Goal: Contribute content: Add original content to the website for others to see

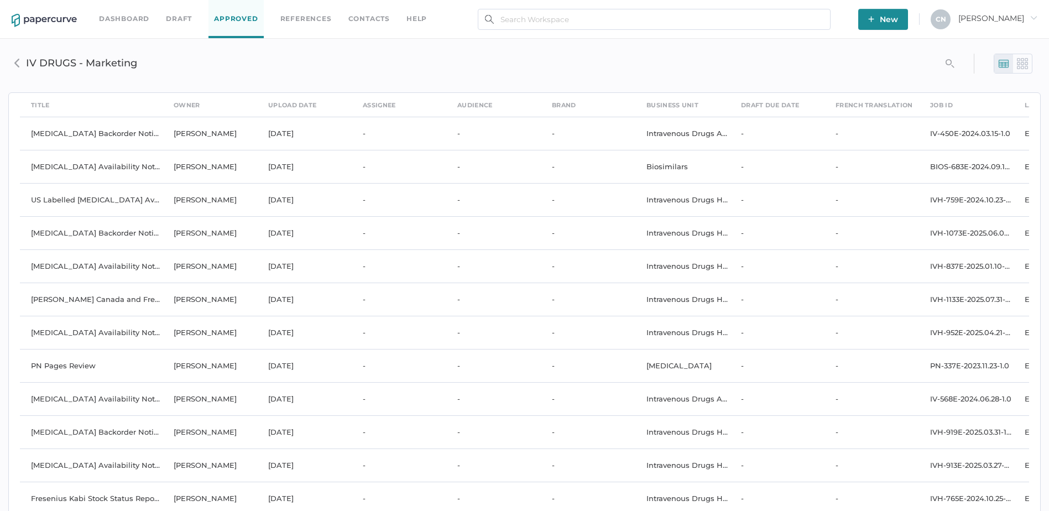
click at [117, 16] on link "Dashboard" at bounding box center [124, 19] width 50 height 12
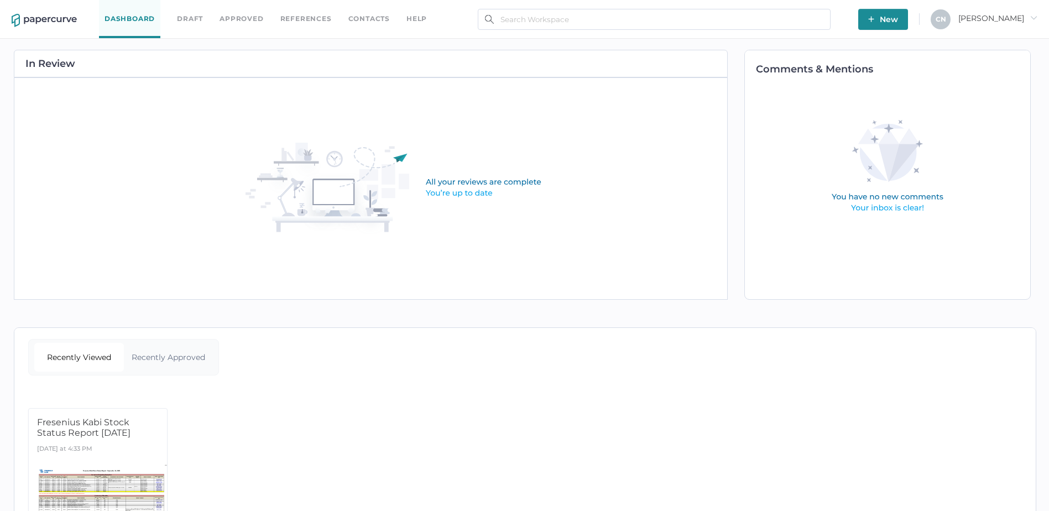
click at [128, 13] on link "Dashboard" at bounding box center [129, 19] width 61 height 38
click at [229, 14] on link "Approved" at bounding box center [242, 19] width 44 height 12
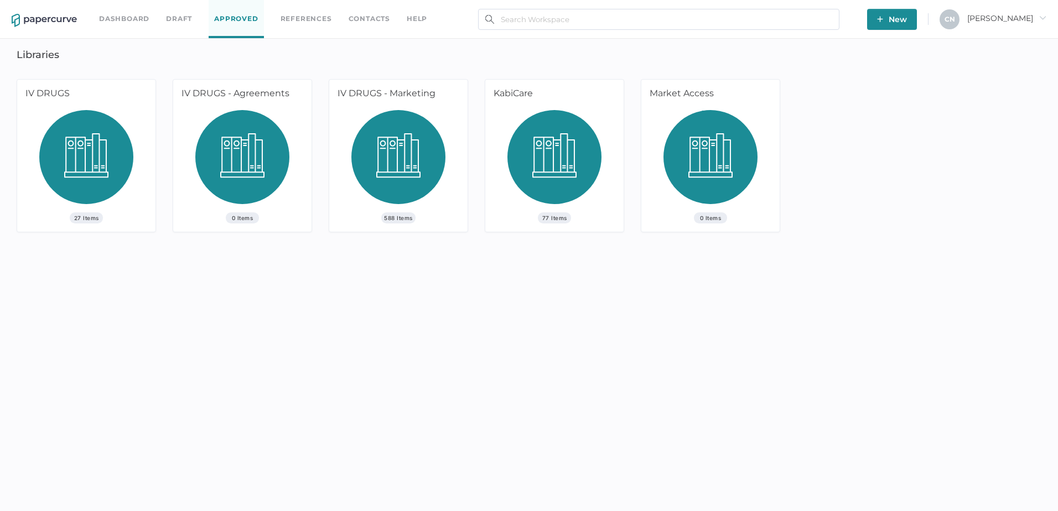
click at [82, 217] on span "27 Items" at bounding box center [86, 217] width 33 height 11
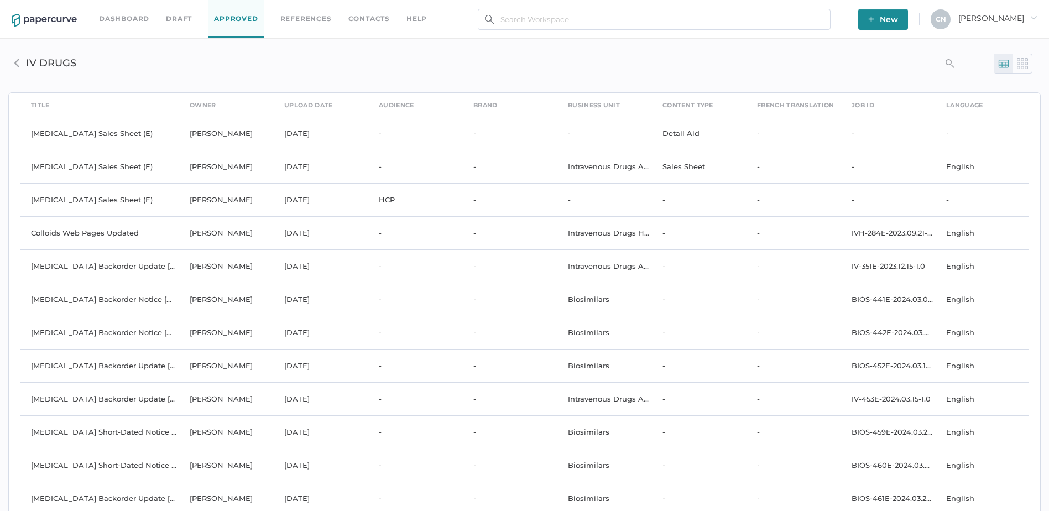
click at [18, 66] on img at bounding box center [17, 63] width 9 height 9
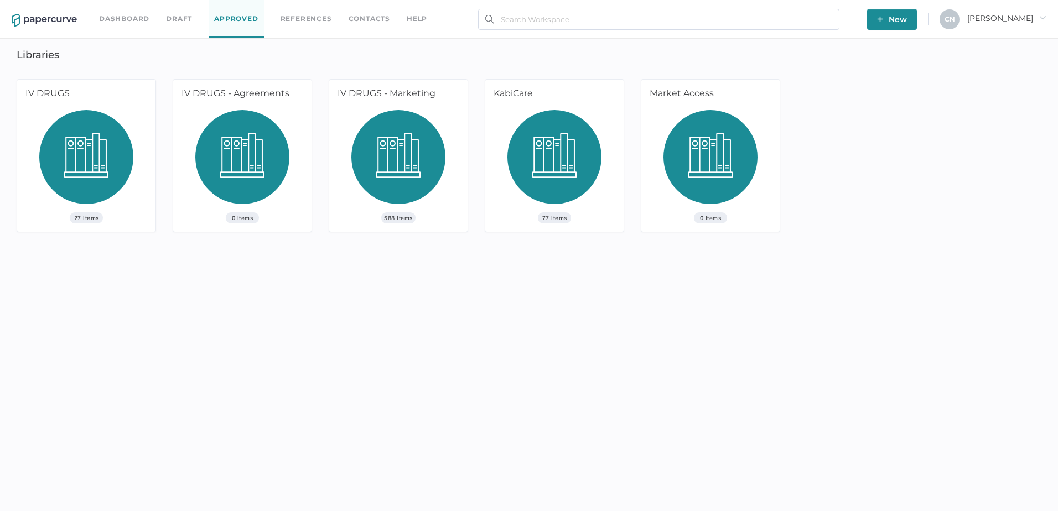
click at [408, 216] on span "588 Items" at bounding box center [398, 217] width 34 height 11
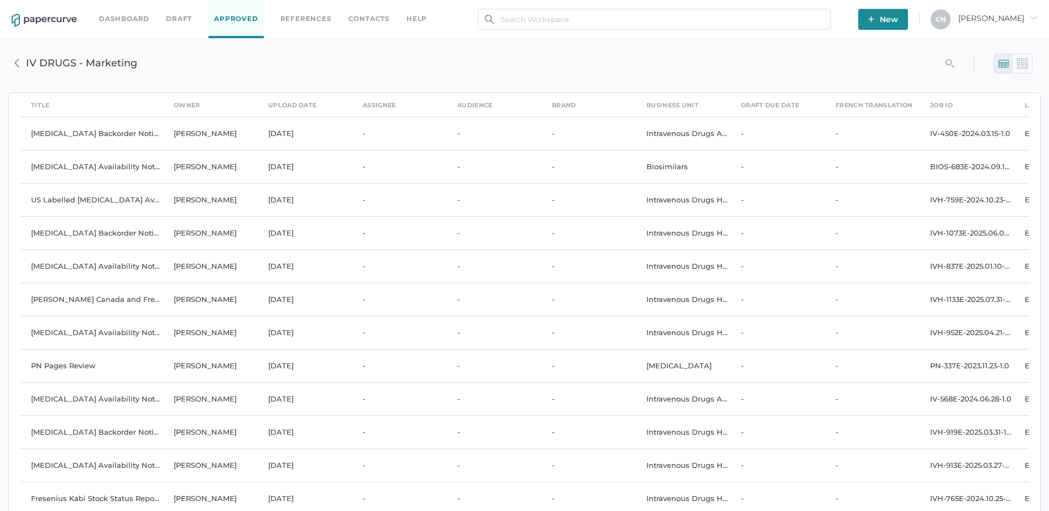
click at [940, 60] on div "search_left IV DRUGS - Marketing" at bounding box center [524, 64] width 1033 height 34
click at [949, 59] on icon "search_left" at bounding box center [950, 63] width 9 height 9
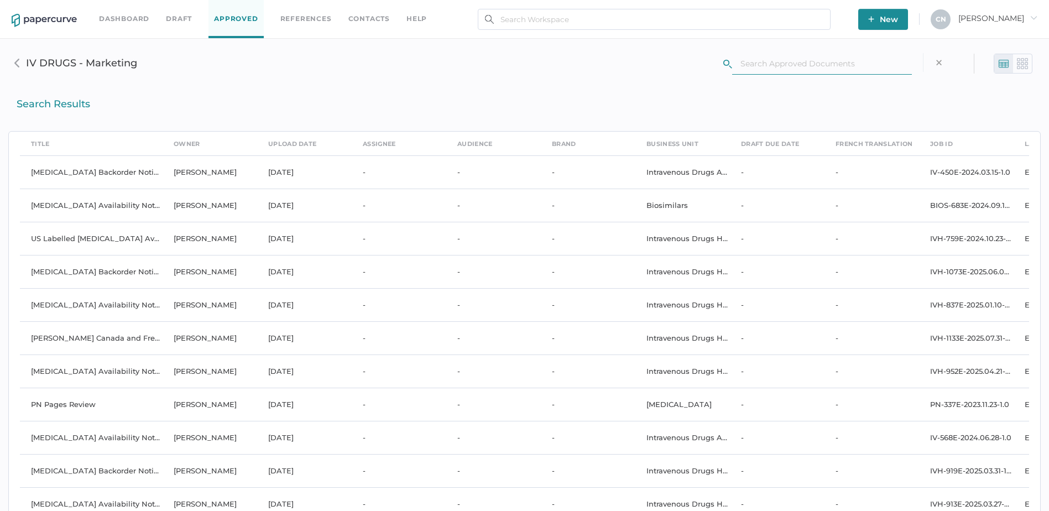
click at [825, 56] on input "text" at bounding box center [822, 63] width 180 height 21
click at [727, 61] on icon "search_left" at bounding box center [727, 64] width 9 height 9
click at [777, 61] on input "calcium" at bounding box center [822, 63] width 180 height 21
drag, startPoint x: 787, startPoint y: 60, endPoint x: 751, endPoint y: 63, distance: 36.1
click at [751, 63] on input "calcium" at bounding box center [822, 63] width 180 height 21
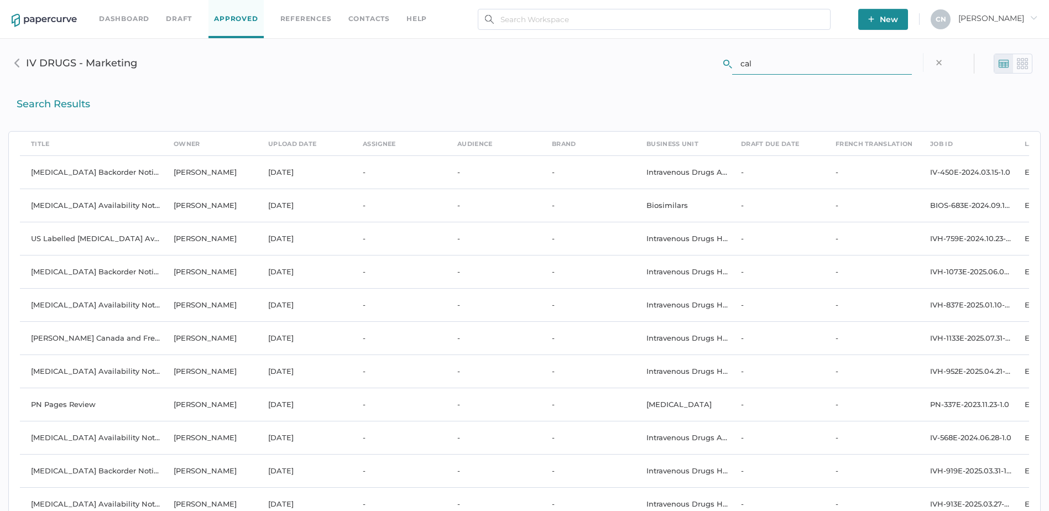
type input "cal"
click at [48, 144] on div "Title" at bounding box center [40, 144] width 19 height 12
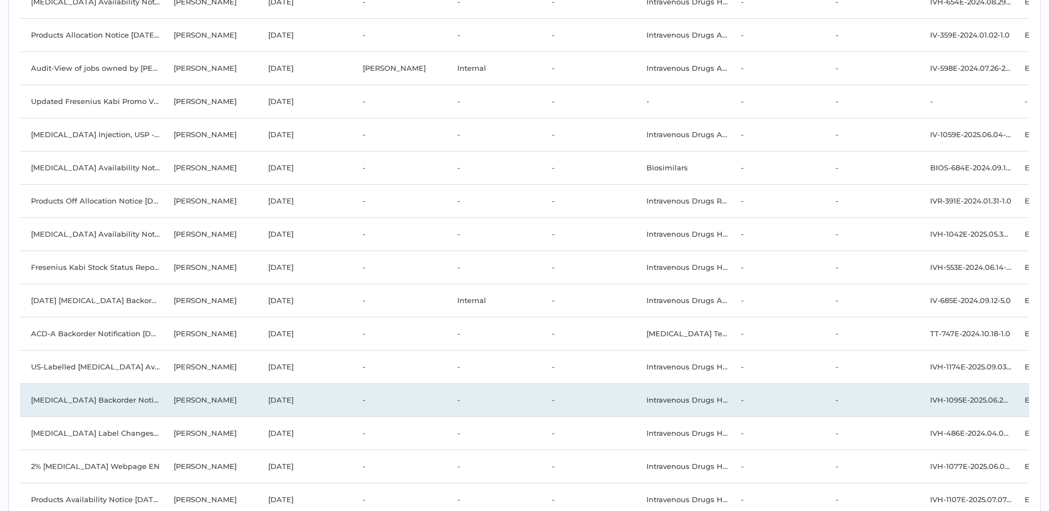
scroll to position [18998, 0]
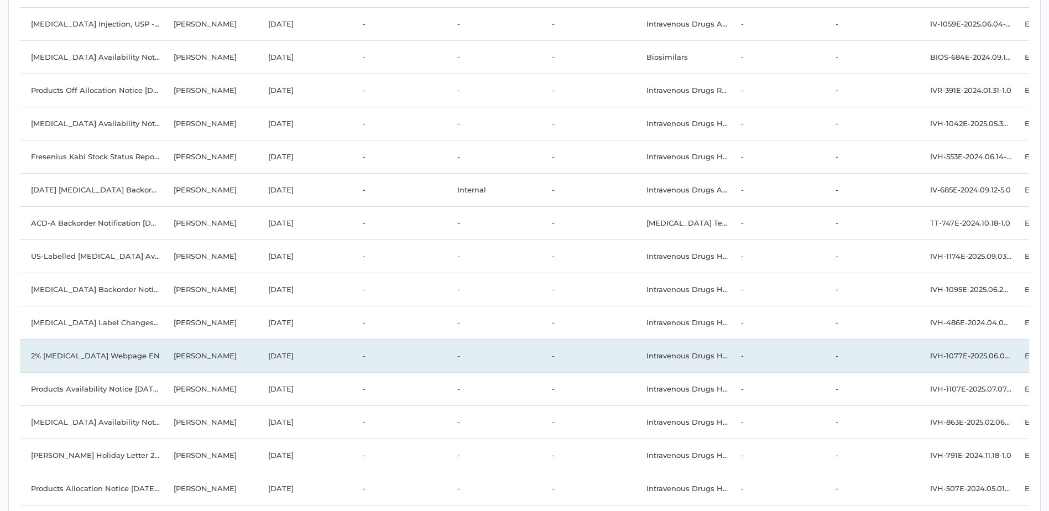
click at [119, 350] on td "2% Calcium Gluconate Webpage EN" at bounding box center [91, 355] width 143 height 33
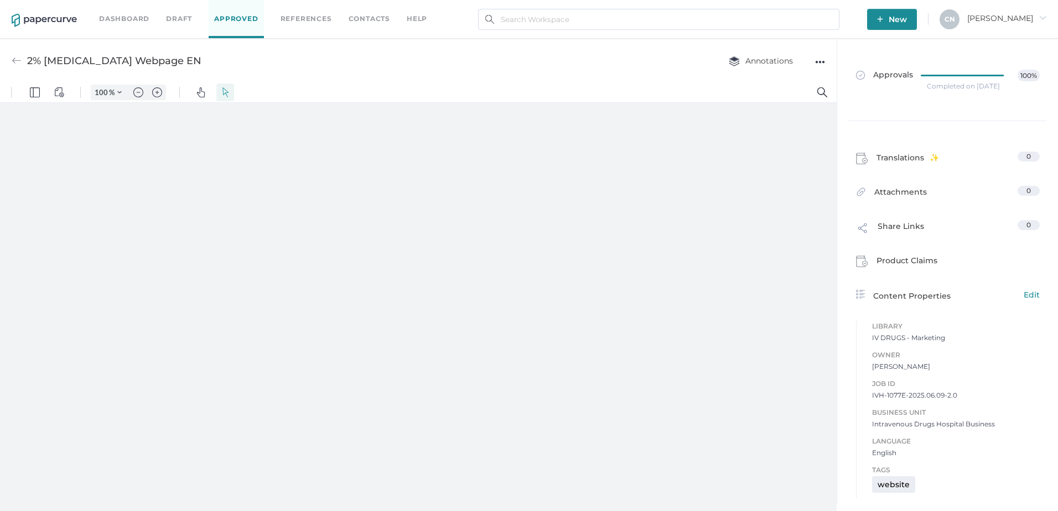
type input "83"
click at [20, 59] on img at bounding box center [17, 61] width 10 height 10
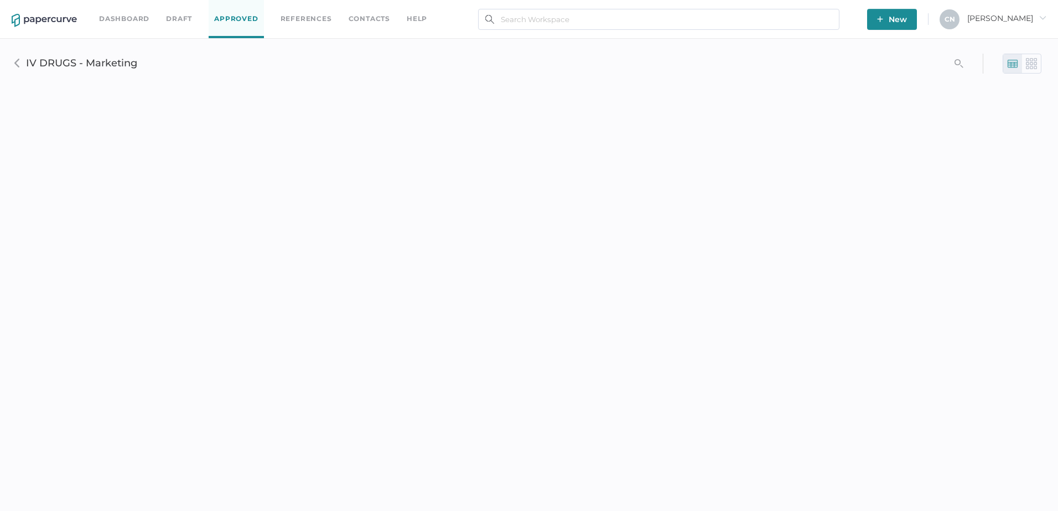
click at [15, 64] on img at bounding box center [17, 63] width 9 height 9
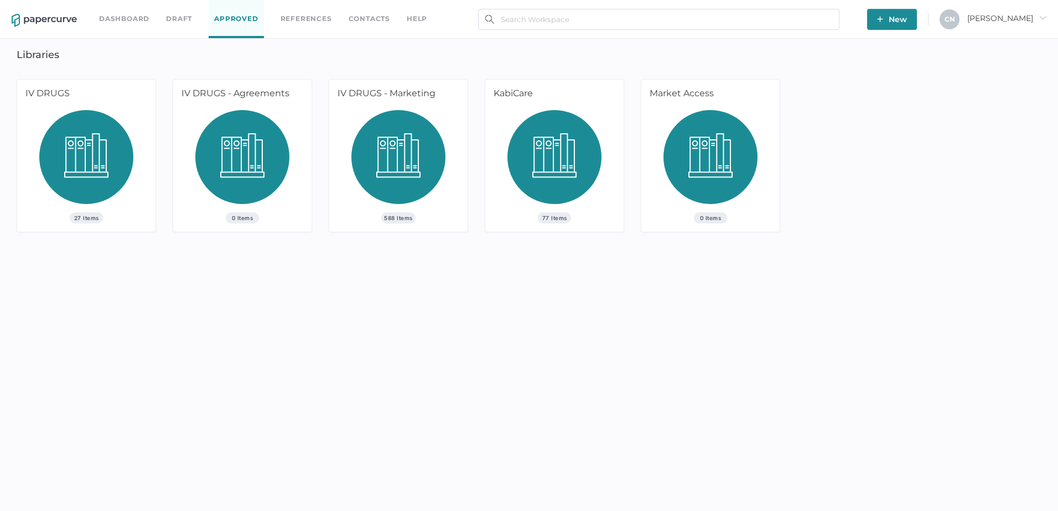
click at [400, 211] on img at bounding box center [398, 161] width 94 height 102
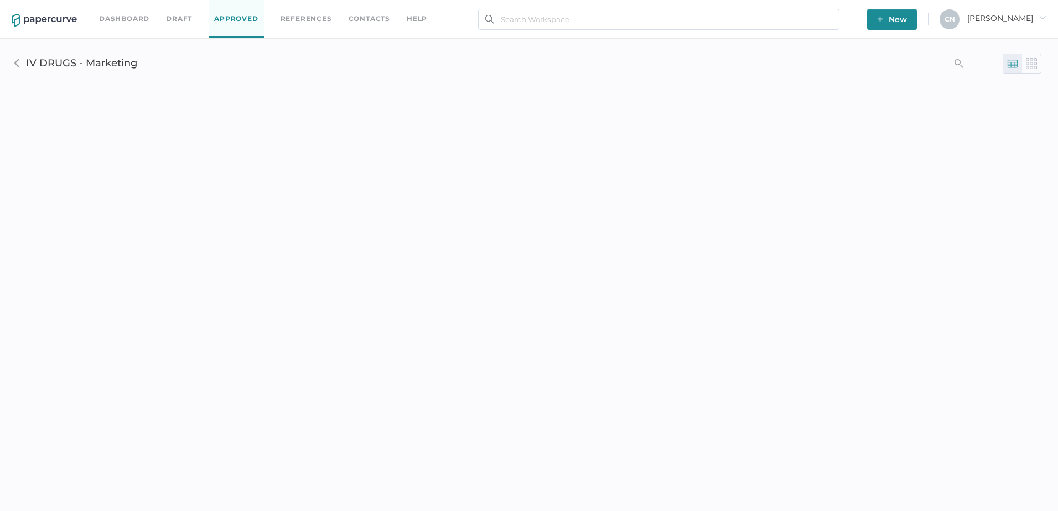
click at [20, 66] on img at bounding box center [17, 63] width 9 height 9
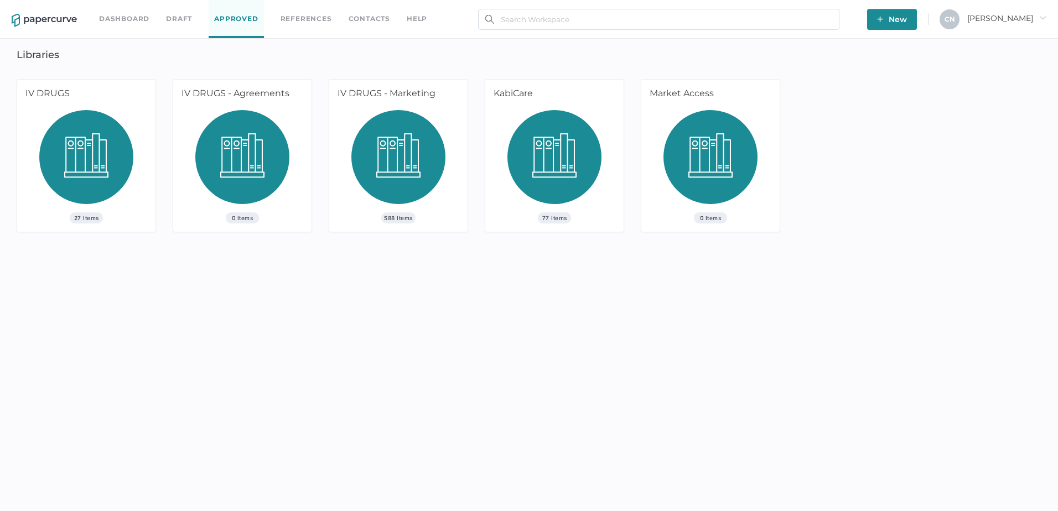
click at [409, 216] on span "588 Items" at bounding box center [398, 217] width 34 height 11
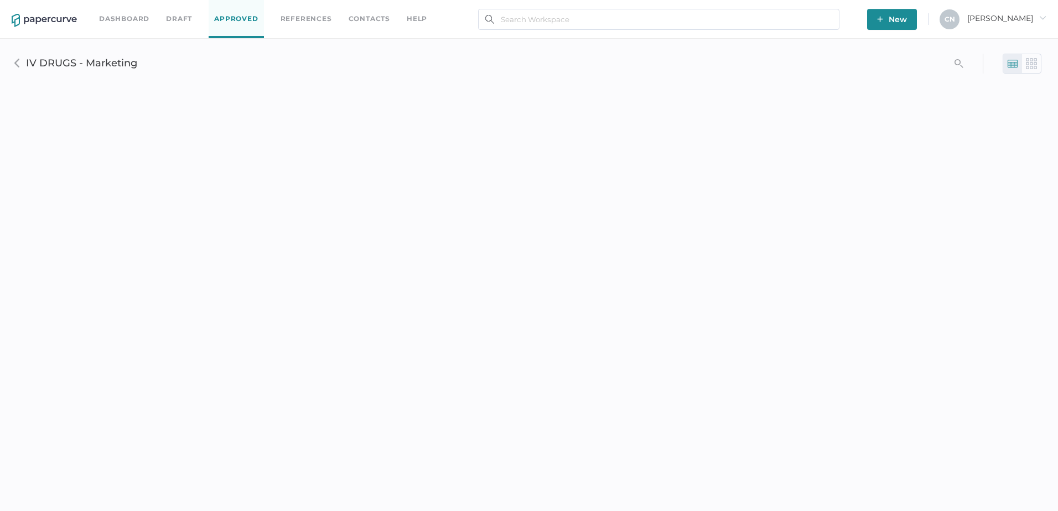
click at [1033, 20] on span "[PERSON_NAME]" at bounding box center [1006, 18] width 79 height 10
click at [171, 23] on link "Draft" at bounding box center [179, 19] width 26 height 12
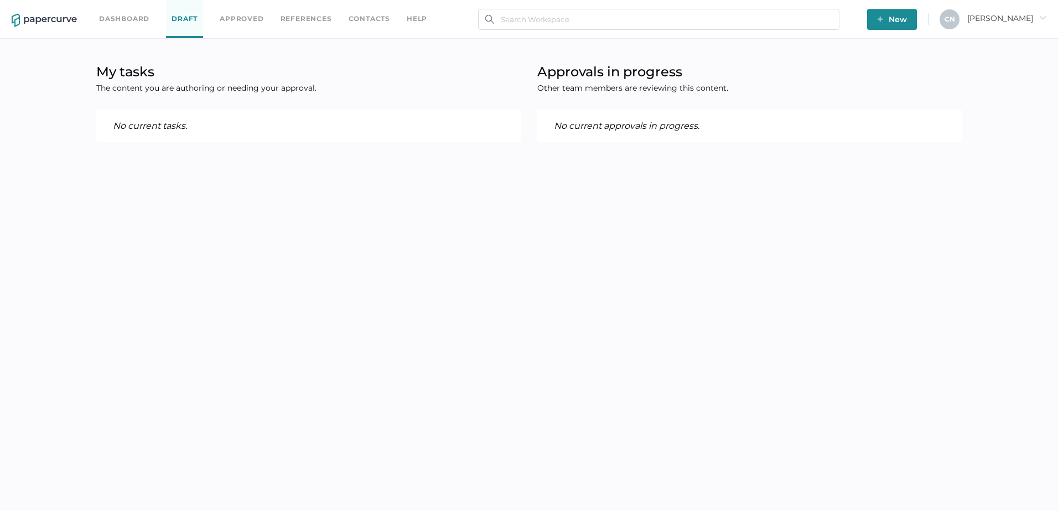
click at [133, 12] on div "Dashboard Draft Approved References Contacts help" at bounding box center [271, 19] width 345 height 38
click at [136, 17] on link "Dashboard" at bounding box center [124, 19] width 50 height 12
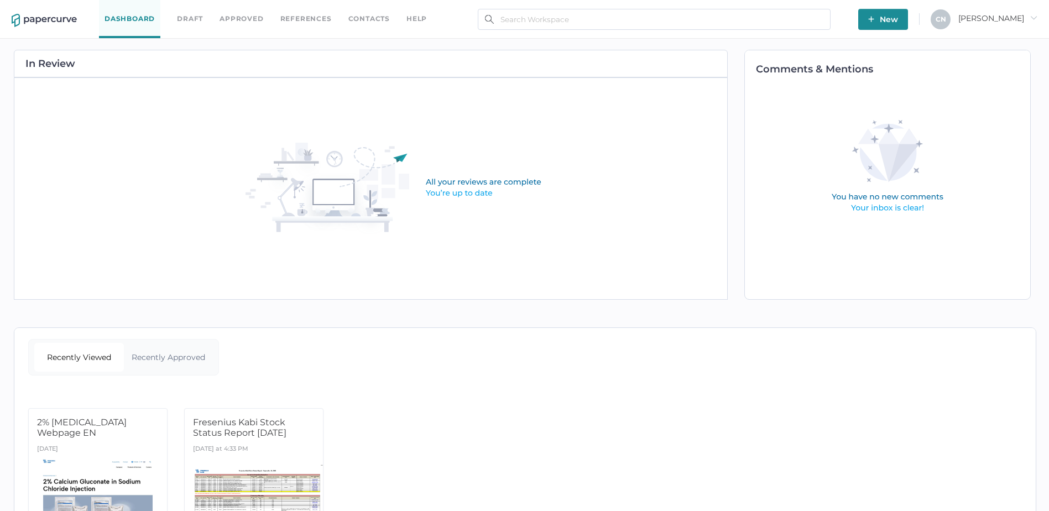
click at [123, 18] on link "Dashboard" at bounding box center [129, 19] width 61 height 38
click at [247, 19] on link "Approved" at bounding box center [242, 19] width 44 height 12
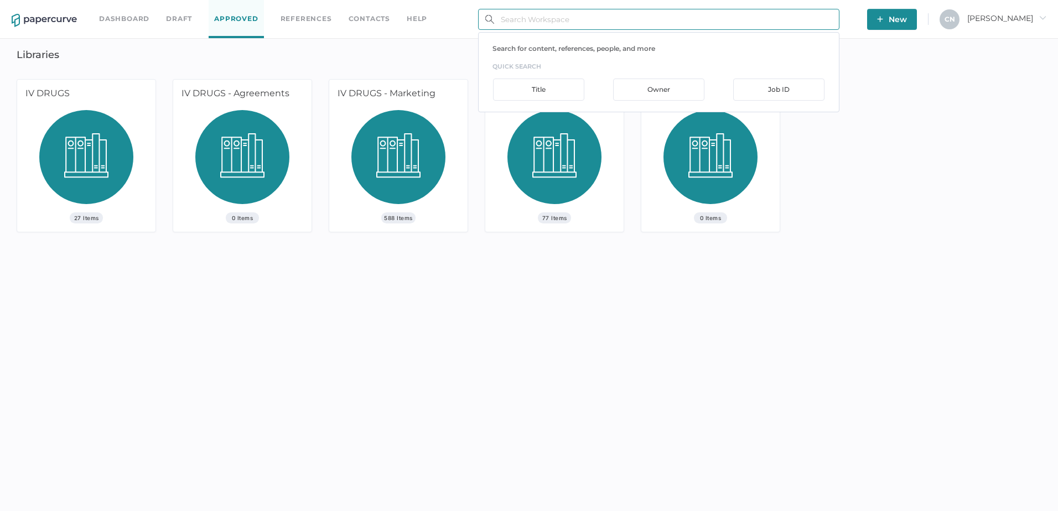
click at [533, 17] on input "text" at bounding box center [658, 19] width 361 height 21
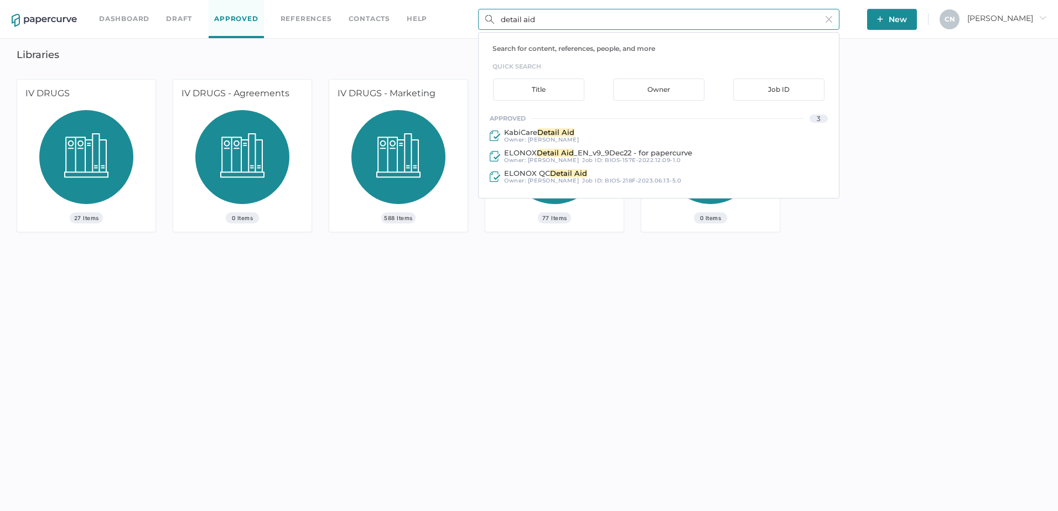
click at [549, 15] on input "detail aid" at bounding box center [658, 19] width 361 height 21
drag, startPoint x: 548, startPoint y: 20, endPoint x: 462, endPoint y: 15, distance: 85.3
click at [462, 15] on div "Dashboard Draft Approved References Contacts help detail aid Search for content…" at bounding box center [529, 19] width 1058 height 39
type input "j"
type input "kanza"
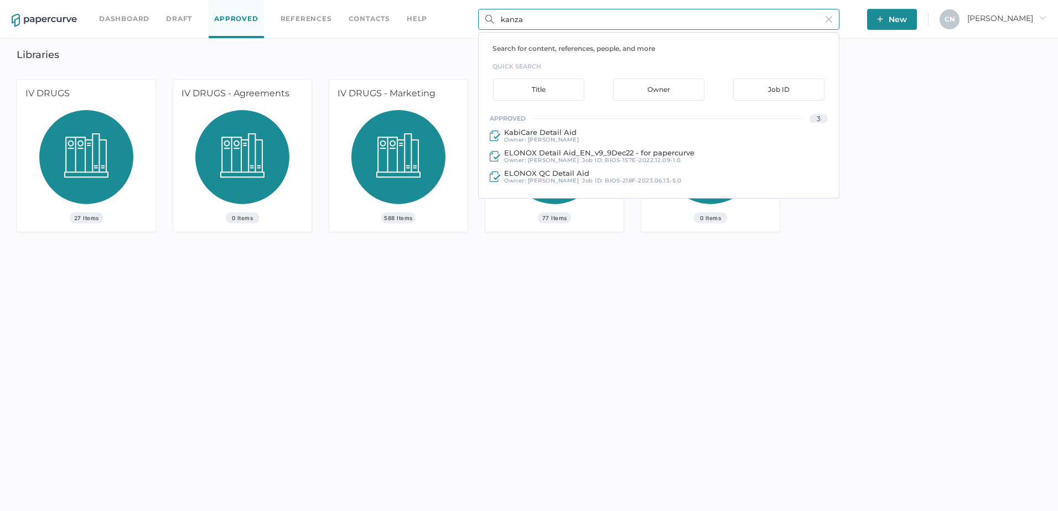
click at [653, 79] on div "Owner" at bounding box center [658, 90] width 91 height 22
click at [541, 19] on input "kanza" at bounding box center [658, 19] width 361 height 21
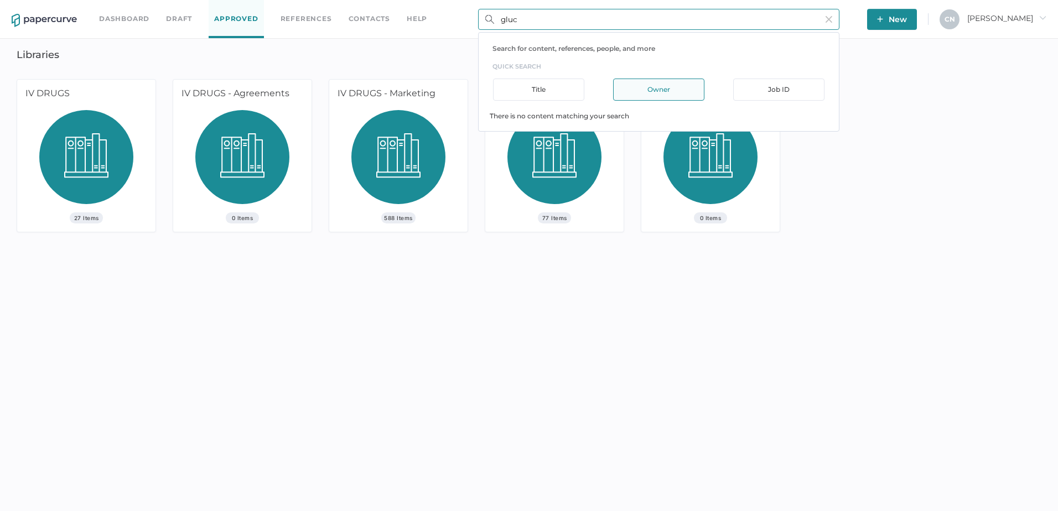
click at [554, 80] on div "Title" at bounding box center [538, 90] width 91 height 22
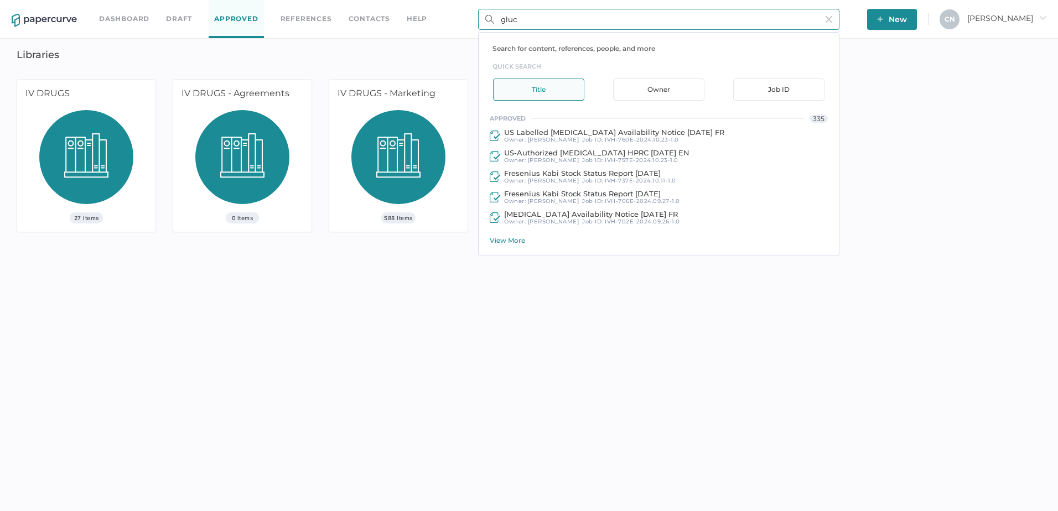
click at [546, 23] on input "gluc" at bounding box center [658, 19] width 361 height 21
click at [506, 240] on div "View More" at bounding box center [663, 240] width 349 height 8
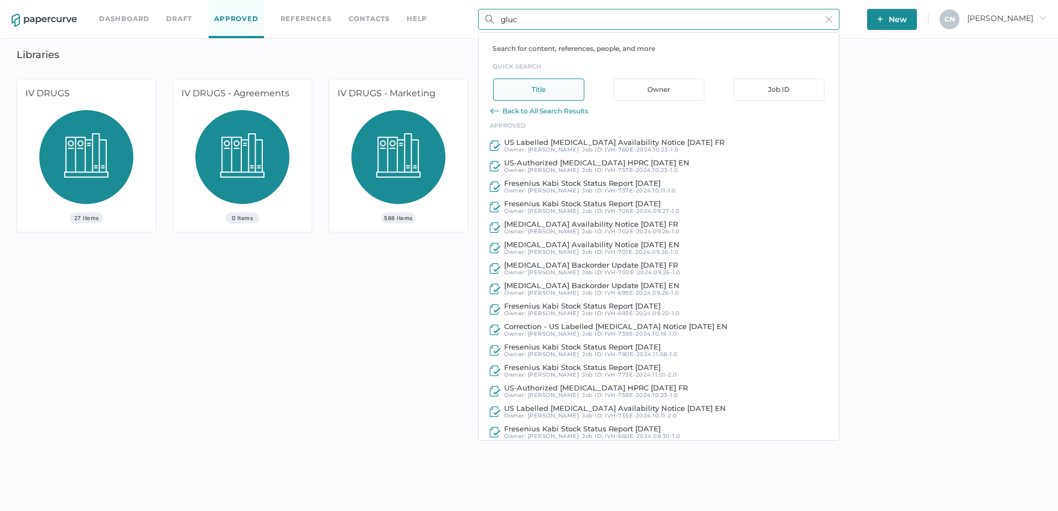
click at [546, 22] on input "gluc" at bounding box center [658, 19] width 361 height 21
type input "g"
type input "c"
type input "glucona"
click at [544, 89] on div "Title" at bounding box center [538, 90] width 91 height 22
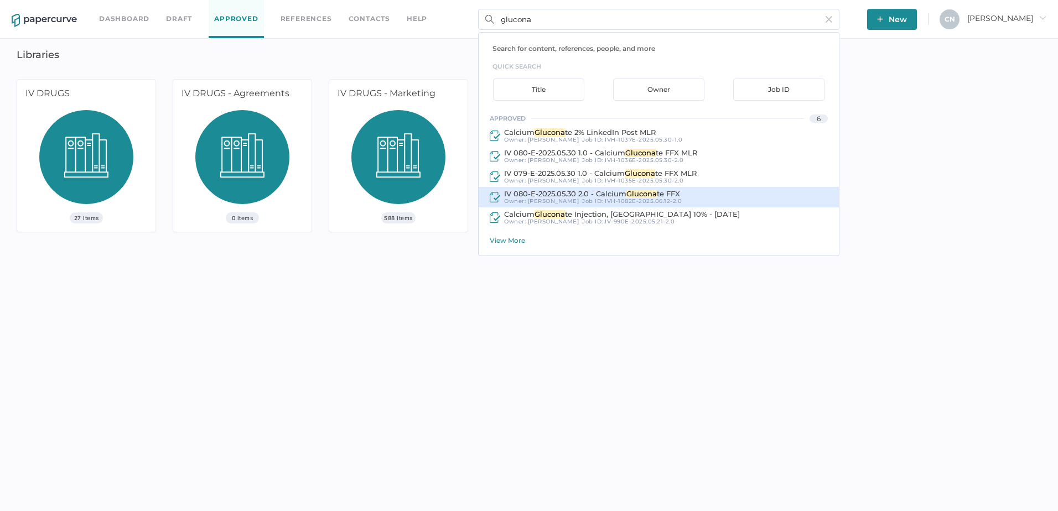
click at [530, 200] on span "[PERSON_NAME]" at bounding box center [553, 200] width 51 height 7
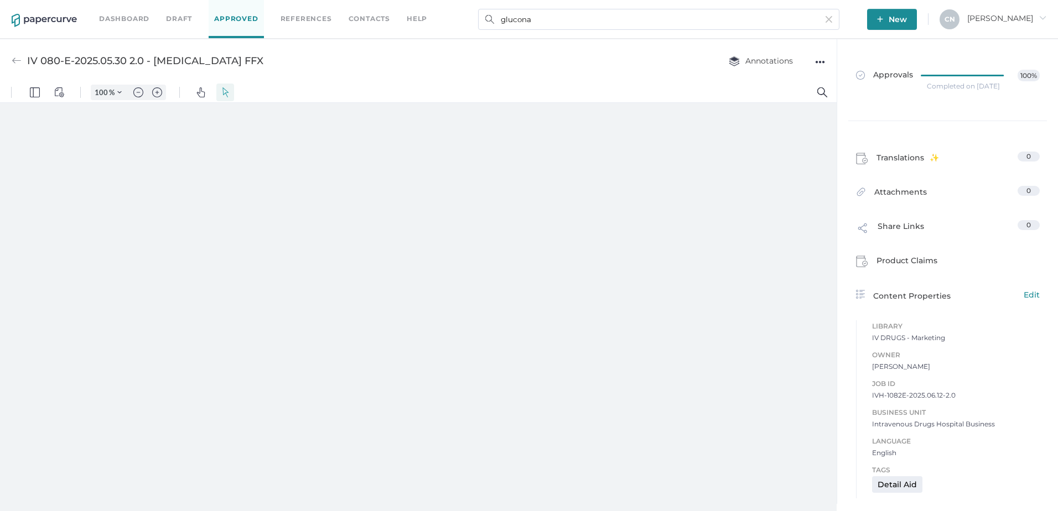
type input "83"
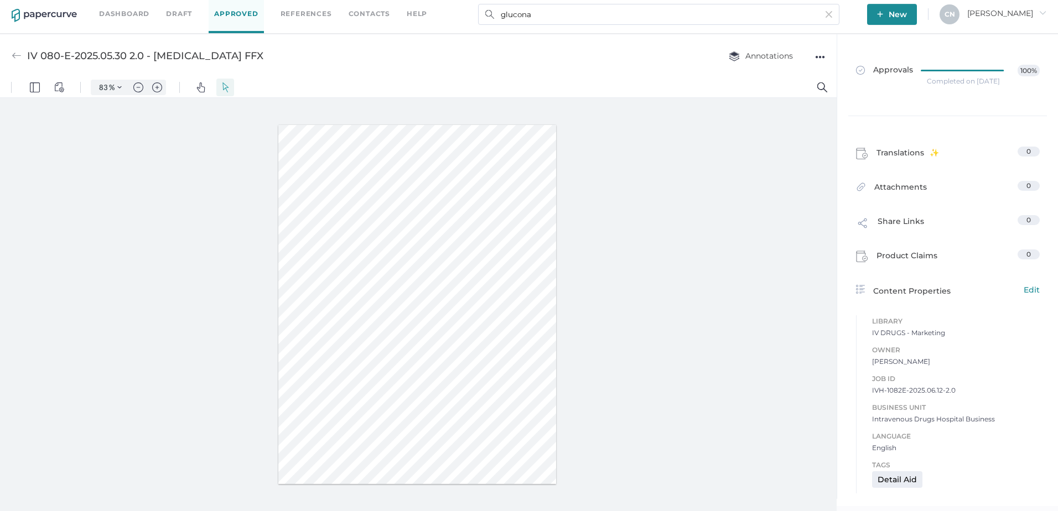
click at [819, 50] on div "●●●" at bounding box center [820, 56] width 10 height 15
click at [679, 338] on div at bounding box center [418, 304] width 836 height 413
click at [628, 338] on div at bounding box center [418, 304] width 836 height 413
click at [14, 51] on img at bounding box center [17, 56] width 10 height 10
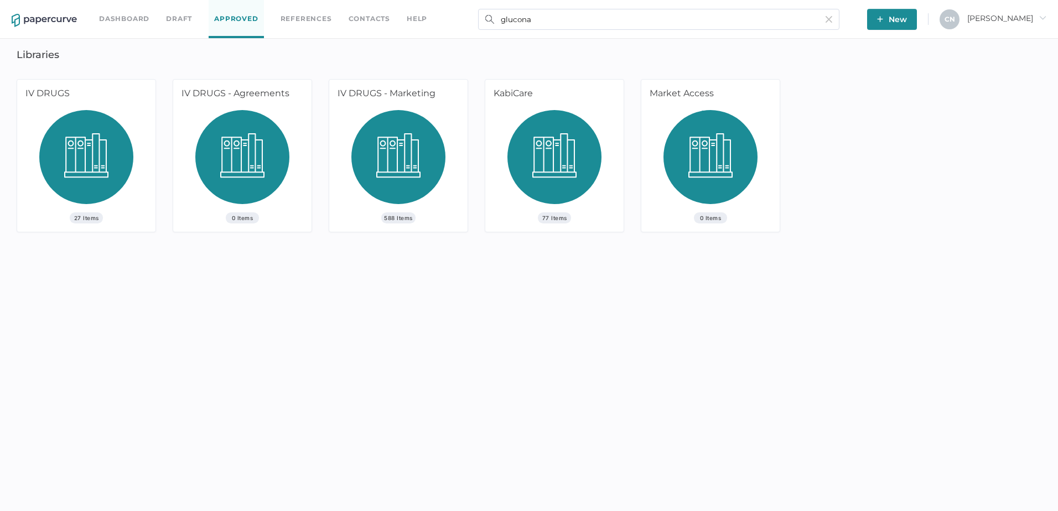
click at [585, 8] on div "Dashboard Draft Approved References Contacts help glucona New C N Cristina arro…" at bounding box center [529, 19] width 1058 height 39
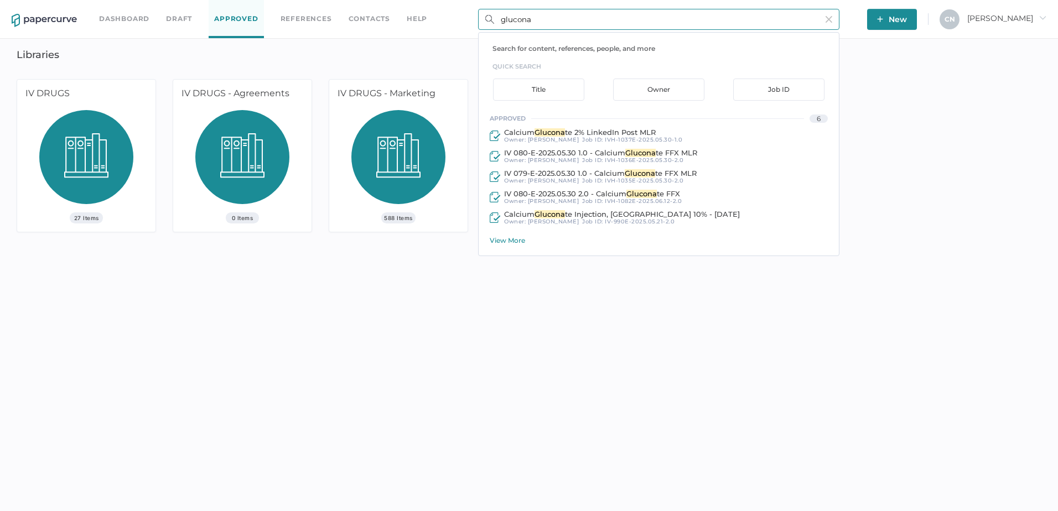
click at [585, 11] on input "glucona" at bounding box center [658, 19] width 361 height 21
type input "g"
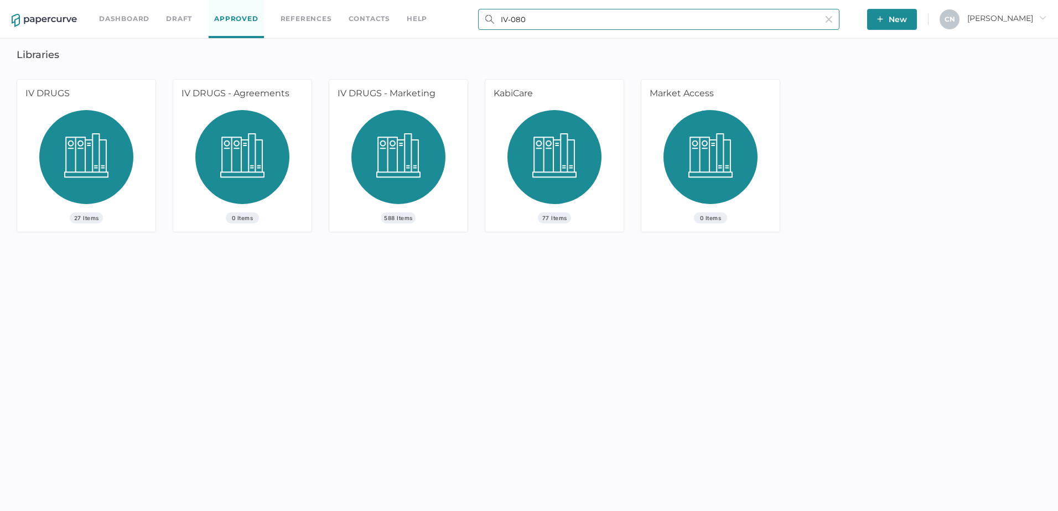
click at [567, 18] on input "IV-080" at bounding box center [658, 19] width 361 height 21
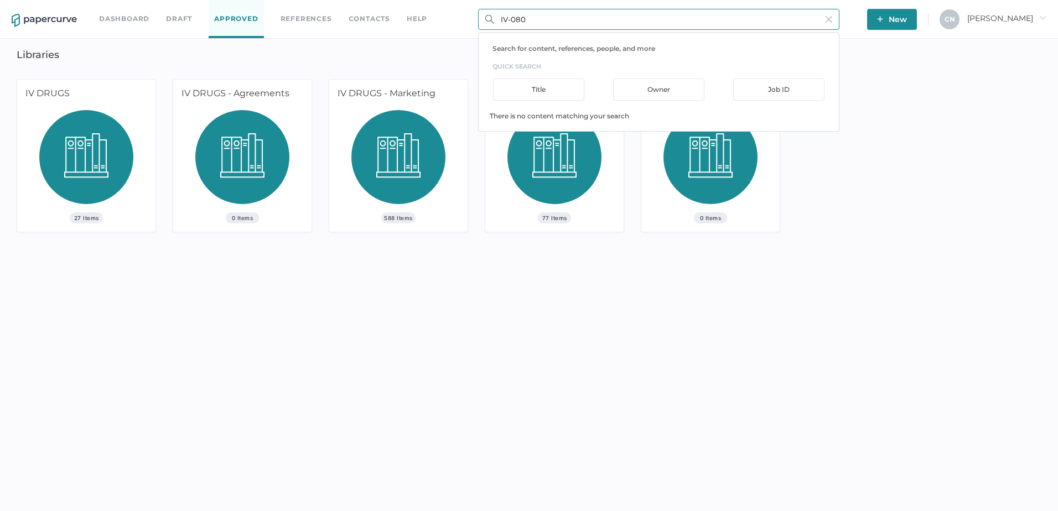
click at [567, 82] on div "Title" at bounding box center [538, 90] width 91 height 22
click at [566, 56] on div "Search for content, references, people, and more quick search Title Owner Job ID" at bounding box center [658, 72] width 360 height 57
click at [570, 28] on input "IV-080" at bounding box center [658, 19] width 361 height 21
click at [536, 97] on div "Title" at bounding box center [538, 90] width 91 height 22
click at [538, 33] on div "Search for content, references, people, and more quick search Title Owner Job I…" at bounding box center [658, 82] width 361 height 100
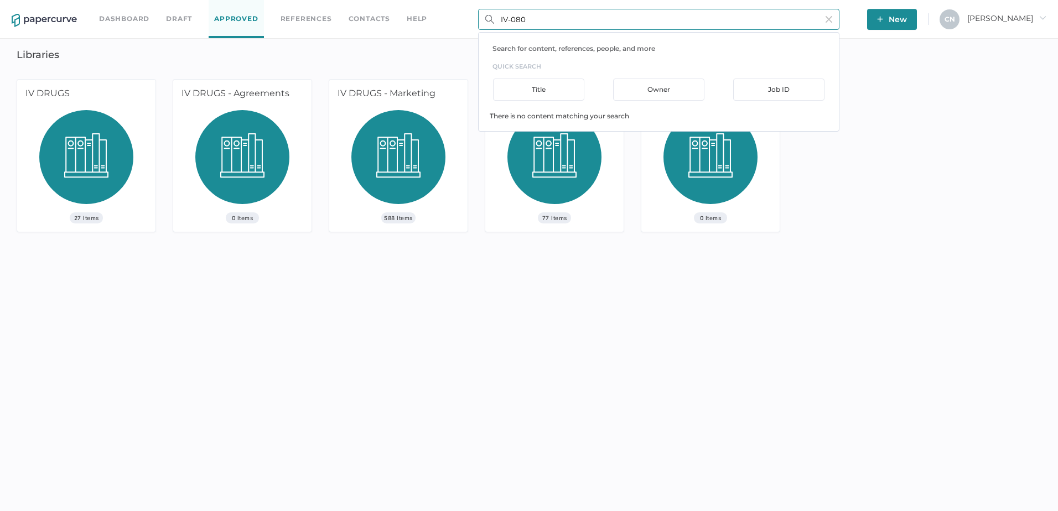
click at [541, 14] on input "IV-080" at bounding box center [658, 19] width 361 height 21
type input "IV-080-"
click at [534, 64] on h3 "quick search" at bounding box center [665, 66] width 346 height 12
click at [515, 113] on div "There is no content matching your search" at bounding box center [663, 110] width 349 height 19
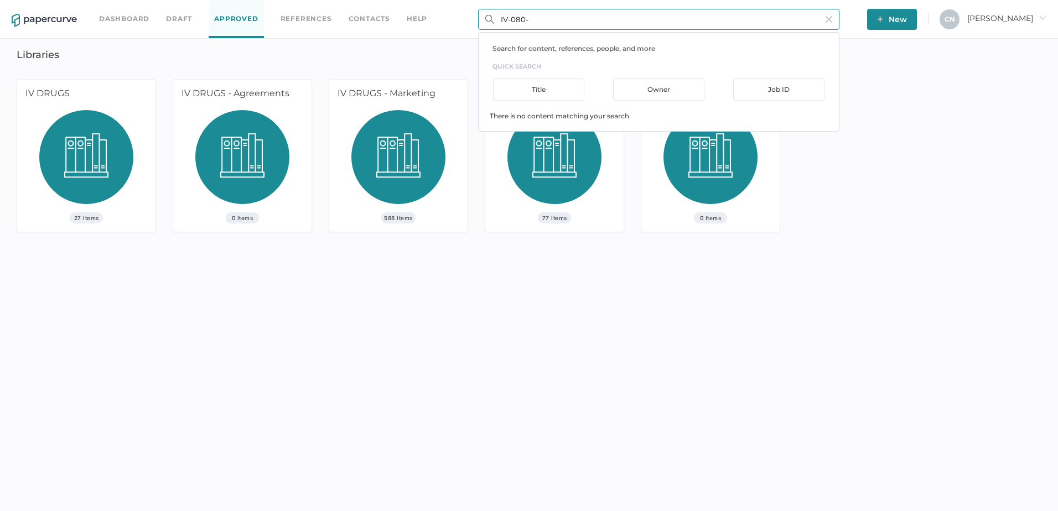
click at [553, 12] on input "IV-080-" at bounding box center [658, 19] width 361 height 21
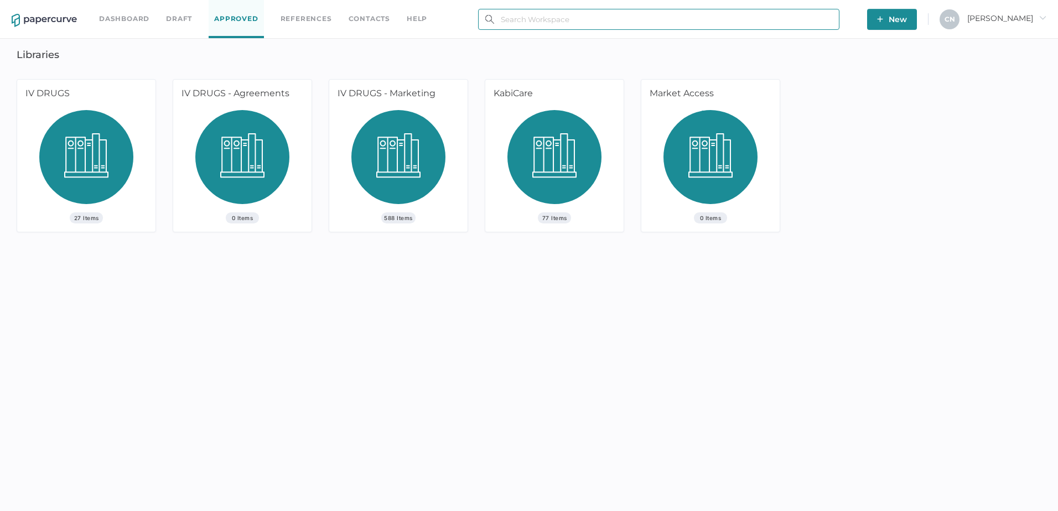
click at [562, 15] on input "text" at bounding box center [658, 19] width 361 height 21
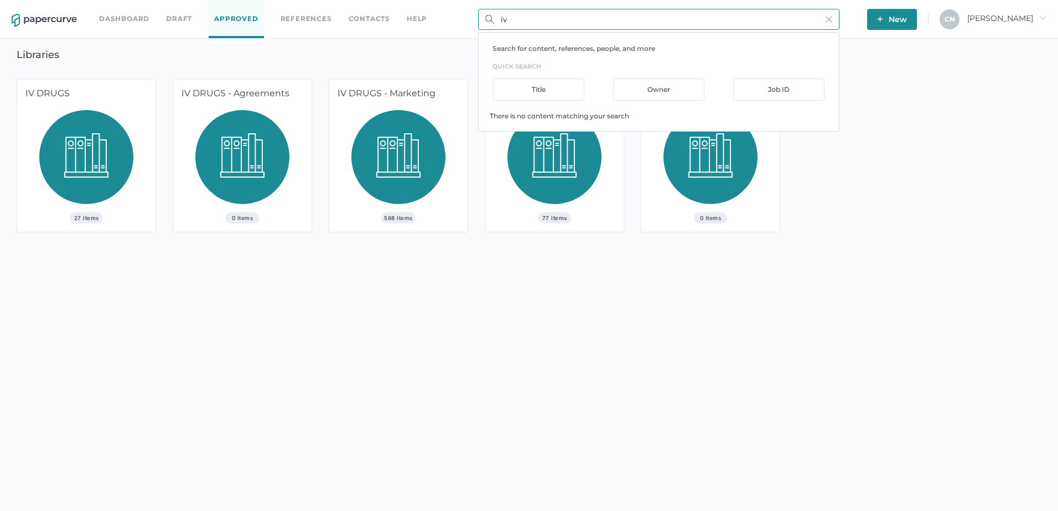
type input "i"
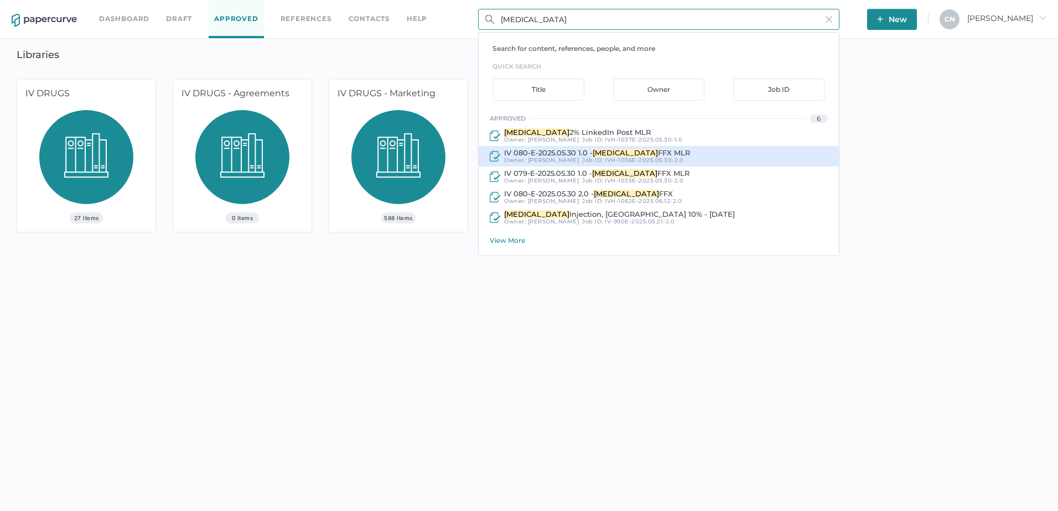
type input "calcium gluconate"
click at [504, 241] on div "View More" at bounding box center [663, 240] width 349 height 8
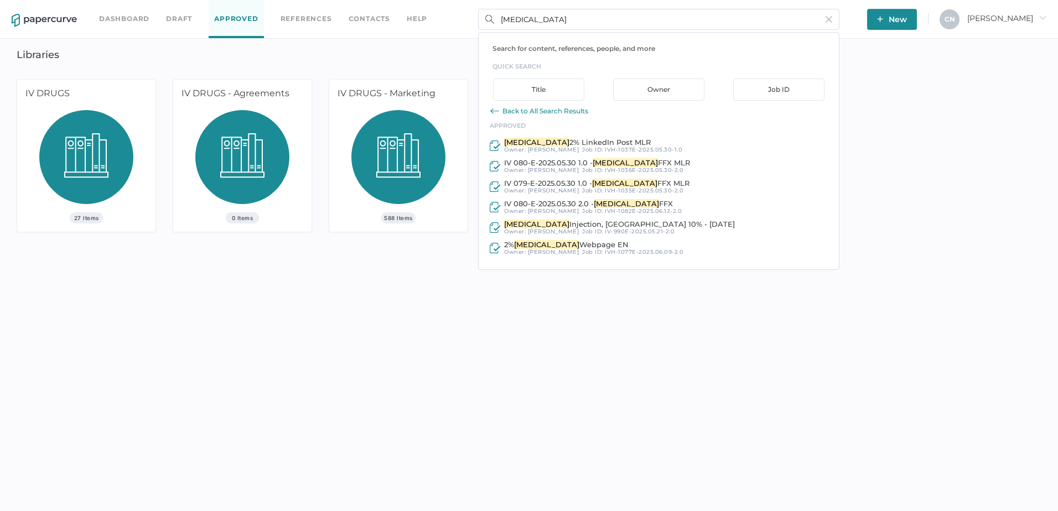
click at [525, 110] on div "Back to All Search Results" at bounding box center [545, 111] width 86 height 8
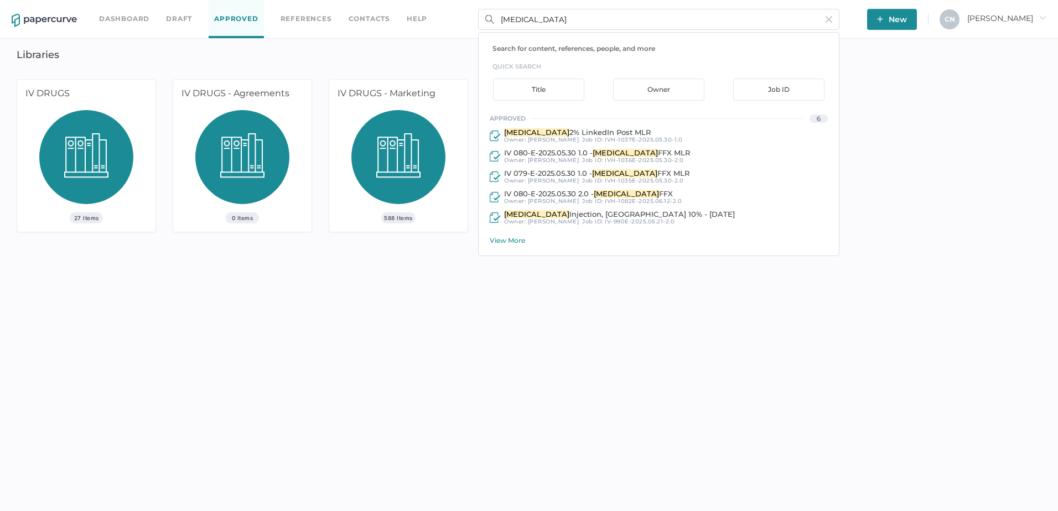
click at [496, 238] on div "View More" at bounding box center [663, 240] width 349 height 8
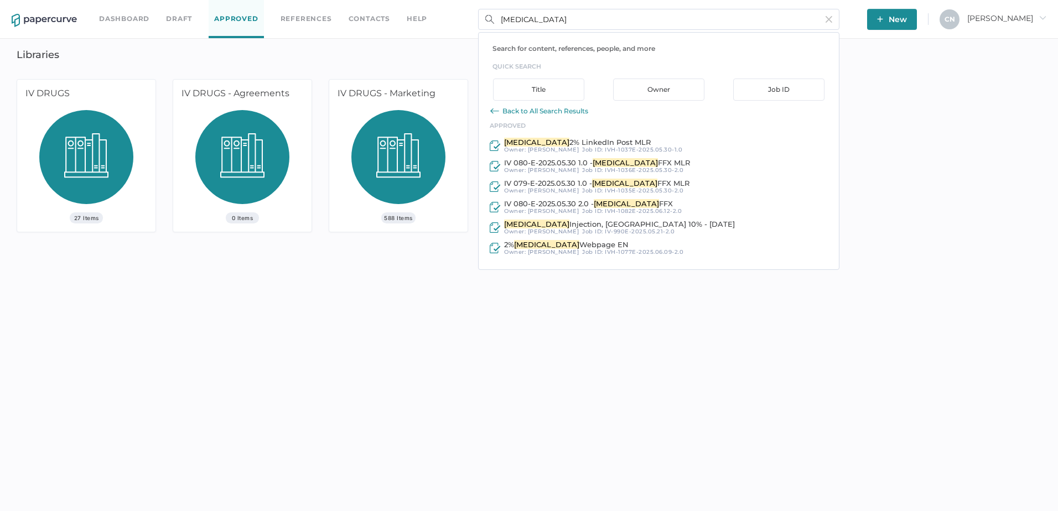
click at [569, 112] on div "Back to All Search Results" at bounding box center [545, 111] width 86 height 8
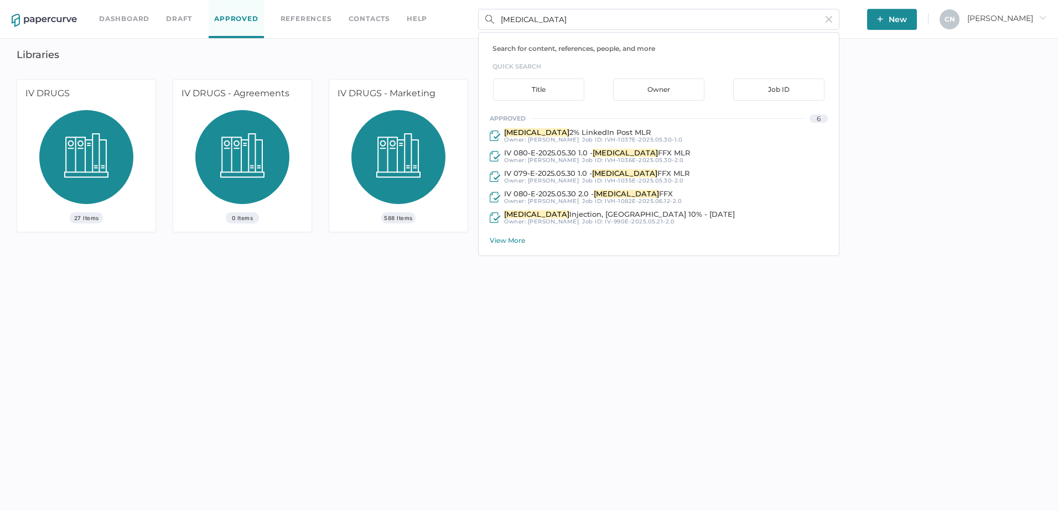
click at [521, 238] on div "View More" at bounding box center [663, 240] width 349 height 8
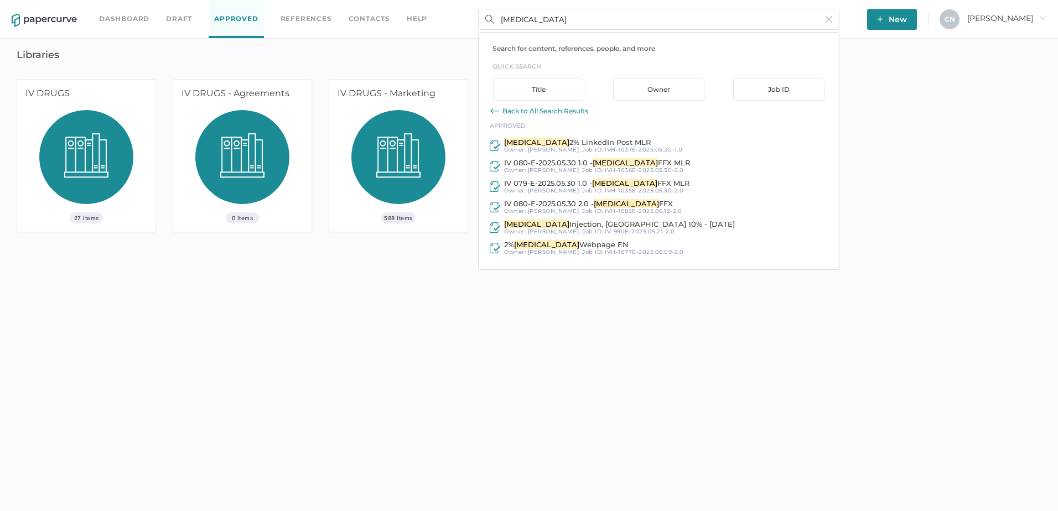
click at [382, 379] on div "Dashboard Draft Approved References Contacts help calcium gluconate Search for …" at bounding box center [529, 255] width 1058 height 511
click at [907, 18] on span "New" at bounding box center [892, 19] width 30 height 21
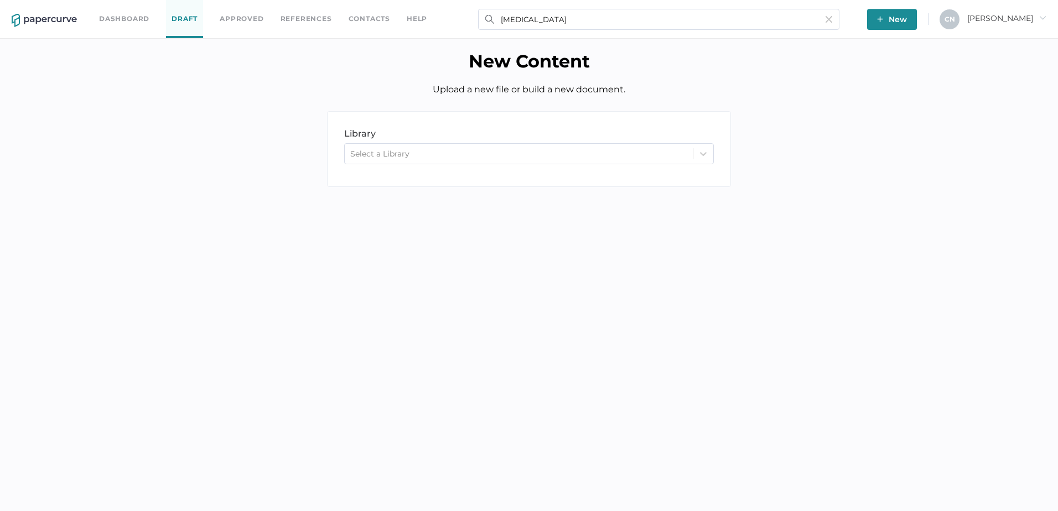
drag, startPoint x: 961, startPoint y: 56, endPoint x: 1001, endPoint y: 29, distance: 47.4
click at [962, 56] on h1 "New Content" at bounding box center [528, 61] width 1041 height 22
click at [1009, 20] on span "Cristina arrow_right" at bounding box center [1006, 18] width 79 height 10
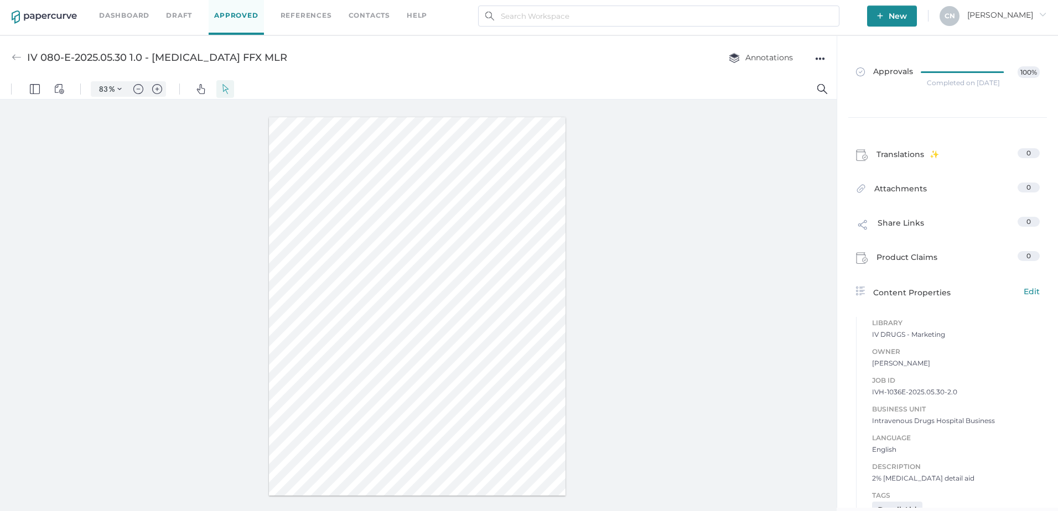
scroll to position [5, 0]
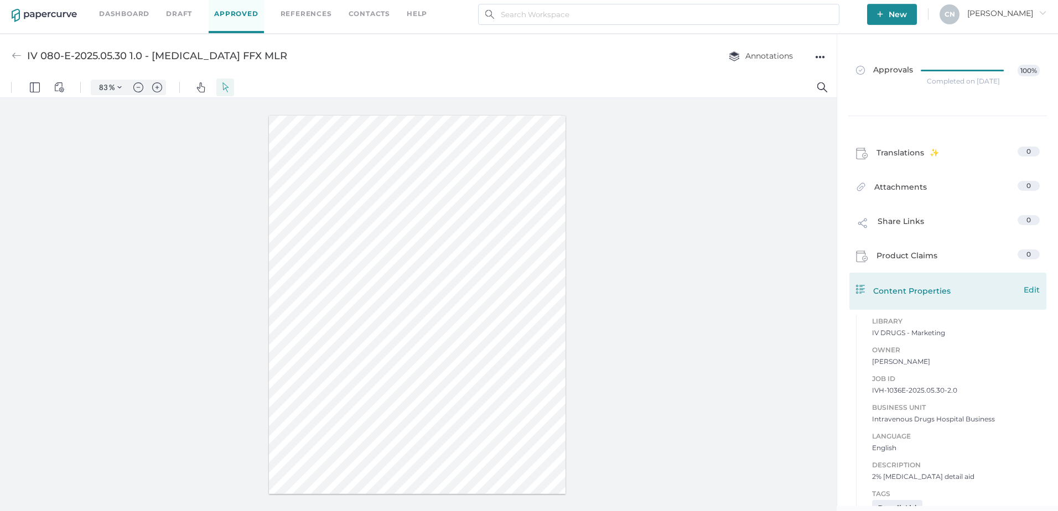
click at [1028, 289] on span "Edit" at bounding box center [1031, 290] width 16 height 12
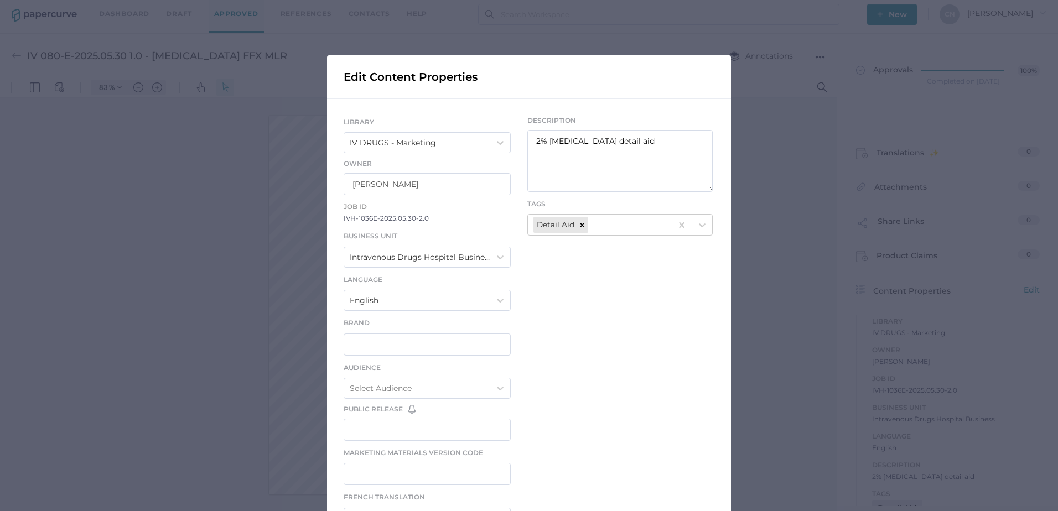
click at [414, 220] on span "IVH-1036E-2025.05.30-2.0" at bounding box center [426, 218] width 167 height 11
drag, startPoint x: 413, startPoint y: 217, endPoint x: 343, endPoint y: 211, distance: 70.5
click at [343, 211] on div "Job ID IVH-1036E-2025.05.30-2.0" at bounding box center [426, 212] width 167 height 23
drag, startPoint x: 343, startPoint y: 211, endPoint x: 403, endPoint y: 211, distance: 59.7
click at [403, 211] on span "Job ID" at bounding box center [426, 207] width 167 height 12
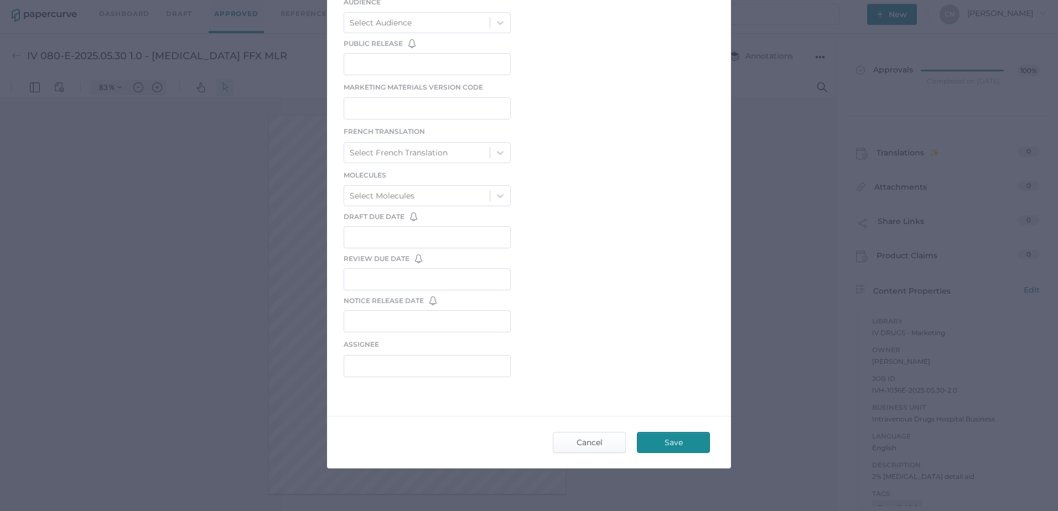
scroll to position [378, 0]
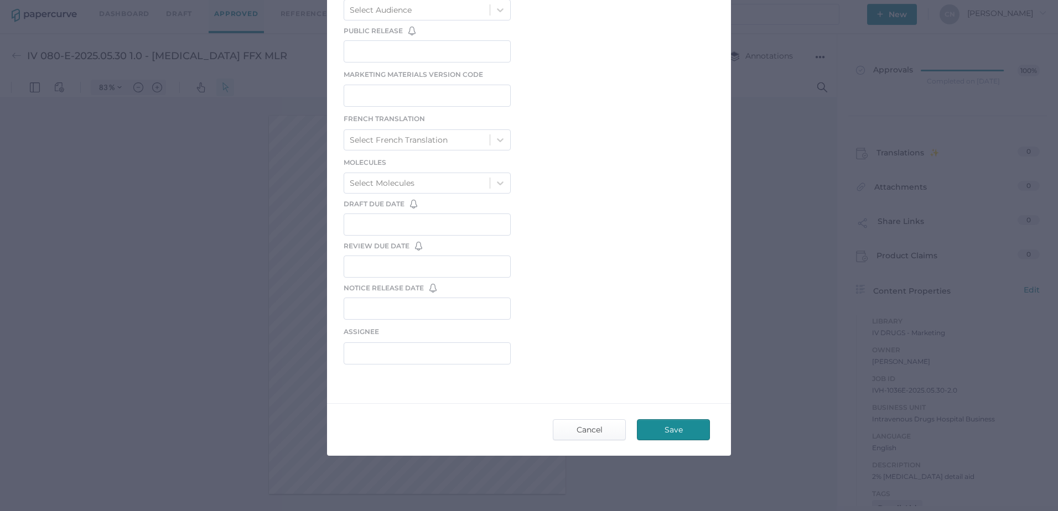
click at [604, 155] on div "LIBRARY IV DRUGS - Marketing Owner Kanza Najam Job ID IVH-1036E-2025.05.30-2.0 …" at bounding box center [529, 54] width 404 height 666
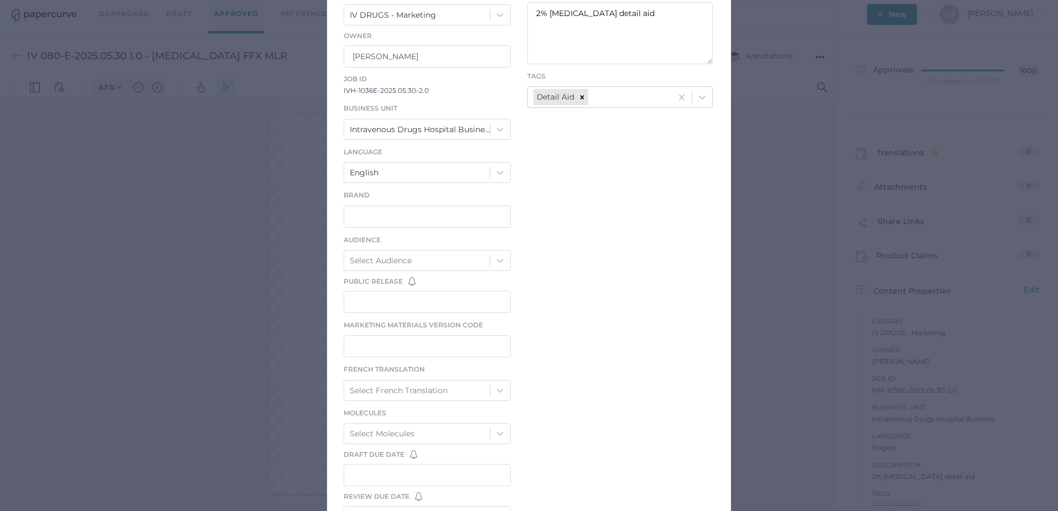
scroll to position [0, 0]
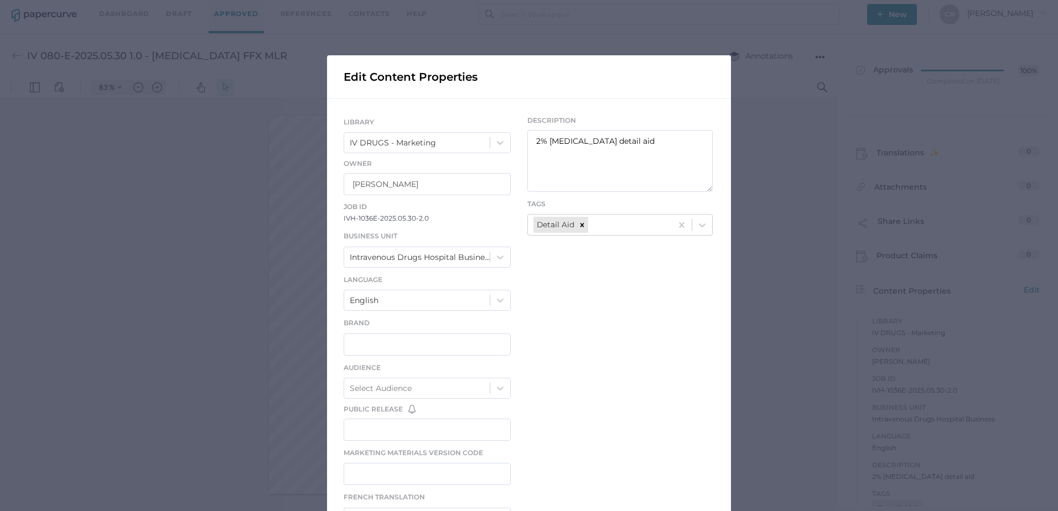
click at [544, 96] on div "Edit Content Properties" at bounding box center [529, 76] width 404 height 43
click at [562, 44] on div "Edit Content Properties LIBRARY IV DRUGS - Marketing Owner Kanza Najam Job ID I…" at bounding box center [529, 255] width 1058 height 511
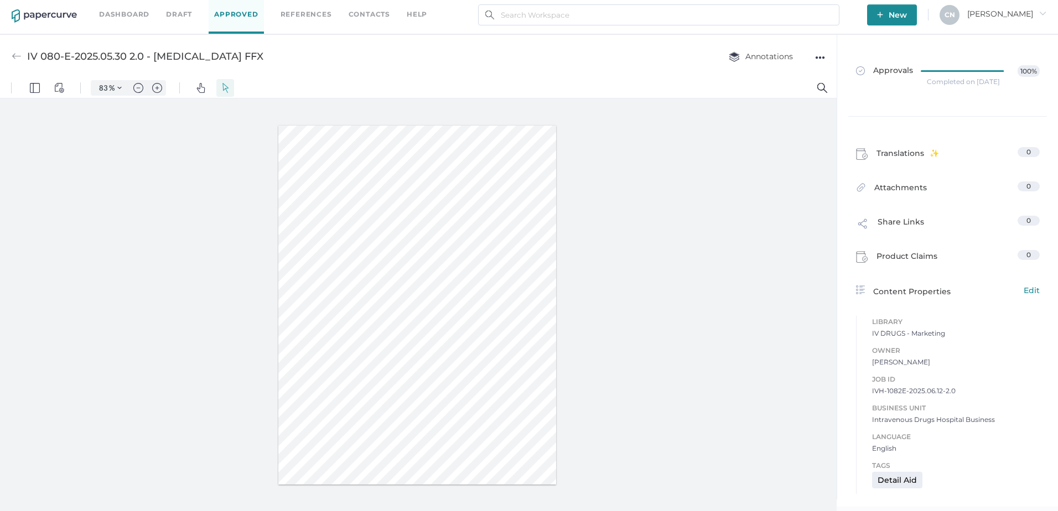
scroll to position [5, 0]
click at [913, 478] on div "Detail Aid" at bounding box center [897, 479] width 50 height 17
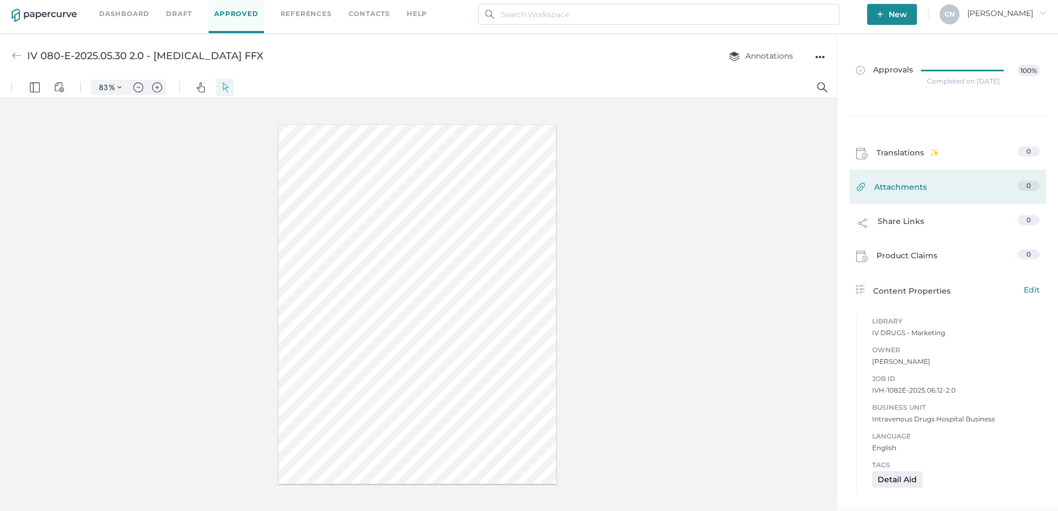
click at [905, 194] on span "Attachments" at bounding box center [900, 189] width 53 height 17
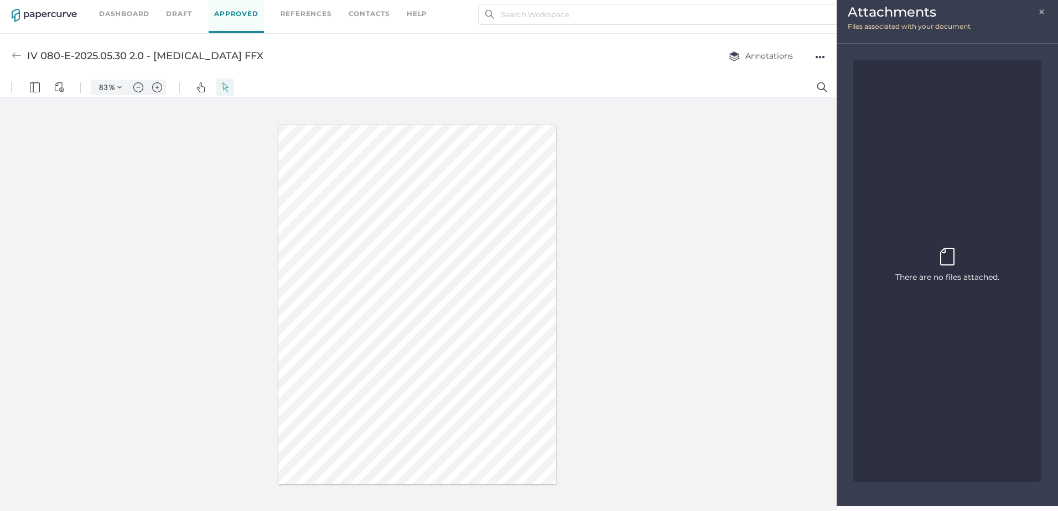
click at [1044, 13] on span "×" at bounding box center [1042, 10] width 9 height 9
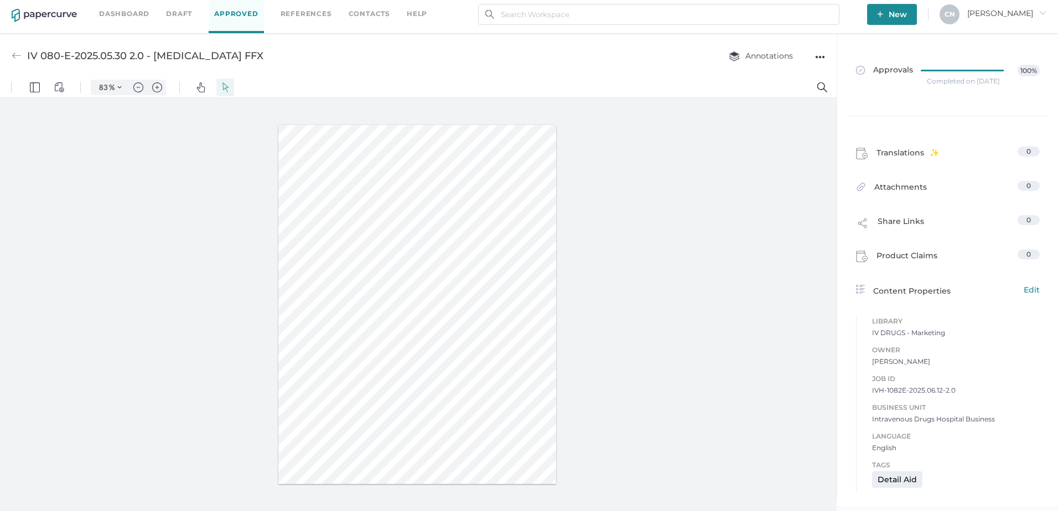
click at [820, 52] on div "●●●" at bounding box center [820, 56] width 10 height 15
click at [686, 232] on div at bounding box center [418, 304] width 836 height 413
click at [513, 299] on div at bounding box center [417, 305] width 278 height 360
click at [61, 87] on img "View Controls" at bounding box center [59, 87] width 10 height 10
click at [819, 51] on div "●●●" at bounding box center [820, 56] width 10 height 15
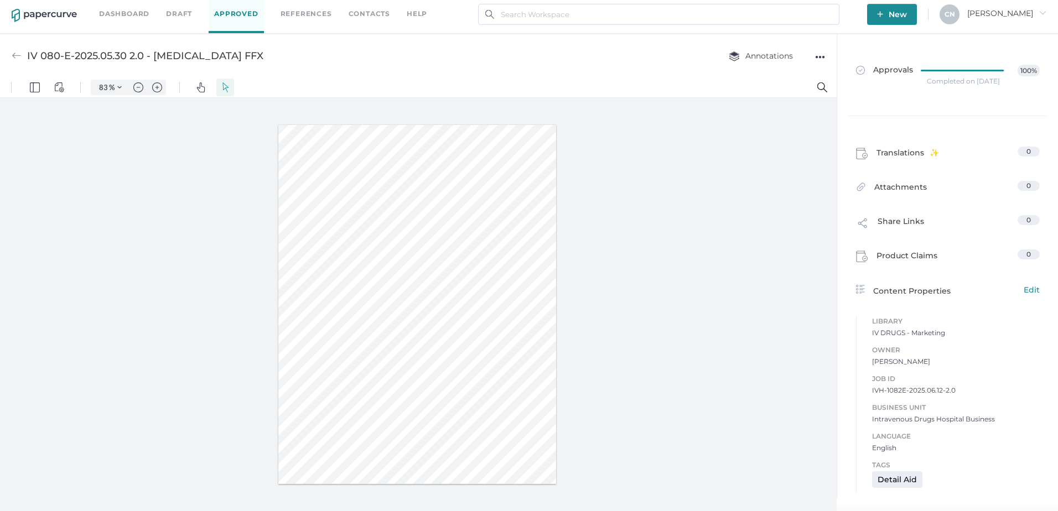
click at [819, 55] on div "●●●" at bounding box center [820, 56] width 10 height 15
click at [30, 86] on img "Panel" at bounding box center [35, 87] width 10 height 10
click at [58, 86] on img "View Controls" at bounding box center [59, 87] width 10 height 10
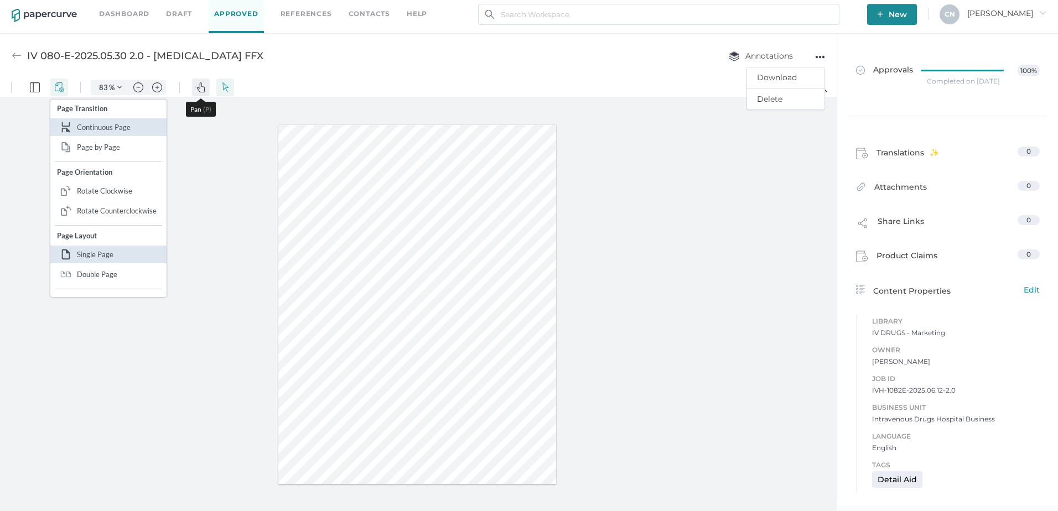
click at [196, 86] on img "Pan" at bounding box center [201, 87] width 10 height 10
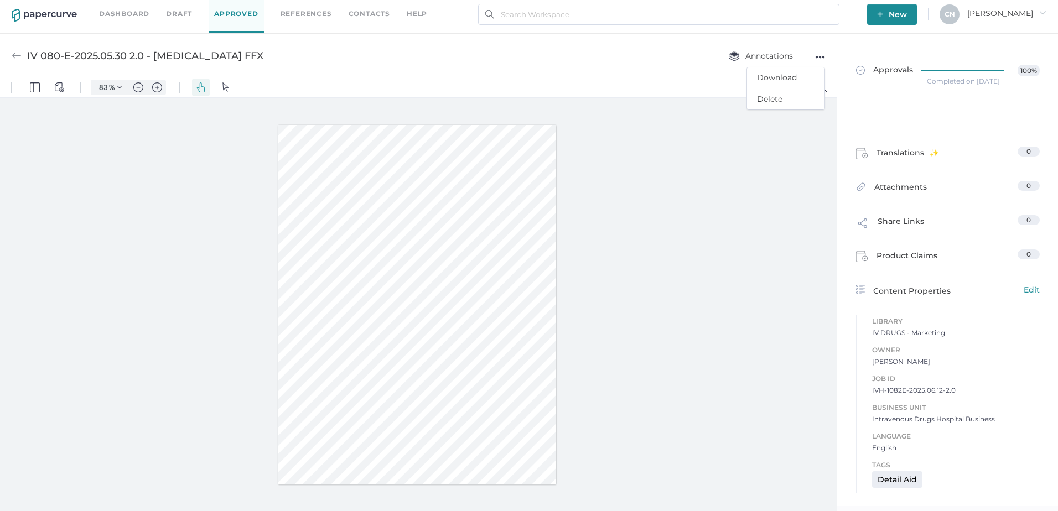
drag, startPoint x: 363, startPoint y: 261, endPoint x: 543, endPoint y: 265, distance: 180.4
click at [543, 265] on div at bounding box center [417, 305] width 278 height 360
click at [198, 87] on img "Pan" at bounding box center [201, 87] width 10 height 10
click at [233, 87] on button "Select" at bounding box center [225, 88] width 18 height 18
click at [64, 88] on img "View Controls" at bounding box center [59, 87] width 10 height 10
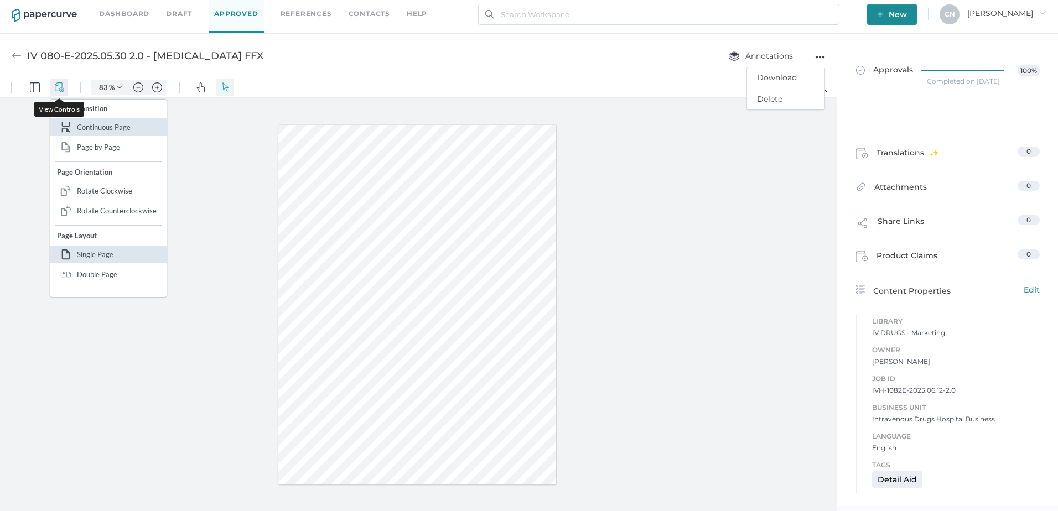
click at [64, 88] on img "View Controls" at bounding box center [59, 87] width 10 height 10
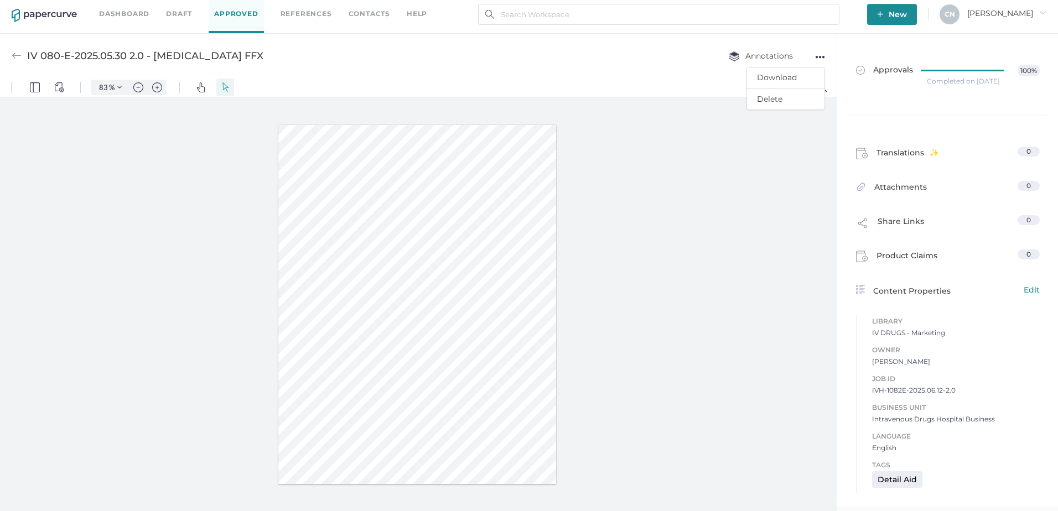
click at [961, 124] on div "Approvals 100% Completed on Jul 10, 2025" at bounding box center [947, 84] width 221 height 101
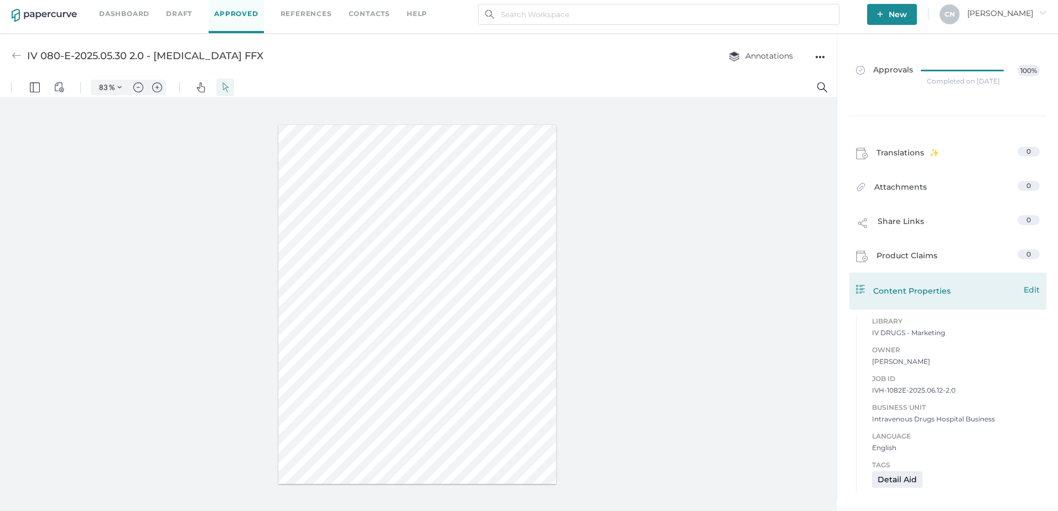
click at [905, 279] on div "Content Properties Edit" at bounding box center [947, 291] width 197 height 37
click at [905, 288] on div "Content Properties Edit" at bounding box center [948, 290] width 184 height 13
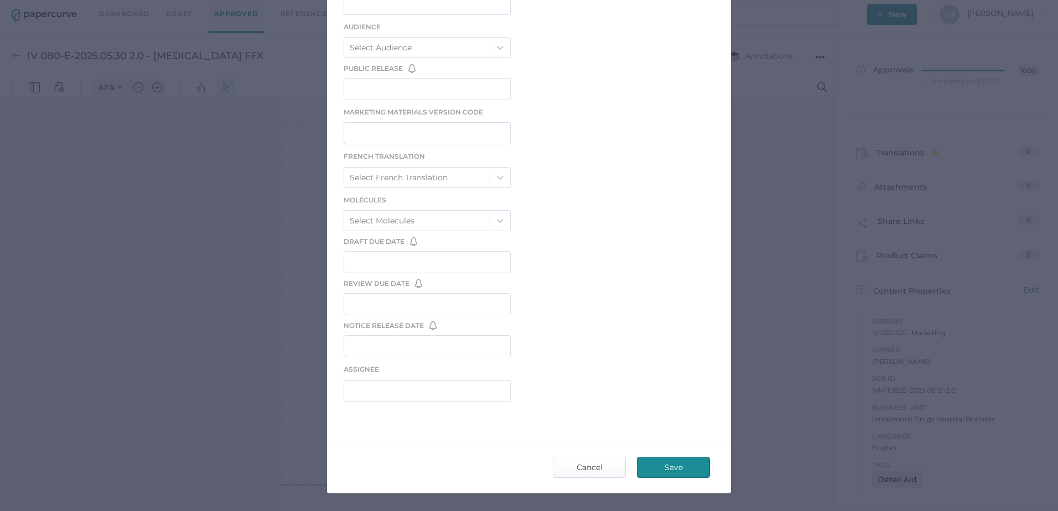
scroll to position [323, 0]
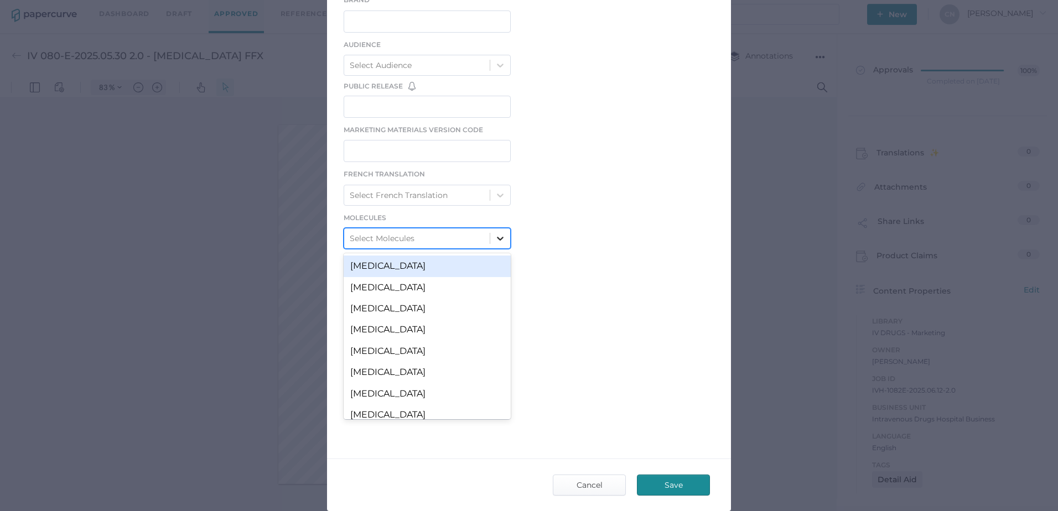
click at [494, 237] on icon at bounding box center [499, 238] width 11 height 11
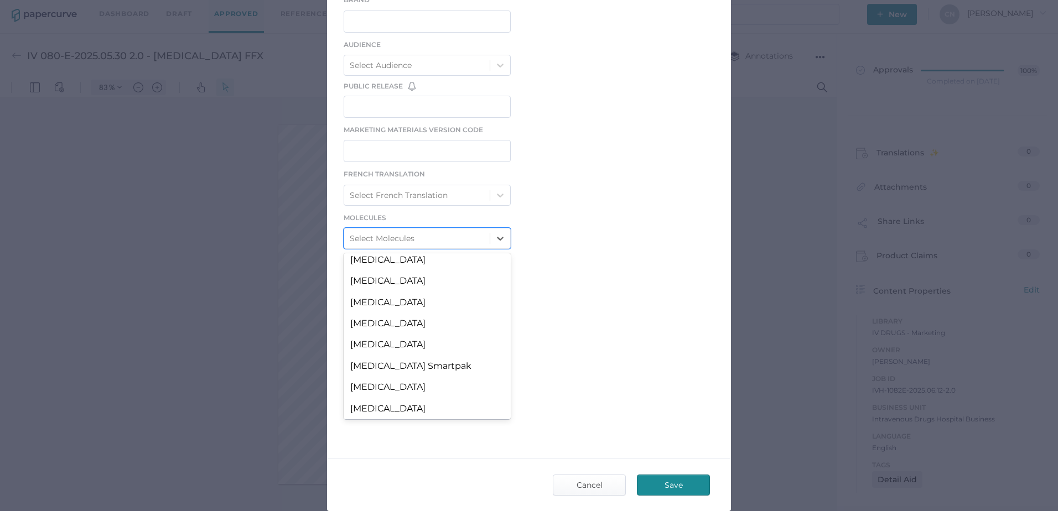
scroll to position [111, 0]
click at [446, 269] on div "Calcium Gluconate" at bounding box center [426, 261] width 167 height 21
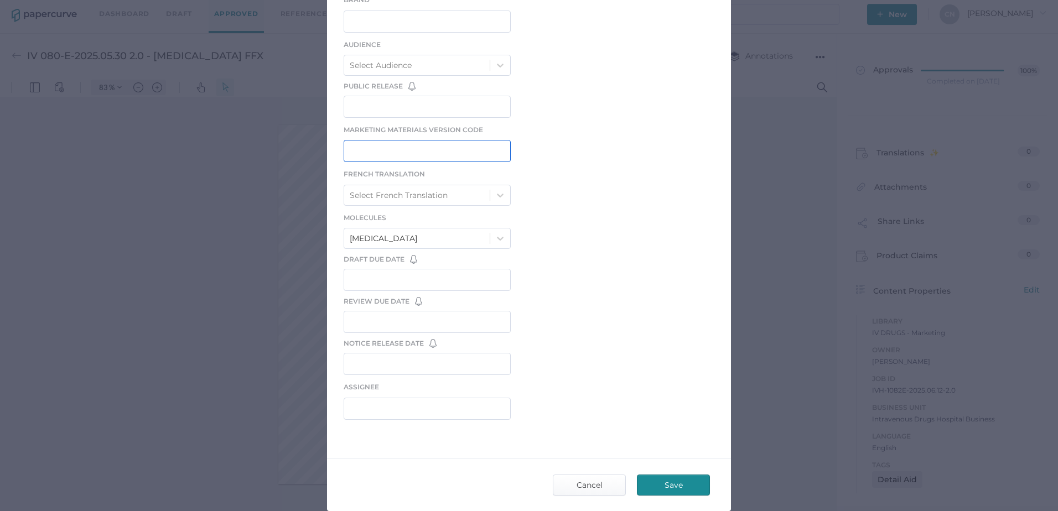
click at [421, 149] on input "text" at bounding box center [426, 151] width 167 height 22
click at [428, 150] on input "IV" at bounding box center [426, 151] width 167 height 22
type input "IV 080-E-2025.05.30 3.0"
click at [501, 190] on icon at bounding box center [499, 195] width 11 height 11
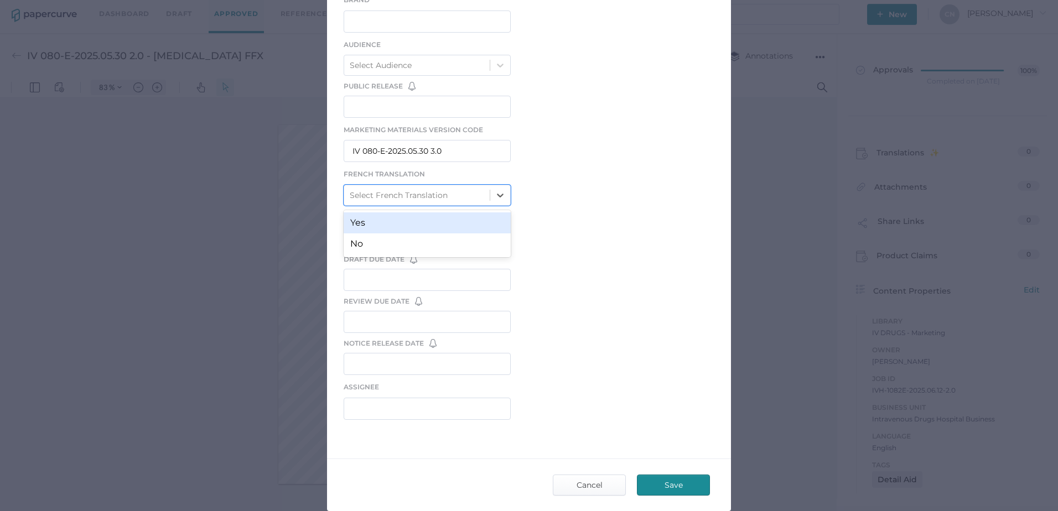
click at [479, 222] on div "Yes" at bounding box center [426, 222] width 167 height 21
click at [550, 201] on div "LIBRARY IV DRUGS - Marketing Owner Kanza Najam Job ID IVH-1082E-2025.06.12-2.0 …" at bounding box center [529, 109] width 404 height 666
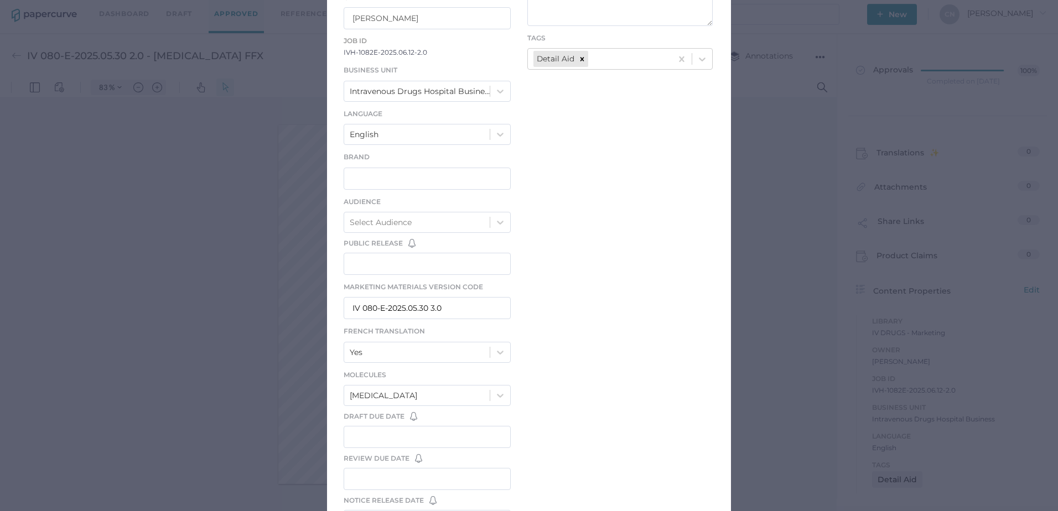
scroll to position [0, 0]
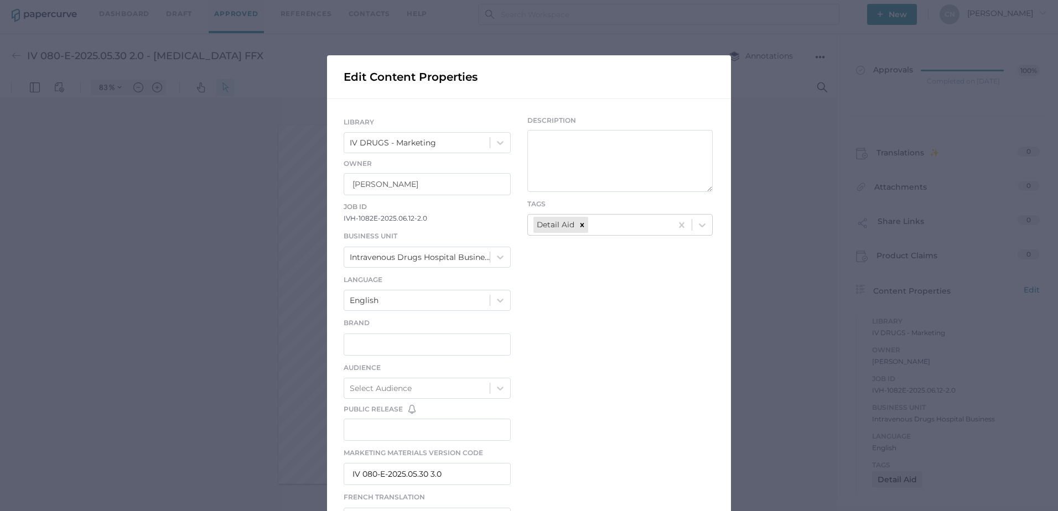
click at [387, 222] on span "IVH-1082E-2025.06.12-2.0" at bounding box center [426, 218] width 167 height 11
click at [741, 168] on div "Edit Content Properties LIBRARY IV DRUGS - Marketing Owner Kanza Najam Job ID I…" at bounding box center [529, 255] width 1058 height 511
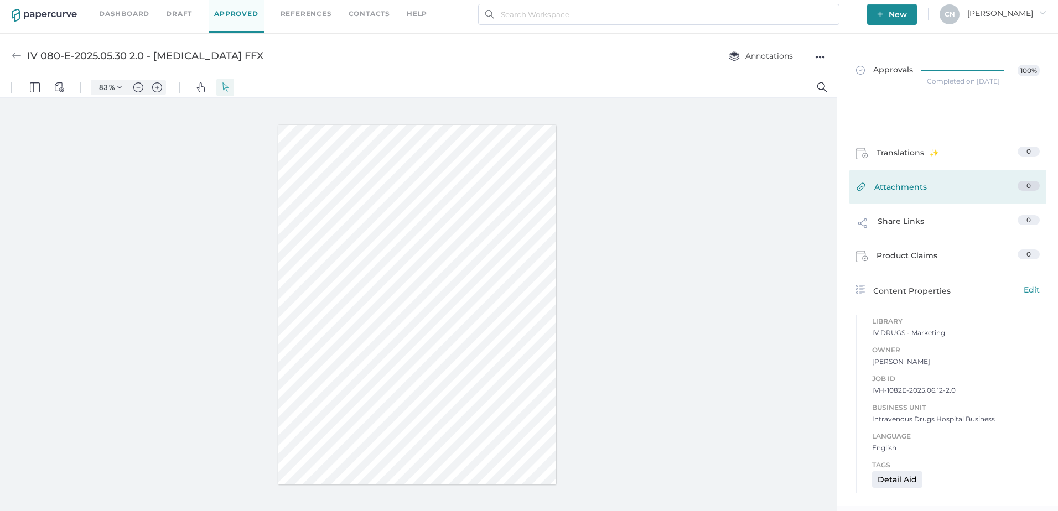
click at [910, 189] on span "Attachments" at bounding box center [900, 189] width 53 height 17
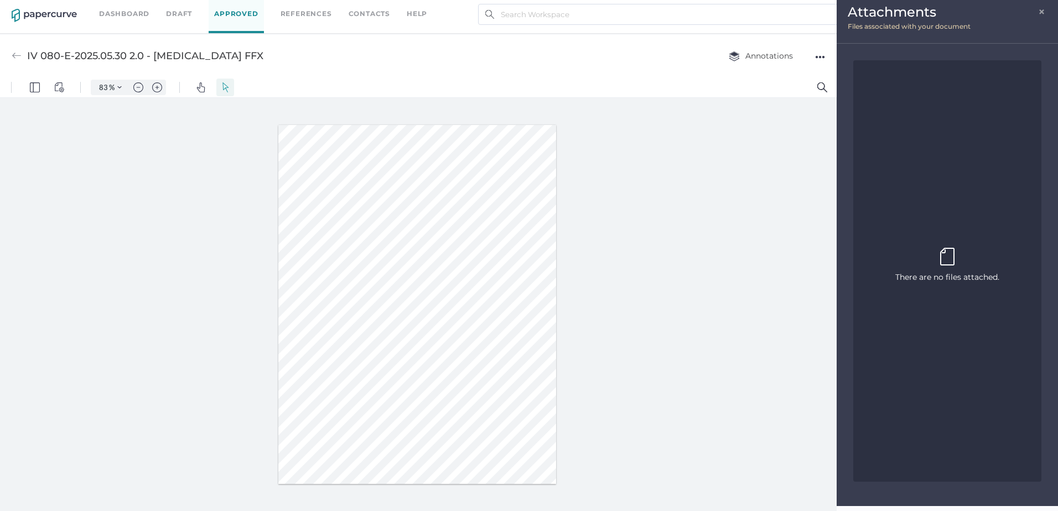
click at [1043, 8] on span "×" at bounding box center [1042, 10] width 9 height 9
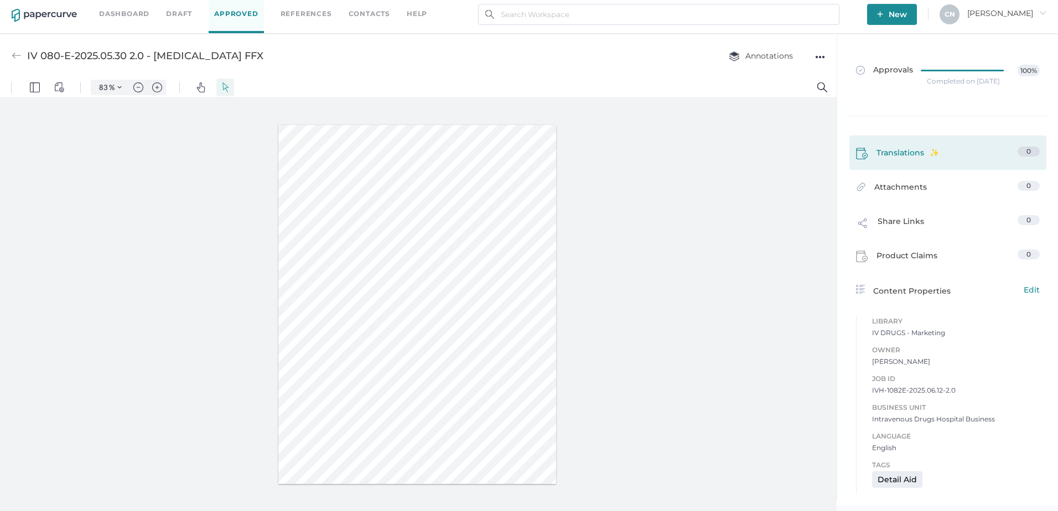
click at [864, 154] on img at bounding box center [862, 154] width 12 height 12
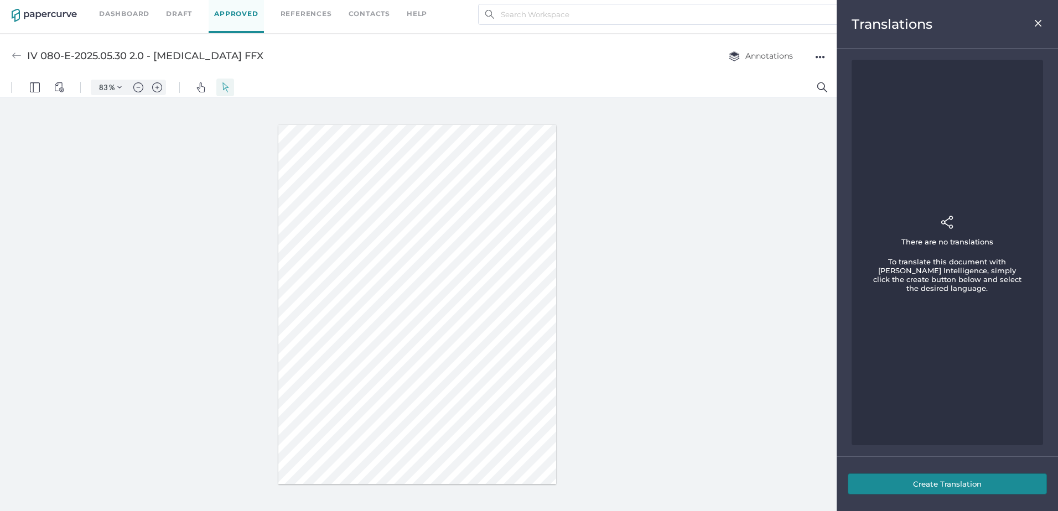
click at [1035, 21] on img at bounding box center [1037, 23] width 9 height 9
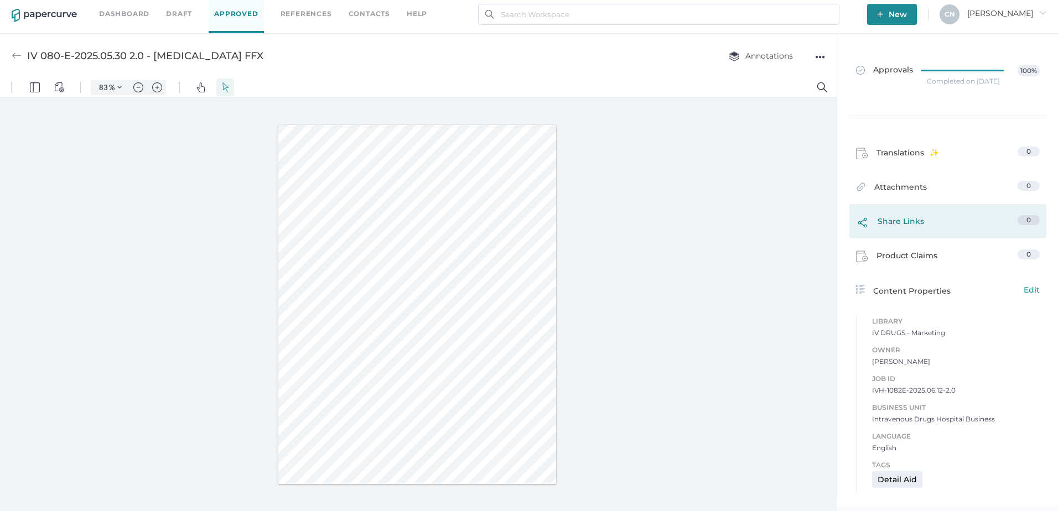
click at [922, 220] on span "Share Links" at bounding box center [900, 224] width 46 height 18
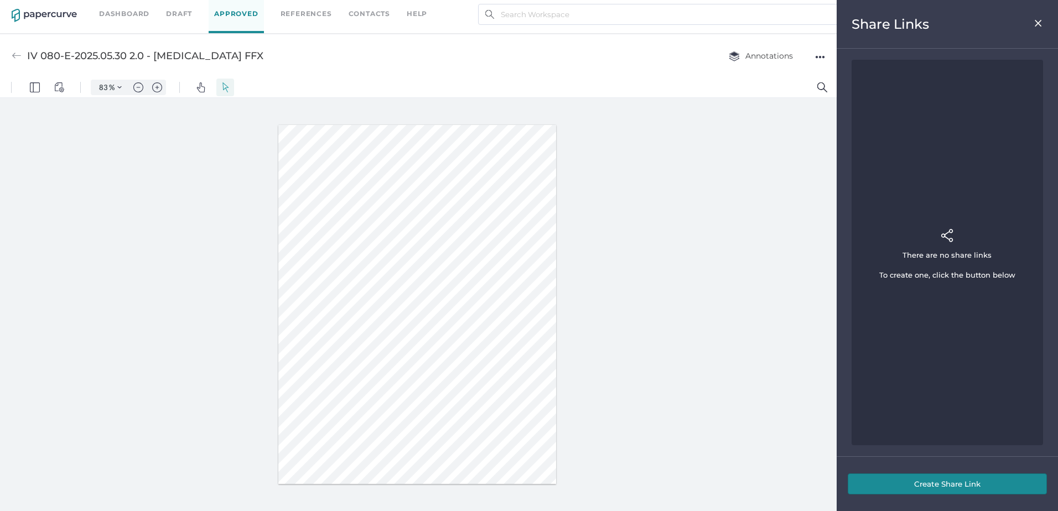
click at [1041, 21] on img at bounding box center [1037, 23] width 9 height 9
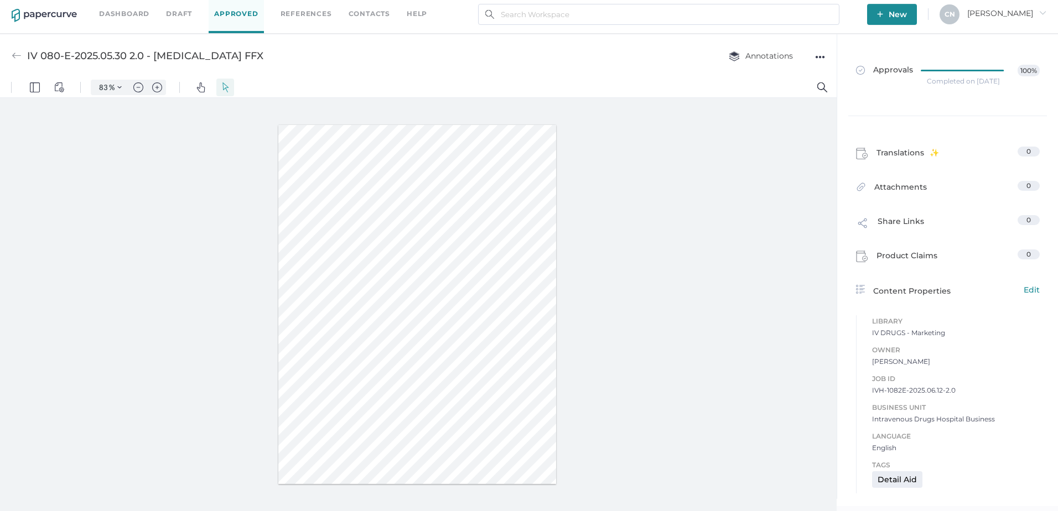
click at [872, 392] on span "IVH-1082E-2025.06.12-2.0" at bounding box center [956, 390] width 168 height 11
drag, startPoint x: 872, startPoint y: 392, endPoint x: 886, endPoint y: 480, distance: 89.6
click at [886, 480] on div "Detail Aid" at bounding box center [897, 479] width 50 height 17
click at [822, 54] on div "●●●" at bounding box center [820, 56] width 10 height 15
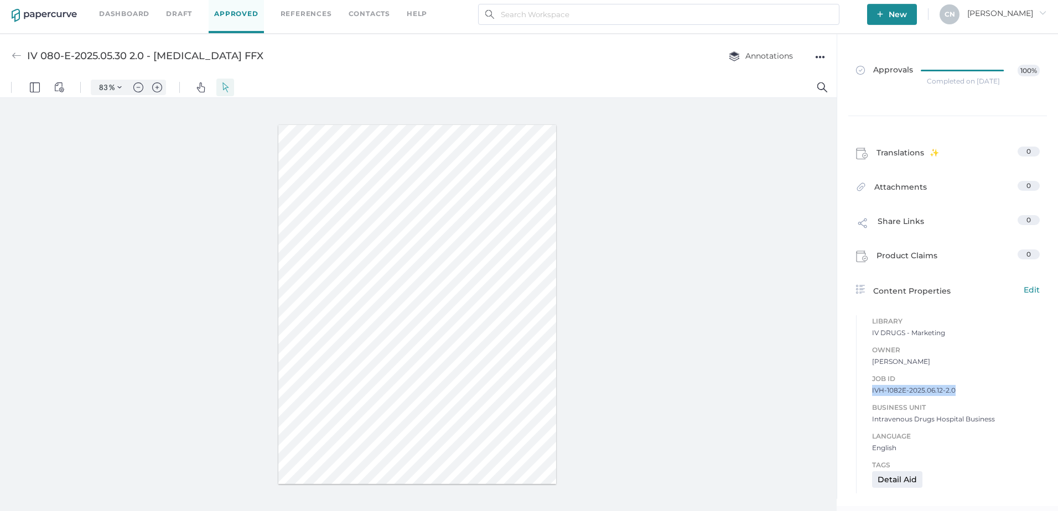
drag, startPoint x: 954, startPoint y: 388, endPoint x: 859, endPoint y: 389, distance: 95.1
click at [859, 389] on div "Job ID IVH-1082E-2025.06.12-2.0 Business Unit Intravenous Drugs Hospital Busine…" at bounding box center [948, 408] width 184 height 92
drag, startPoint x: 859, startPoint y: 389, endPoint x: 884, endPoint y: 390, distance: 25.5
copy span "IVH-1082E-2025.06.12-2.0"
drag, startPoint x: 715, startPoint y: 224, endPoint x: 612, endPoint y: 100, distance: 161.4
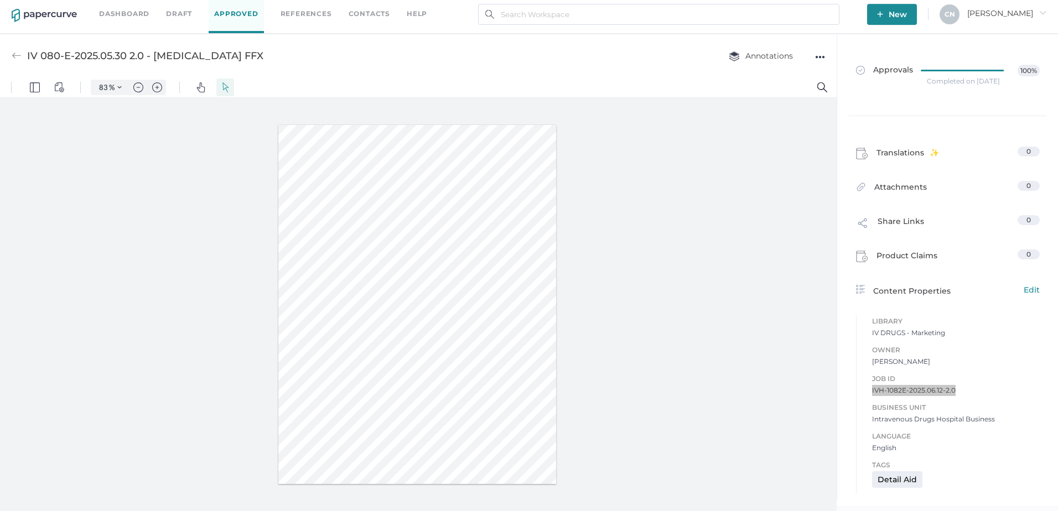
click at [713, 223] on div at bounding box center [418, 304] width 836 height 413
click at [508, 3] on div "Dashboard Draft Approved References Contacts help New C N Cristina arrow_right" at bounding box center [529, 14] width 1058 height 39
click at [512, 18] on input "text" at bounding box center [658, 14] width 361 height 21
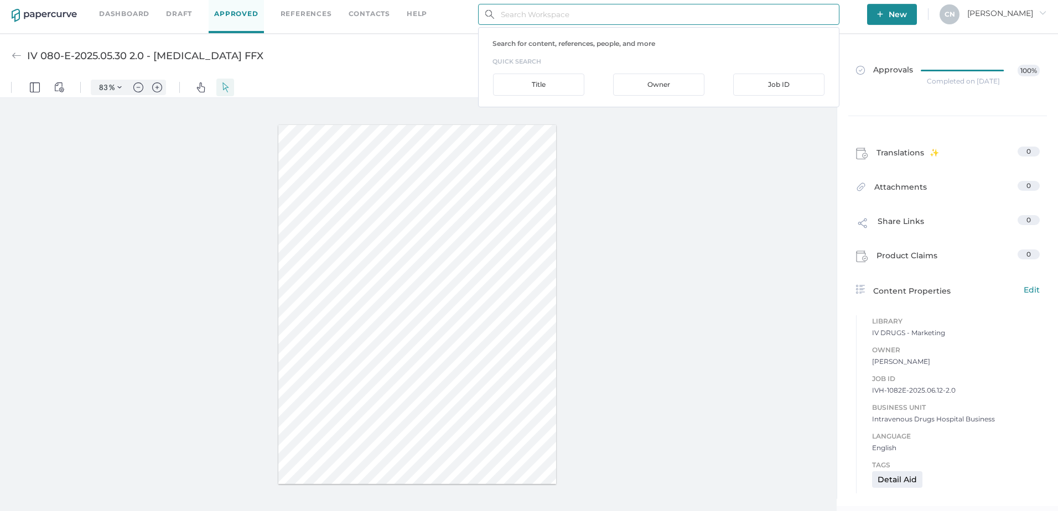
paste input "IVH-1082E-2025.06.12-2.0"
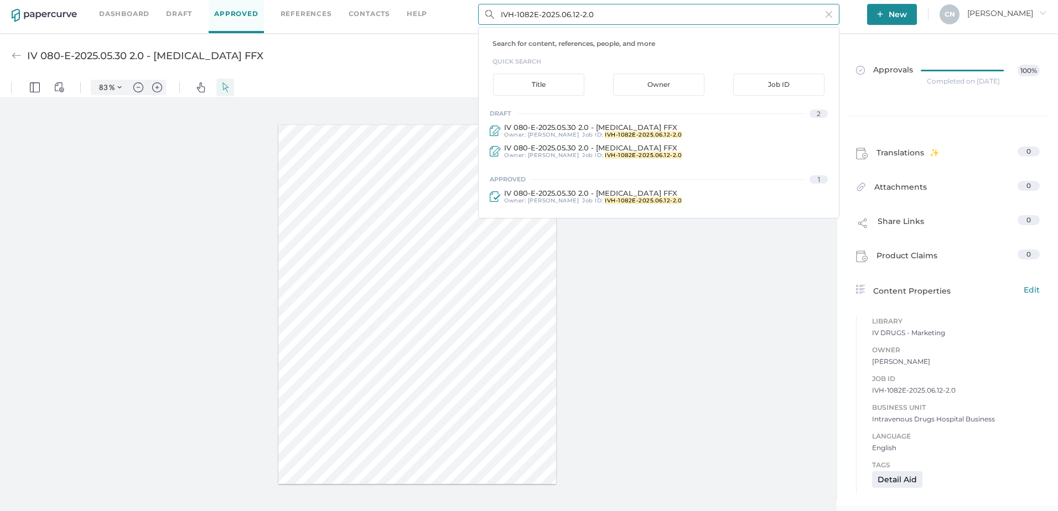
drag, startPoint x: 601, startPoint y: 15, endPoint x: 534, endPoint y: 13, distance: 66.9
click at [534, 13] on input "IVH-1082E-2025.06.12-2.0" at bounding box center [658, 14] width 361 height 21
type input "IVH-1082E"
click at [824, 80] on div "Job ID" at bounding box center [778, 85] width 91 height 22
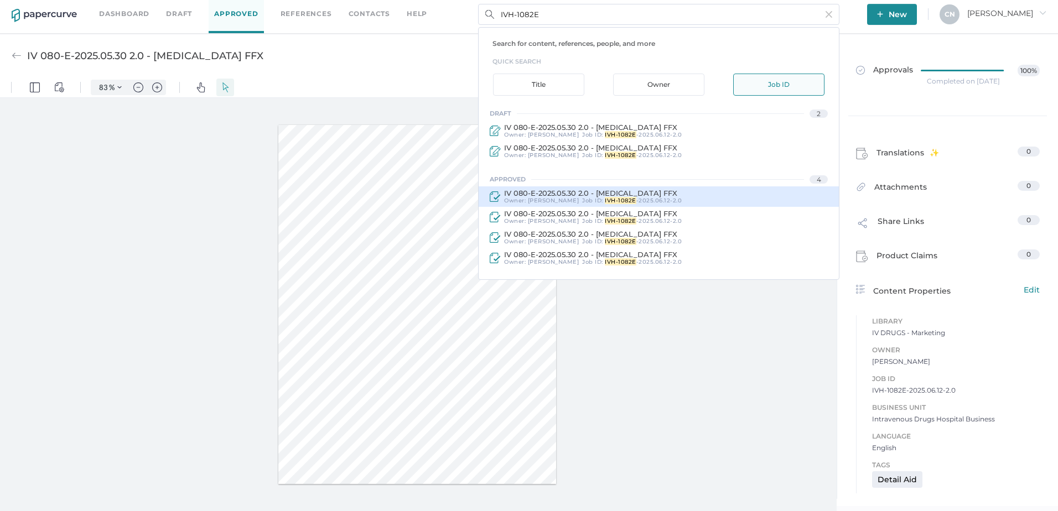
click at [548, 196] on div "IV 080-E-2025.05.30 2.0 - Calcium Gluconate FFX" at bounding box center [593, 193] width 178 height 8
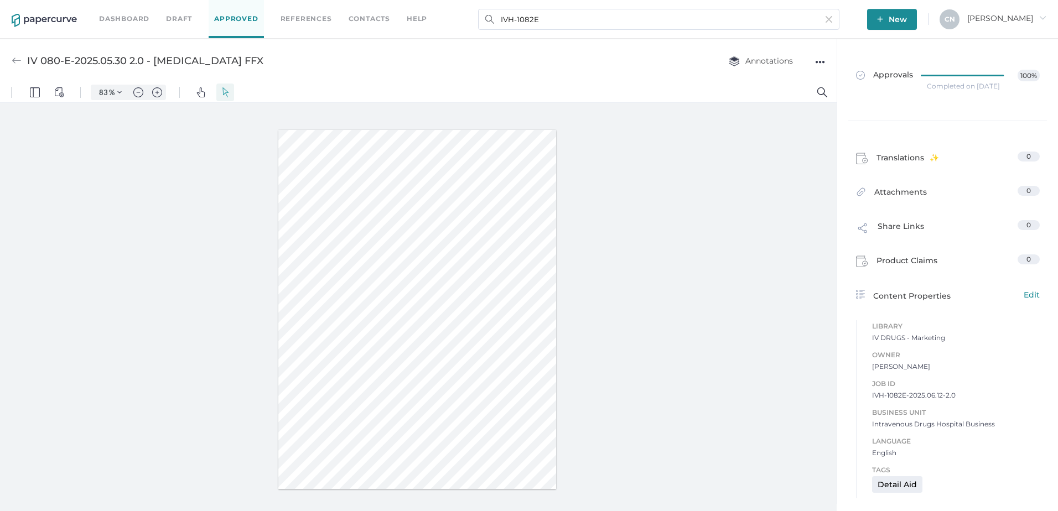
click at [834, 338] on div at bounding box center [418, 309] width 836 height 413
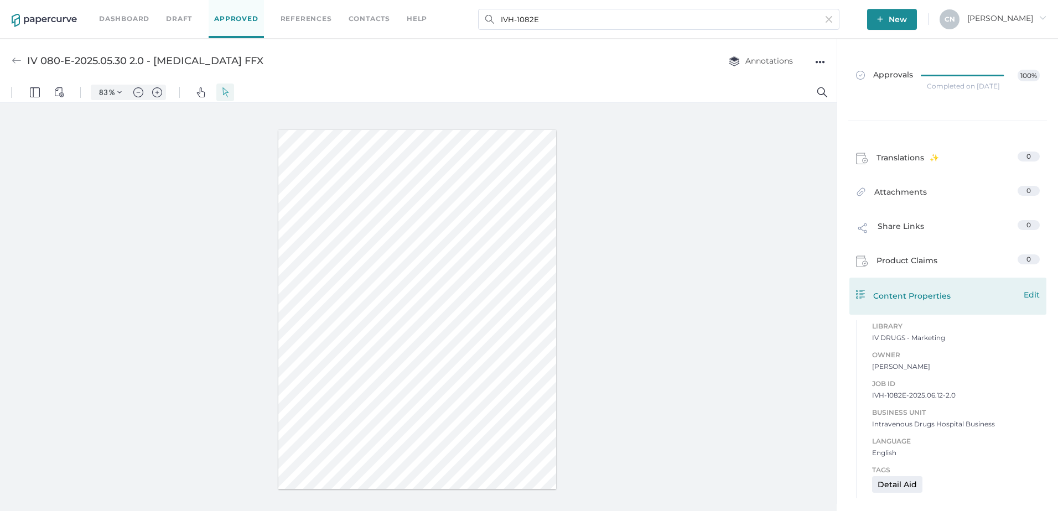
click at [883, 301] on div "Content Properties Edit" at bounding box center [948, 295] width 184 height 13
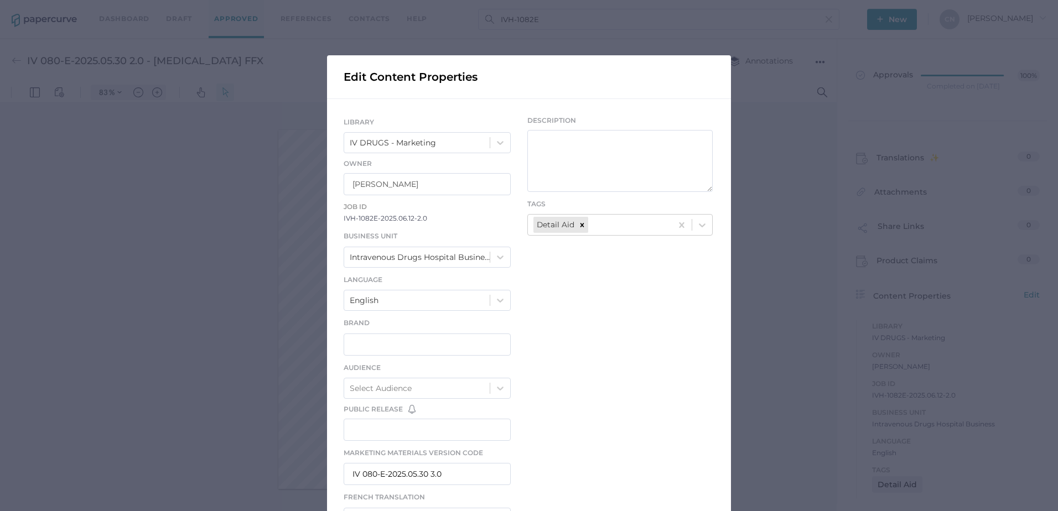
click at [405, 219] on span "IVH-1082E-2025.06.12-2.0" at bounding box center [426, 218] width 167 height 11
click at [789, 315] on div "Edit Content Properties LIBRARY IV DRUGS - Marketing Owner Kanza Najam Job ID I…" at bounding box center [529, 255] width 1058 height 511
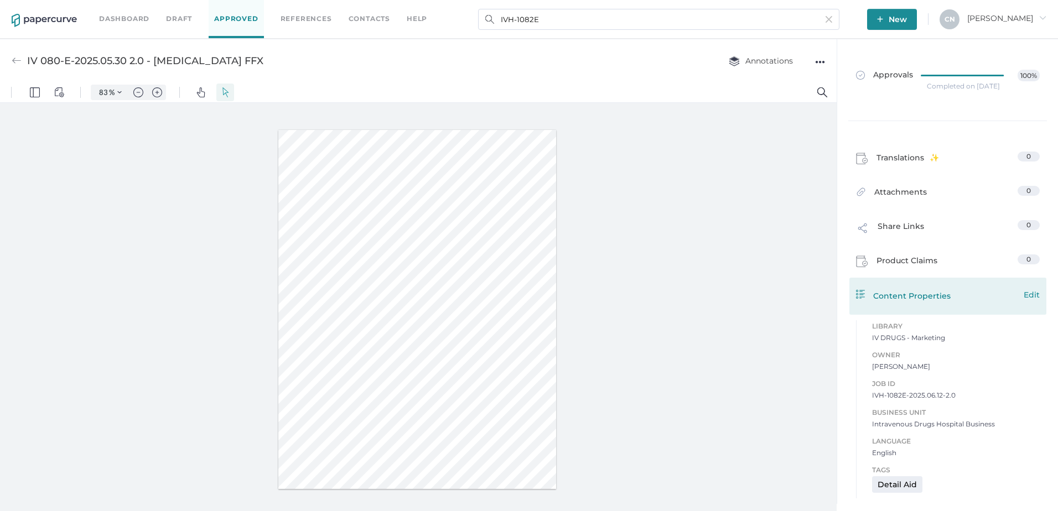
click at [903, 299] on div "Content Properties Edit" at bounding box center [948, 295] width 184 height 13
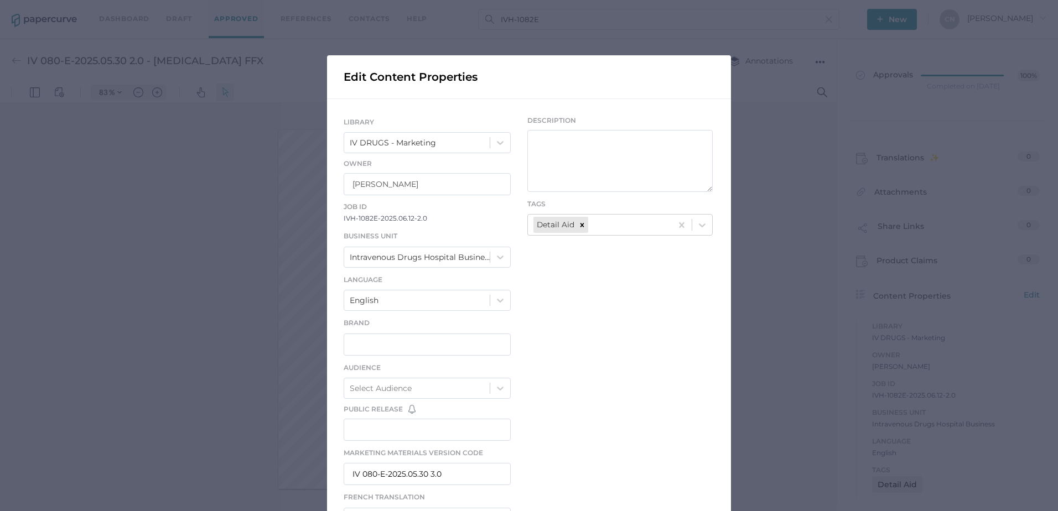
scroll to position [378, 0]
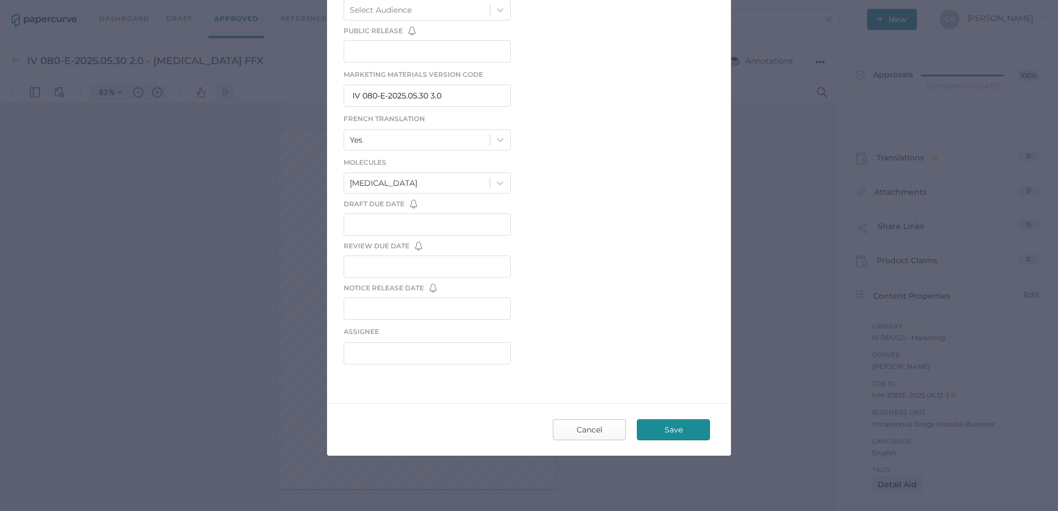
click at [582, 434] on span "Cancel" at bounding box center [589, 430] width 52 height 20
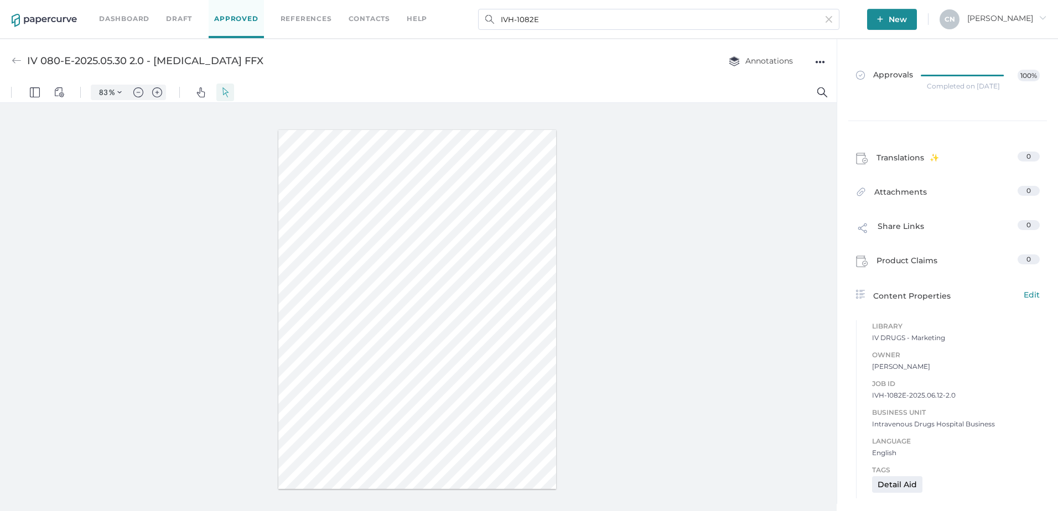
scroll to position [5, 0]
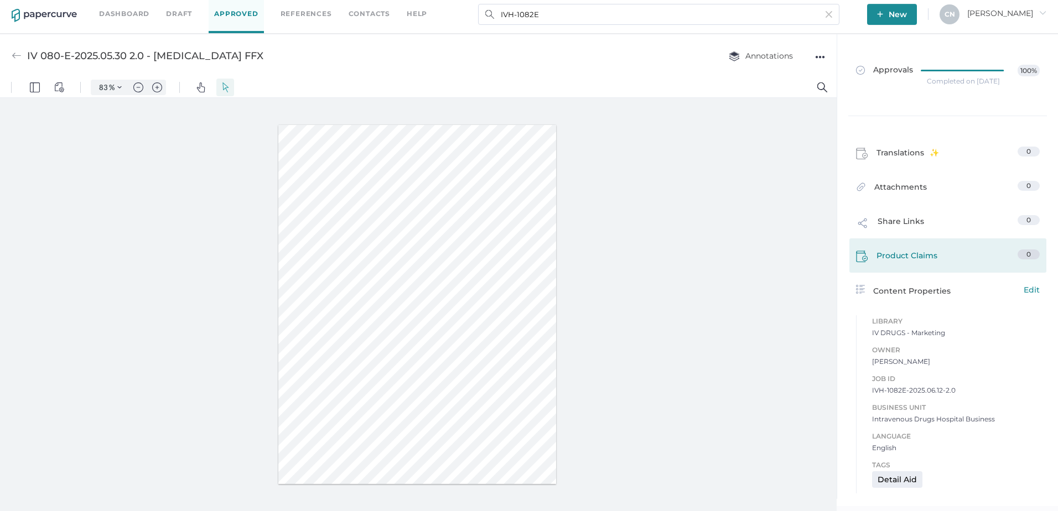
click at [939, 254] on link "Product Claims 0" at bounding box center [948, 257] width 184 height 17
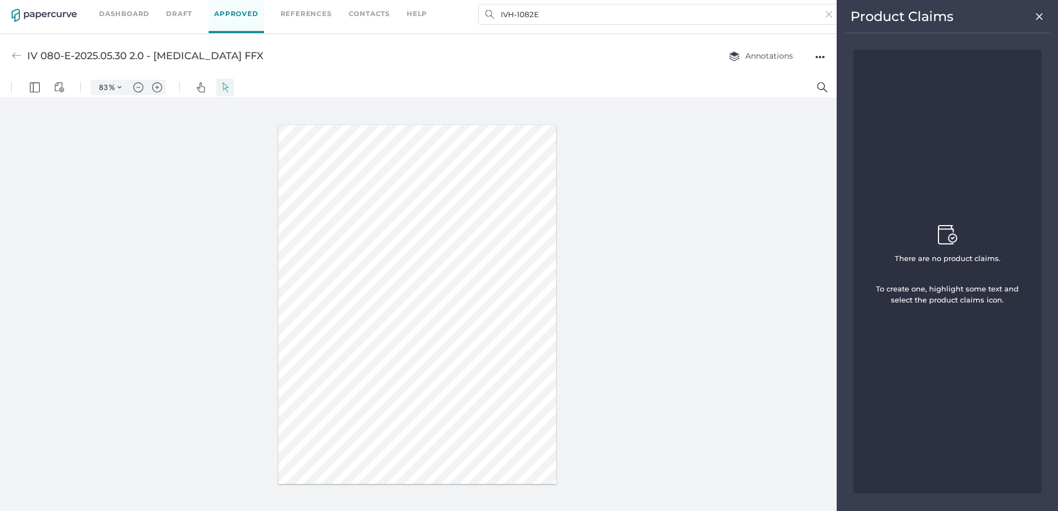
click at [1046, 17] on div "Product Claims" at bounding box center [947, 20] width 205 height 25
click at [1044, 17] on div "Product Claims" at bounding box center [947, 20] width 205 height 25
click at [1040, 17] on img at bounding box center [1038, 16] width 9 height 9
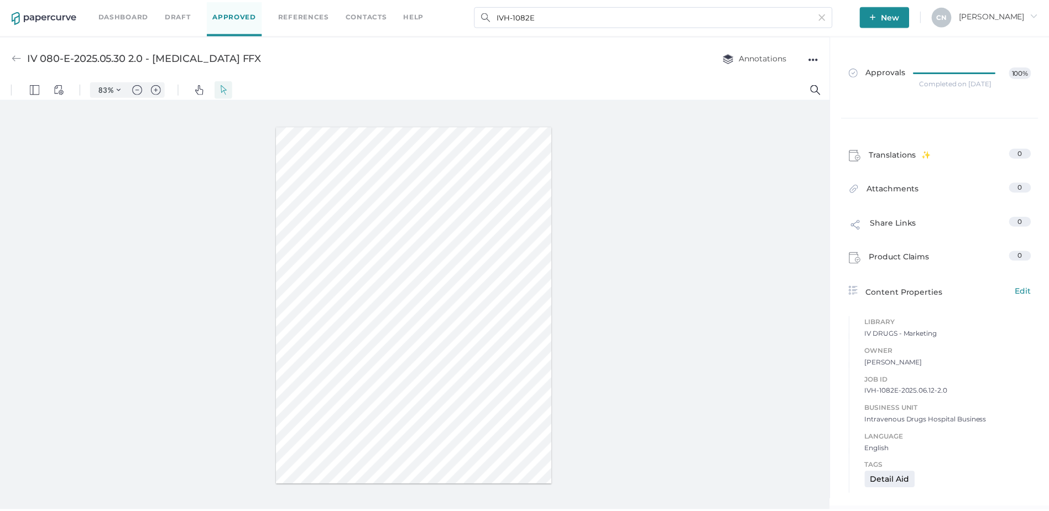
scroll to position [5, 0]
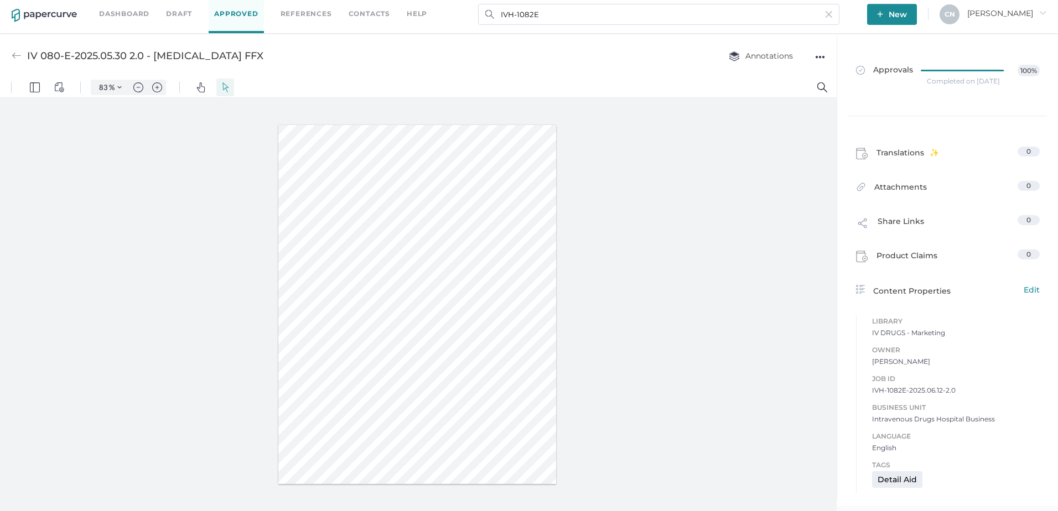
click at [913, 5] on button "New" at bounding box center [892, 14] width 50 height 21
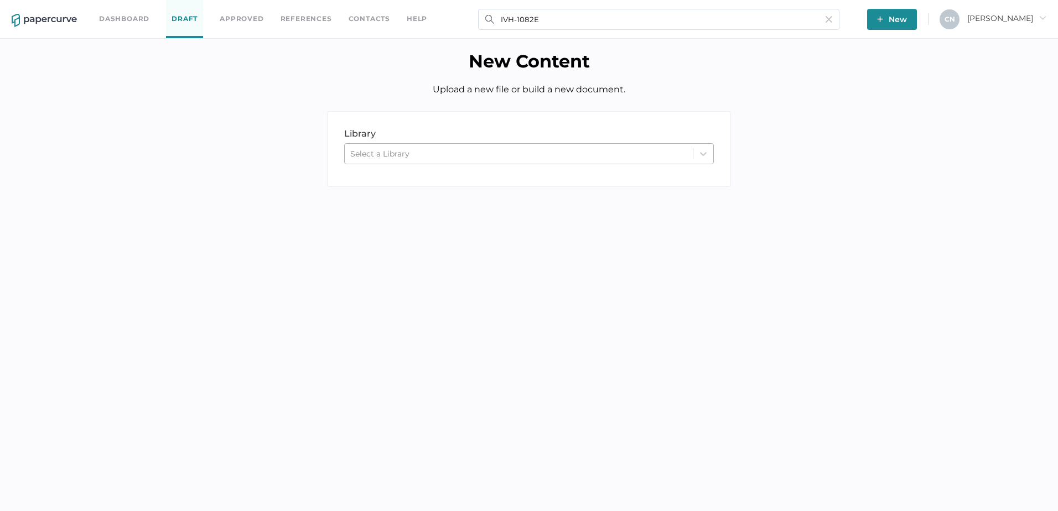
click at [380, 150] on div "Select a Library" at bounding box center [379, 154] width 59 height 10
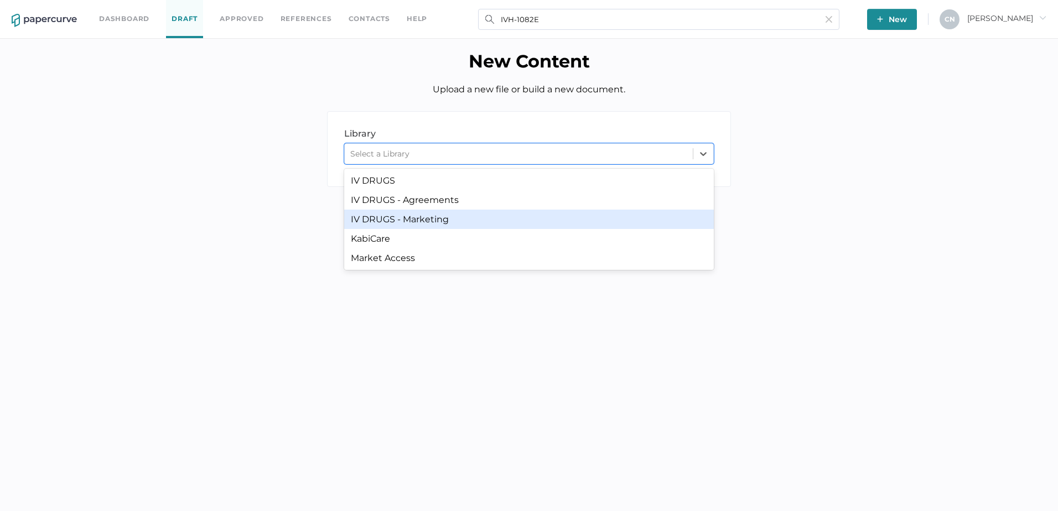
click at [390, 222] on div "IV DRUGS - Marketing" at bounding box center [528, 219] width 369 height 19
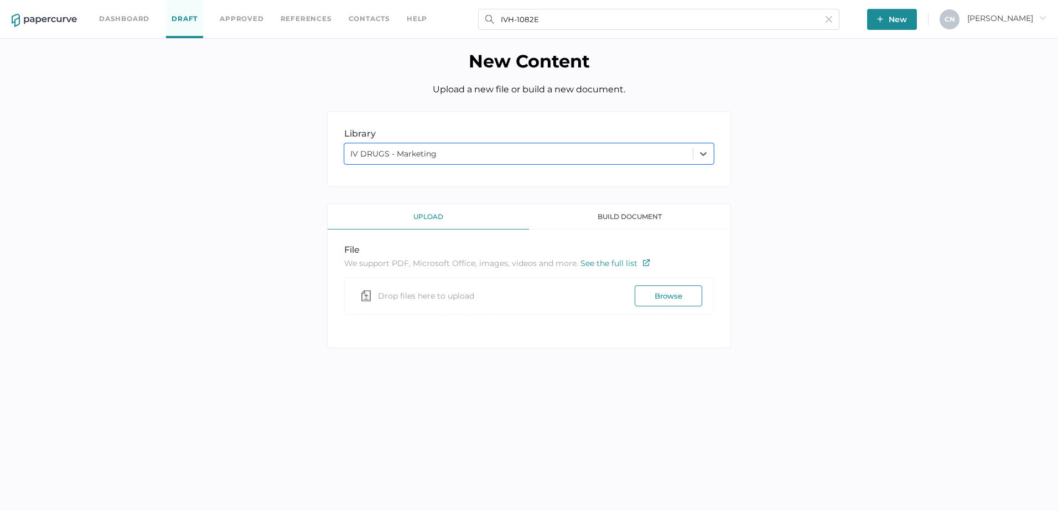
click at [402, 296] on span "Drop files here to upload" at bounding box center [426, 296] width 96 height 25
click at [684, 299] on button "Browse" at bounding box center [667, 295] width 67 height 21
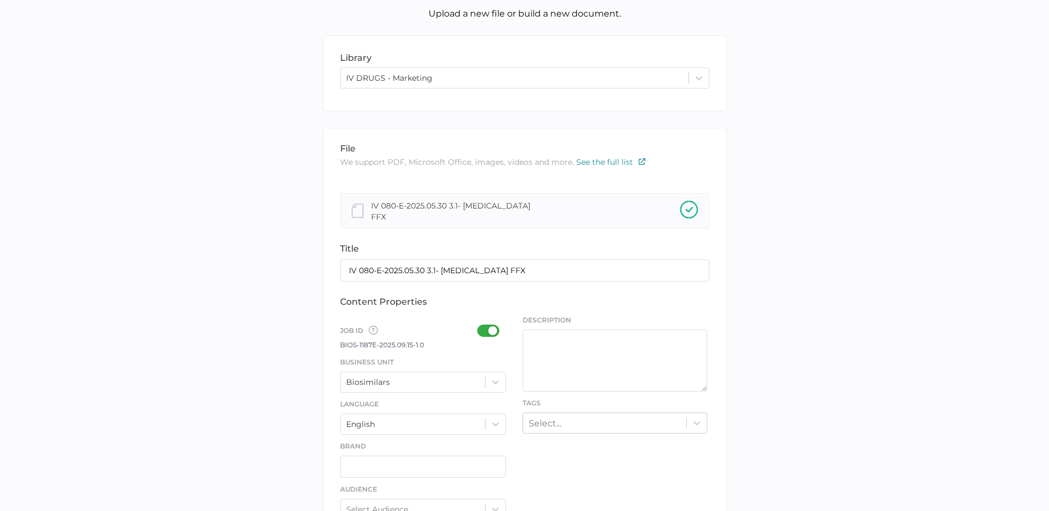
scroll to position [221, 0]
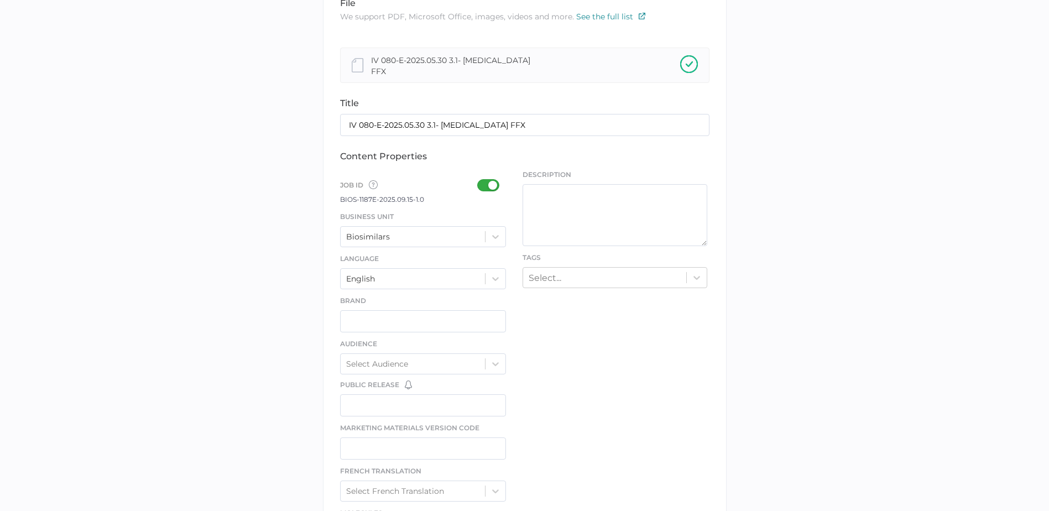
click at [485, 182] on div at bounding box center [491, 185] width 29 height 12
click at [480, 181] on input "checkbox" at bounding box center [480, 181] width 0 height 0
click at [497, 183] on div at bounding box center [491, 185] width 29 height 12
click at [480, 181] on input "checkbox" at bounding box center [480, 181] width 0 height 0
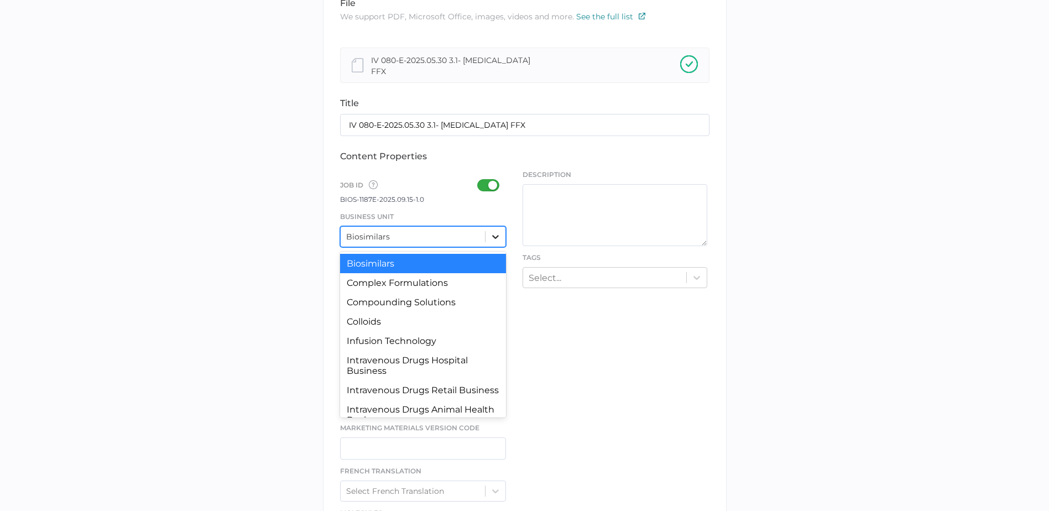
click at [494, 235] on icon at bounding box center [495, 236] width 11 height 11
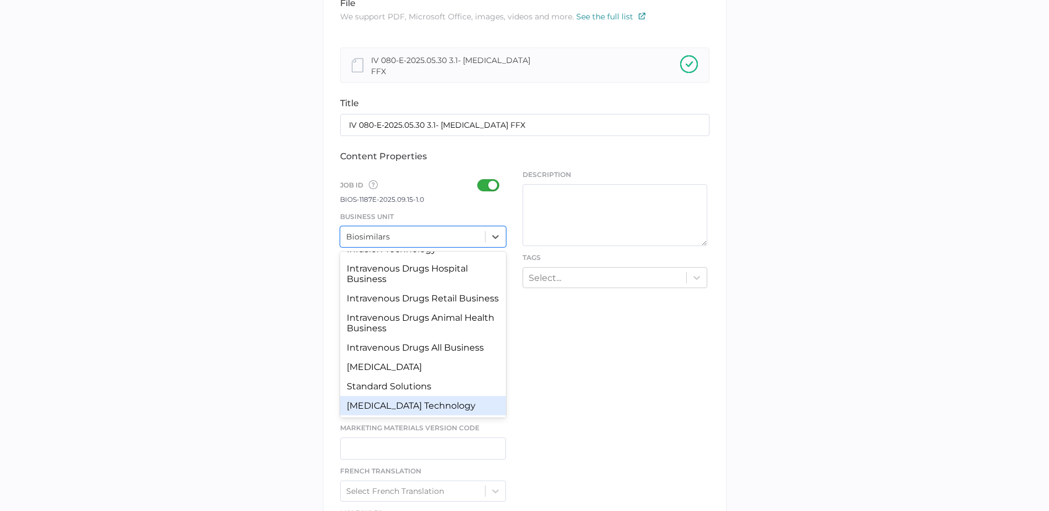
scroll to position [0, 0]
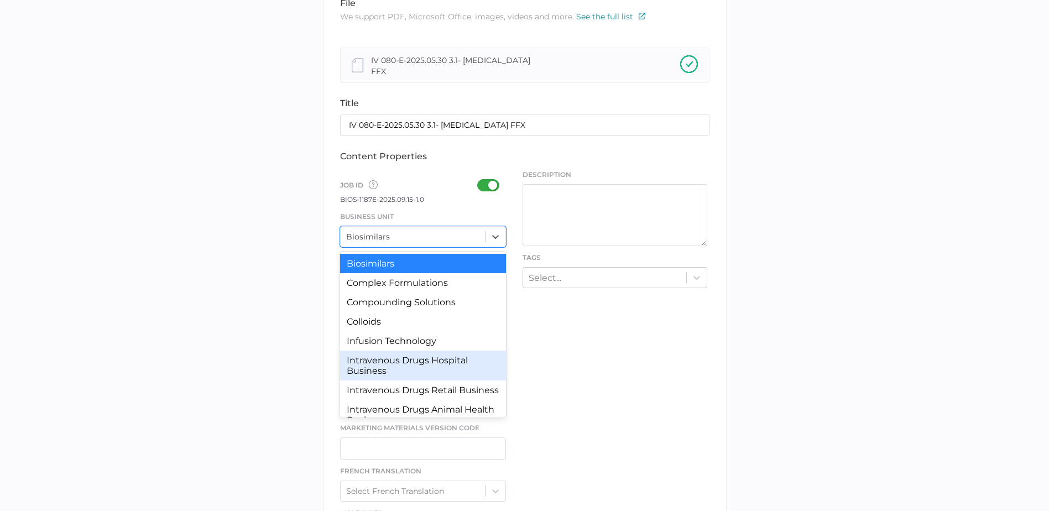
click at [424, 360] on div "Intravenous Drugs Hospital Business" at bounding box center [423, 366] width 166 height 30
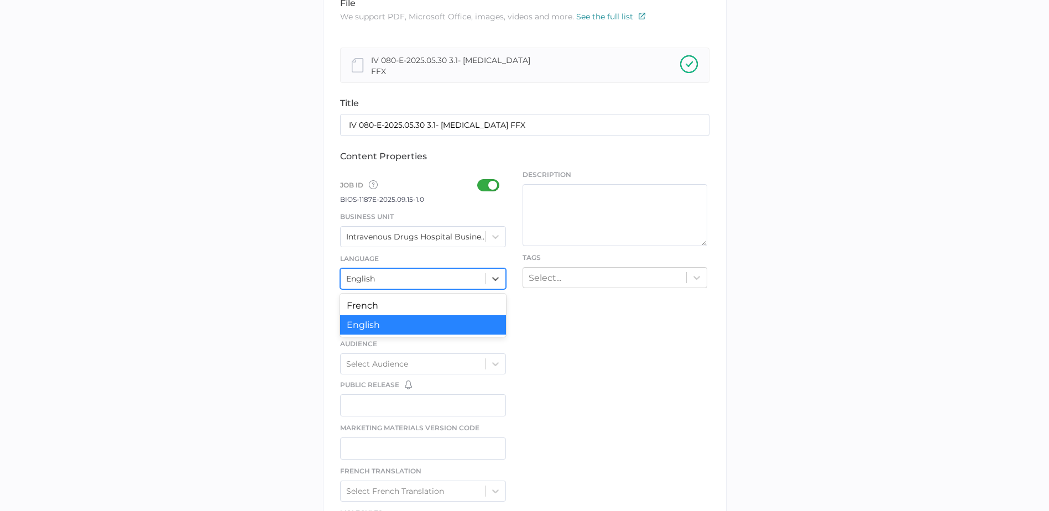
click at [431, 277] on div "English" at bounding box center [413, 278] width 145 height 17
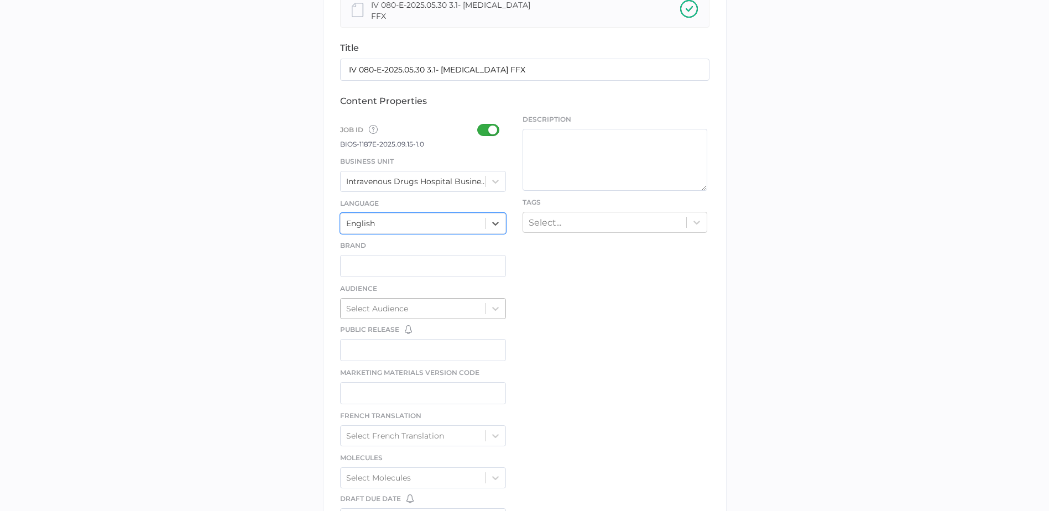
click at [431, 304] on div "Select Audience" at bounding box center [413, 308] width 145 height 17
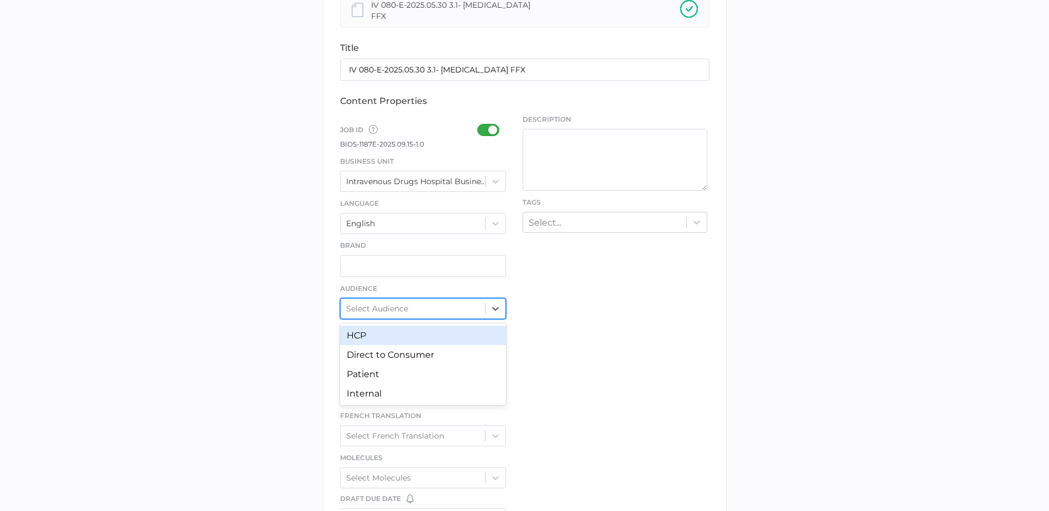
click at [431, 304] on div "Select Audience" at bounding box center [413, 308] width 145 height 17
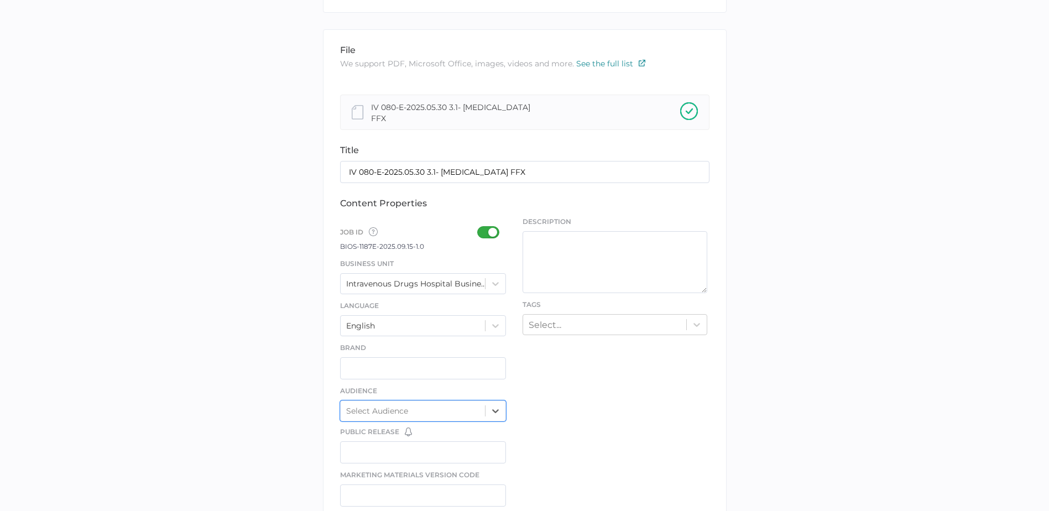
scroll to position [166, 0]
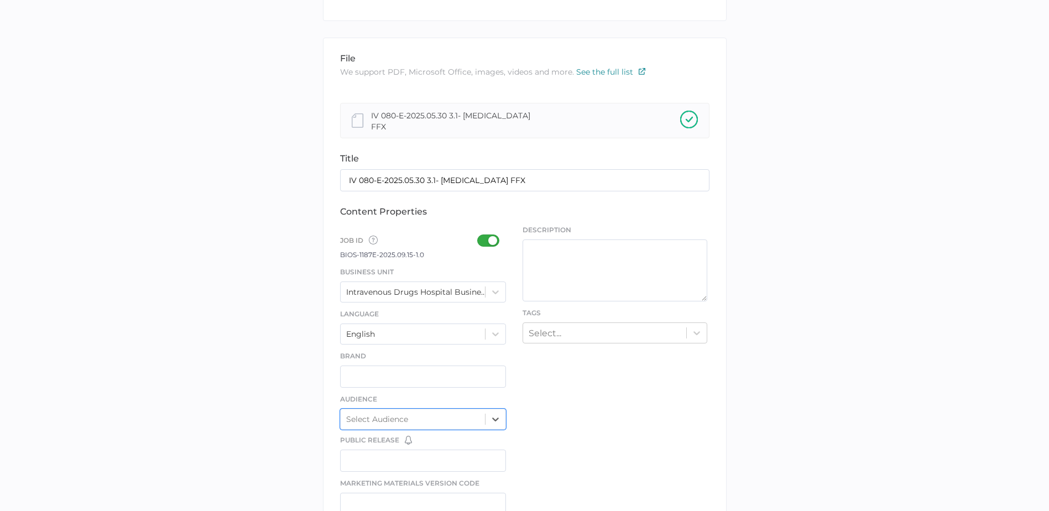
click at [367, 243] on span "Job ID Job IDs can be disabled × If a Job ID is not required for specific conte…" at bounding box center [359, 242] width 38 height 14
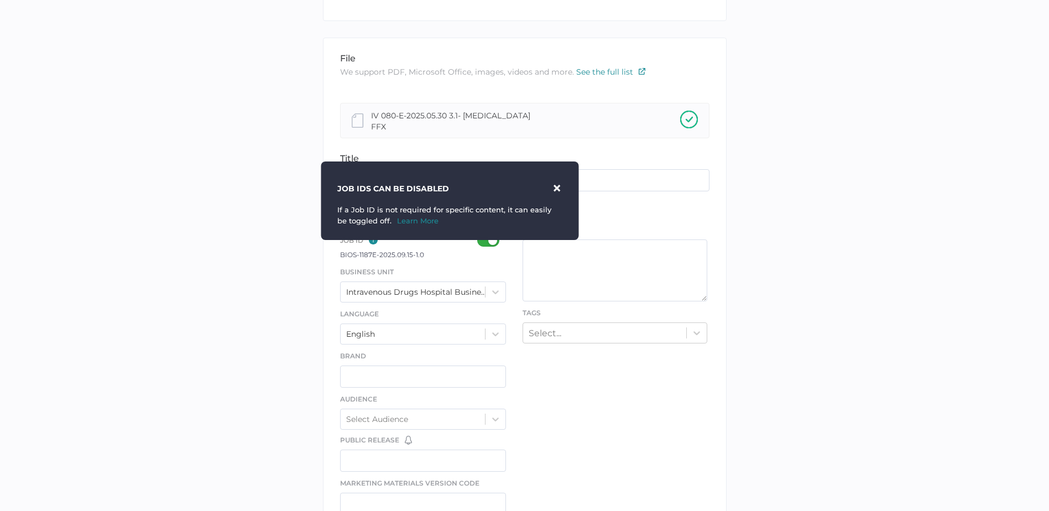
click at [372, 241] on img at bounding box center [373, 240] width 9 height 9
click at [419, 263] on div "Job ID Job IDs can be disabled × If a Job ID is not required for specific conte…" at bounding box center [423, 499] width 166 height 549
click at [559, 182] on span "×" at bounding box center [557, 189] width 10 height 32
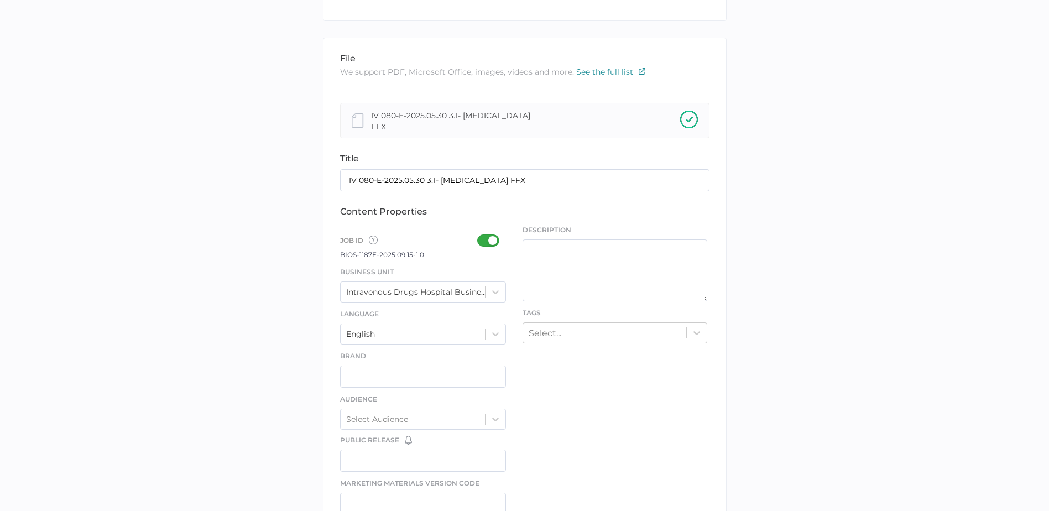
click at [481, 242] on div at bounding box center [491, 241] width 29 height 12
click at [480, 236] on input "checkbox" at bounding box center [480, 236] width 0 height 0
click at [493, 240] on div at bounding box center [491, 241] width 29 height 12
click at [480, 236] on input "checkbox" at bounding box center [480, 236] width 0 height 0
click at [485, 240] on div at bounding box center [491, 241] width 29 height 12
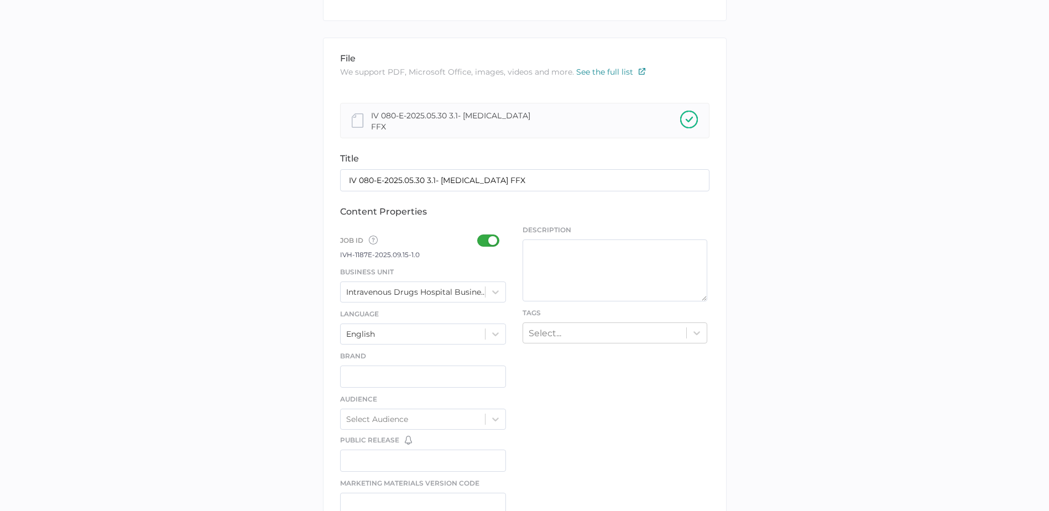
click at [480, 236] on input "checkbox" at bounding box center [480, 236] width 0 height 0
click at [494, 240] on div at bounding box center [491, 241] width 29 height 12
click at [480, 236] on input "checkbox" at bounding box center [480, 236] width 0 height 0
click at [425, 265] on div "Job ID Job IDs can be disabled × If a Job ID is not required for specific conte…" at bounding box center [423, 499] width 166 height 549
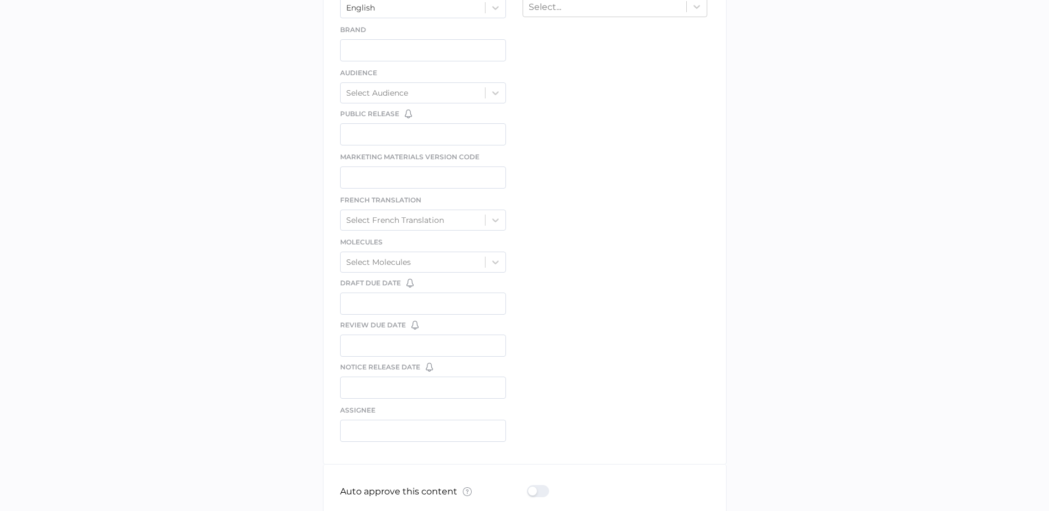
scroll to position [498, 0]
click at [431, 169] on input "text" at bounding box center [423, 172] width 166 height 22
type input "IV 080-E-2025.05.30 3.1"
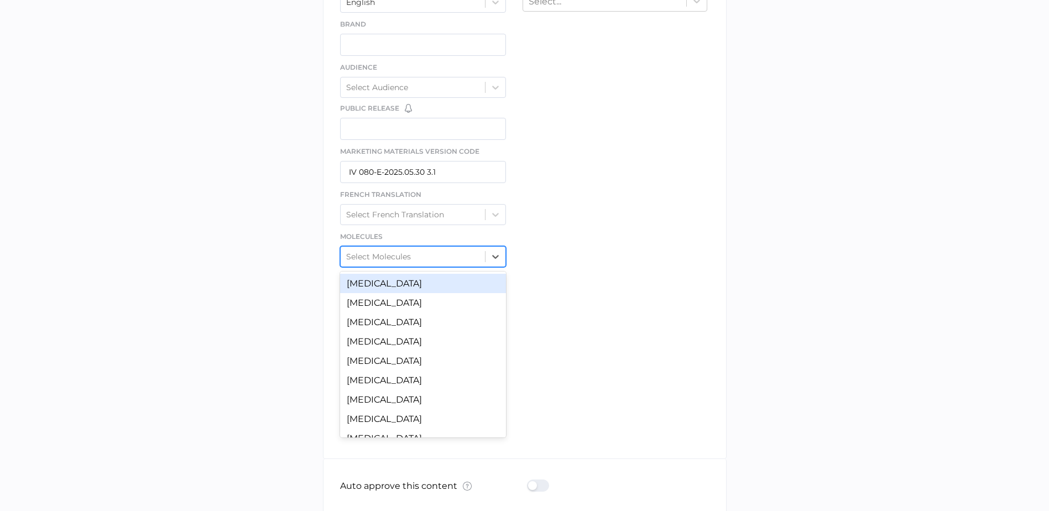
click at [420, 254] on div "Select Molecules" at bounding box center [413, 256] width 145 height 17
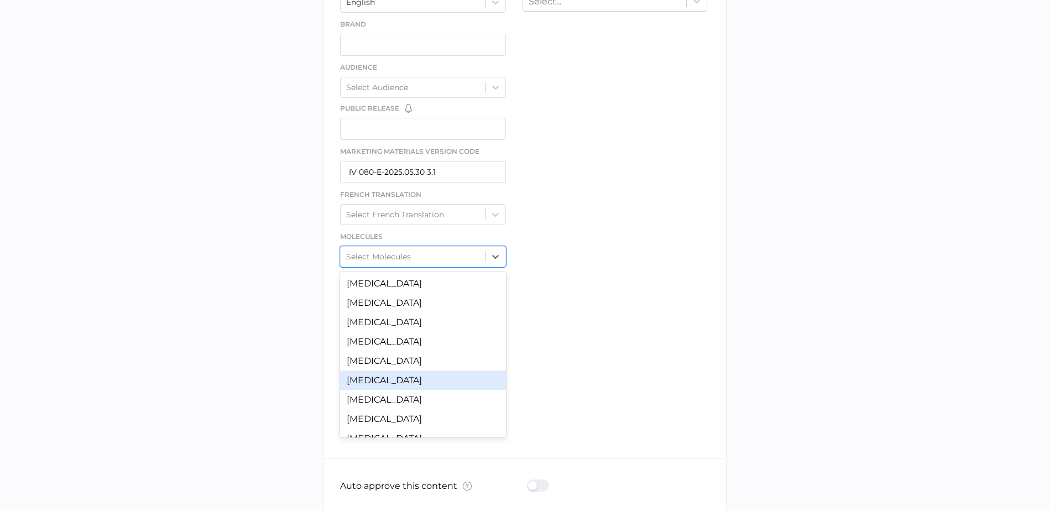
click at [437, 377] on div "Calcium Gluconate" at bounding box center [423, 380] width 166 height 19
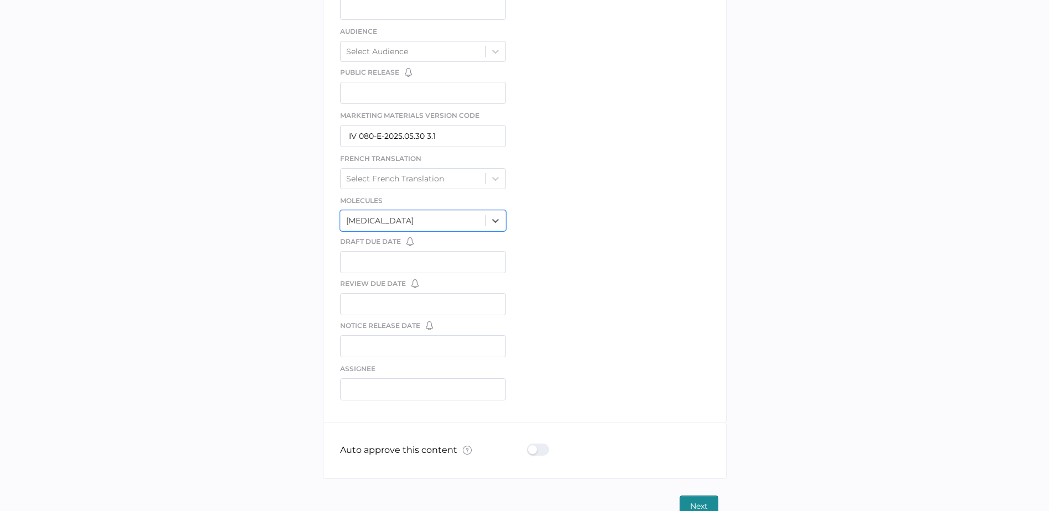
scroll to position [553, 0]
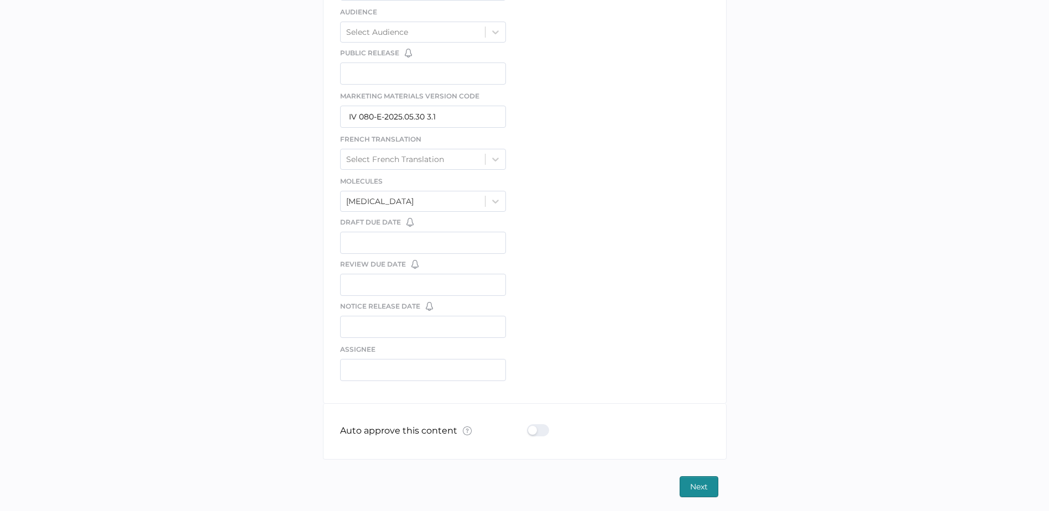
click at [535, 433] on div at bounding box center [541, 430] width 29 height 12
click at [529, 426] on input "checkbox" at bounding box center [529, 426] width 0 height 0
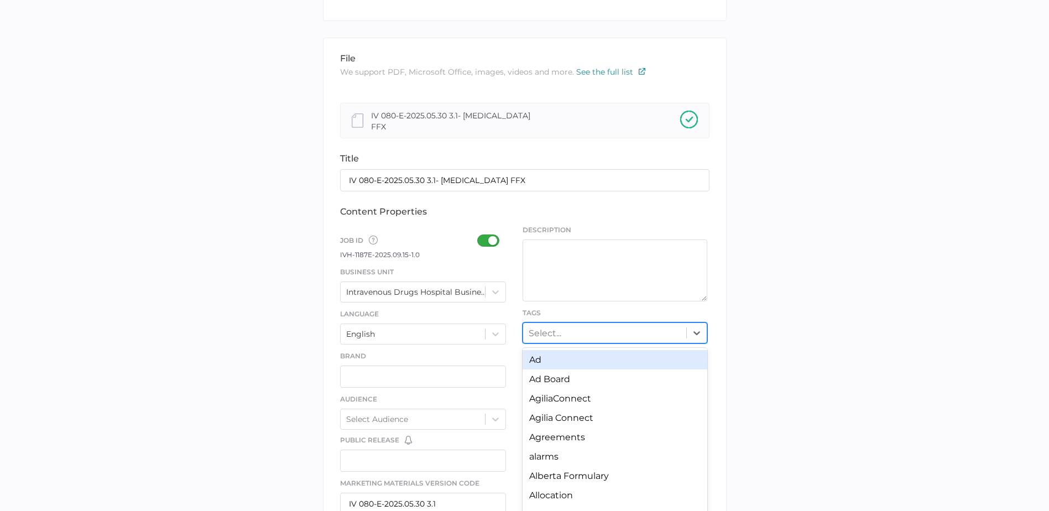
scroll to position [173, 0]
click at [634, 334] on div "Select..." at bounding box center [604, 332] width 163 height 17
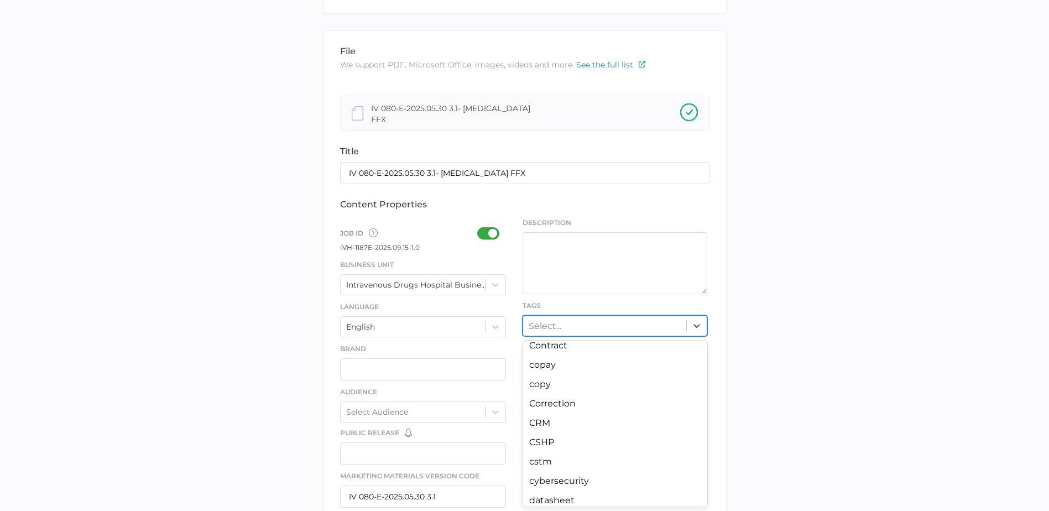
scroll to position [1106, 0]
type input "e"
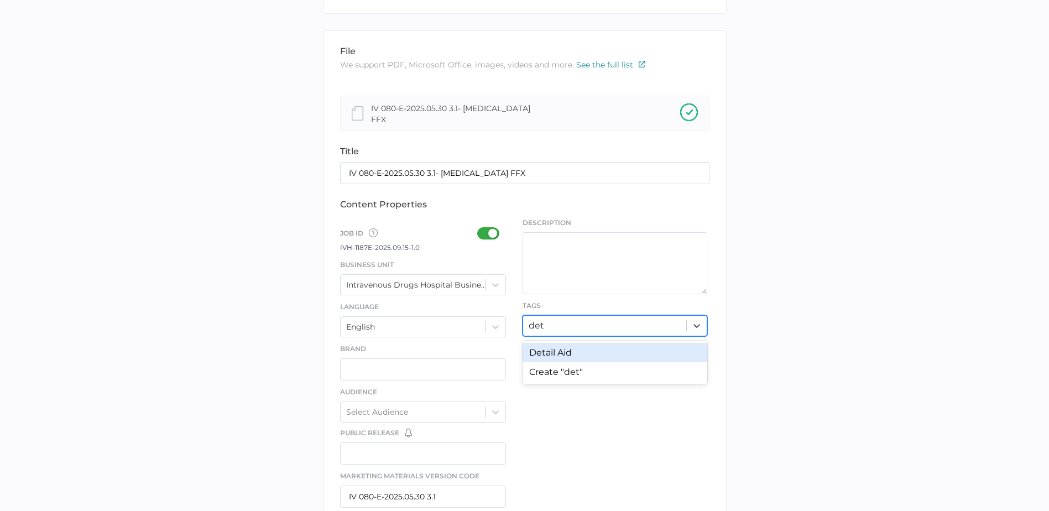
scroll to position [0, 0]
type input "deta"
click at [622, 346] on div "Detail Aid" at bounding box center [615, 352] width 185 height 19
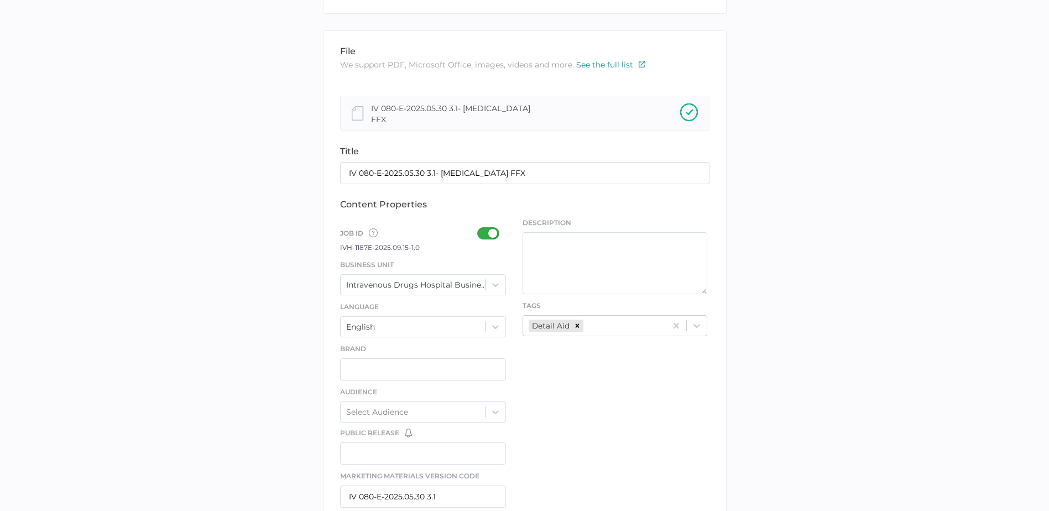
click at [622, 346] on div "file We support PDF, Microsoft Office, images, videos and more. See the full li…" at bounding box center [525, 406] width 404 height 753
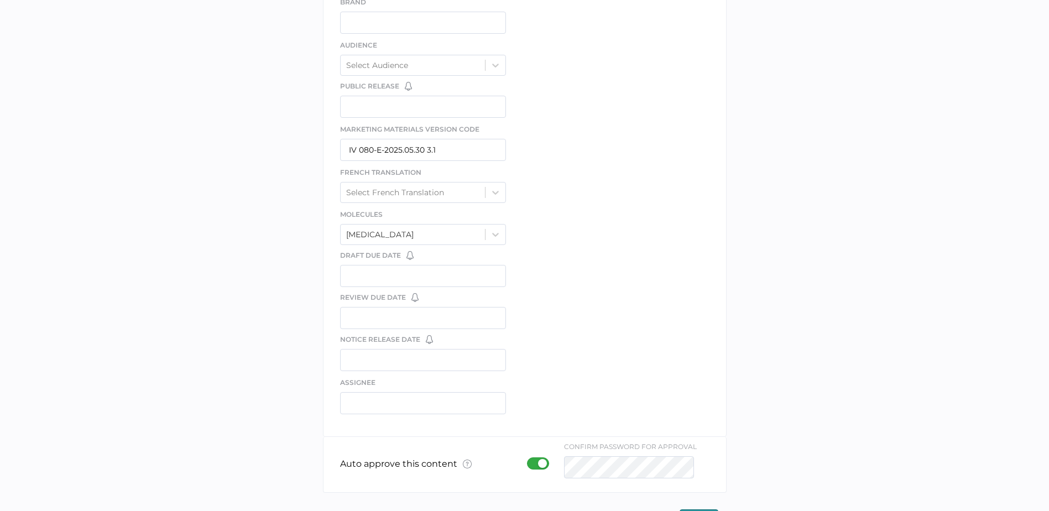
scroll to position [556, 0]
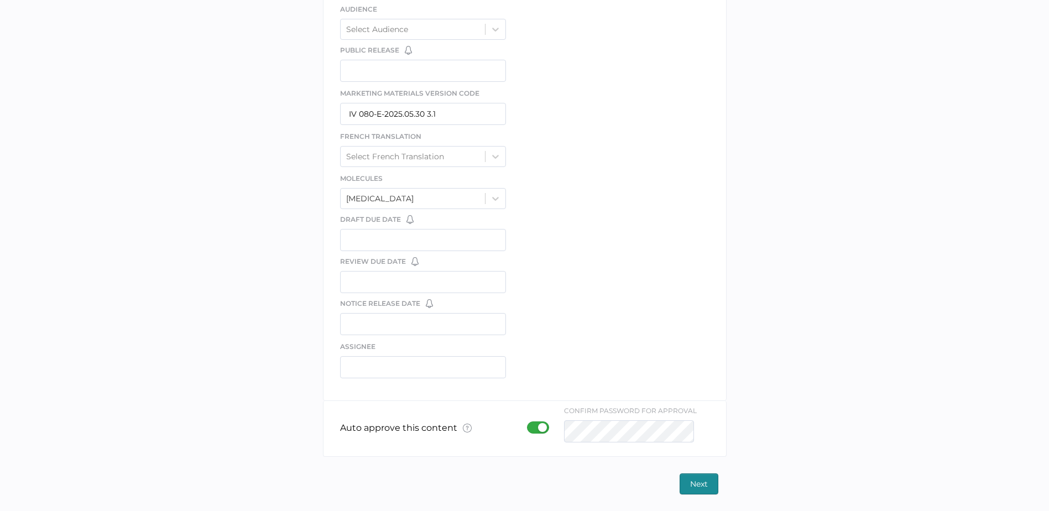
click at [694, 485] on span "Next" at bounding box center [699, 484] width 18 height 20
click at [697, 483] on span "Next" at bounding box center [699, 484] width 18 height 20
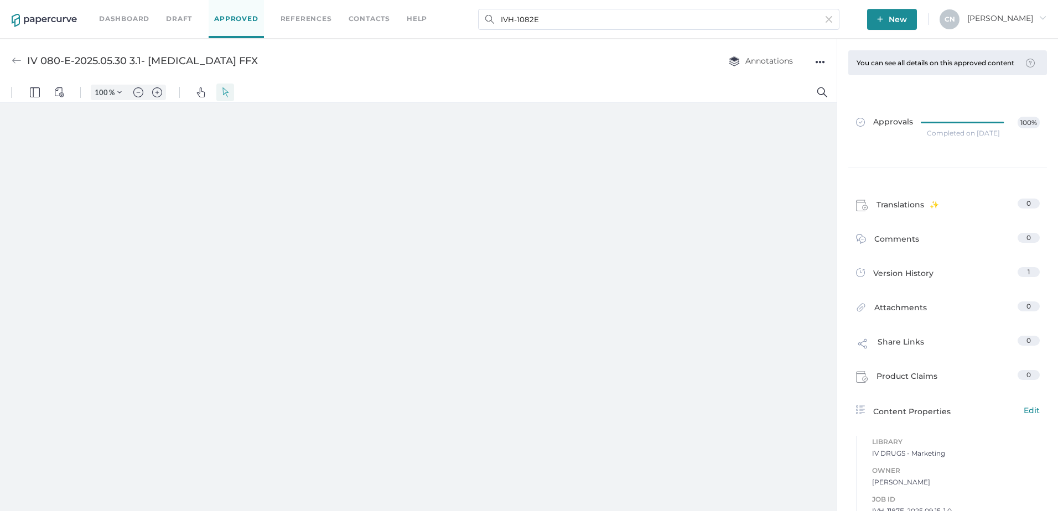
type input "83"
click at [1025, 62] on img at bounding box center [1029, 63] width 9 height 9
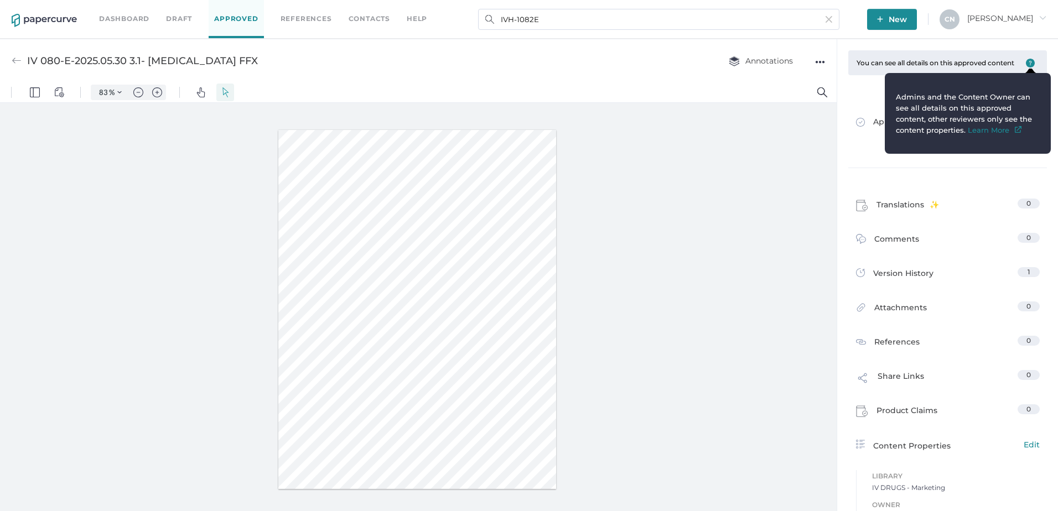
click at [1025, 62] on img at bounding box center [1029, 63] width 9 height 9
click at [721, 152] on div at bounding box center [418, 309] width 836 height 413
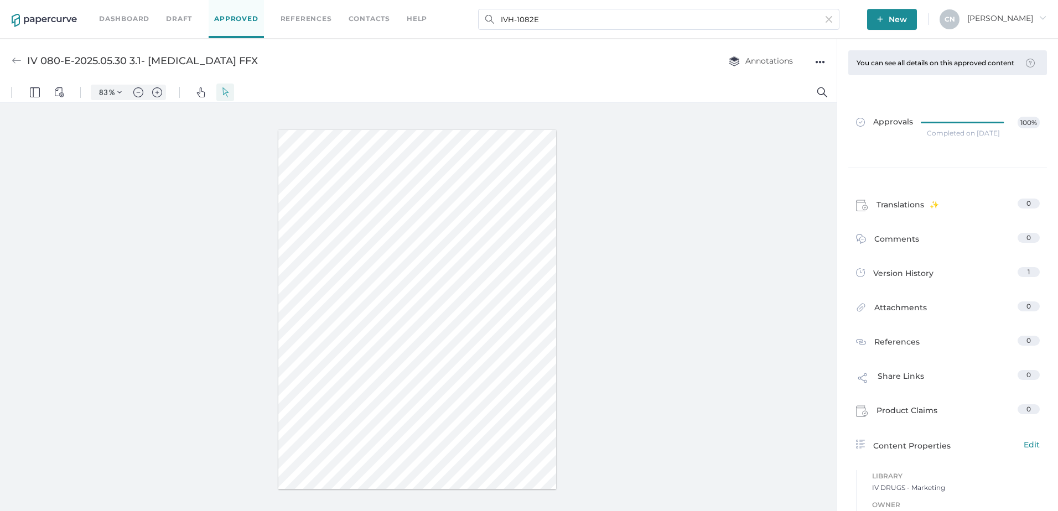
click at [813, 62] on div "Annotations ●●●" at bounding box center [765, 60] width 118 height 21
click at [816, 58] on div "●●●" at bounding box center [820, 61] width 10 height 15
click at [10, 58] on div "IV 080-E-2025.05.30 3.1- Calcium Gluconate FFX Annotations ●●●" at bounding box center [418, 61] width 836 height 44
click at [15, 58] on img at bounding box center [17, 61] width 10 height 10
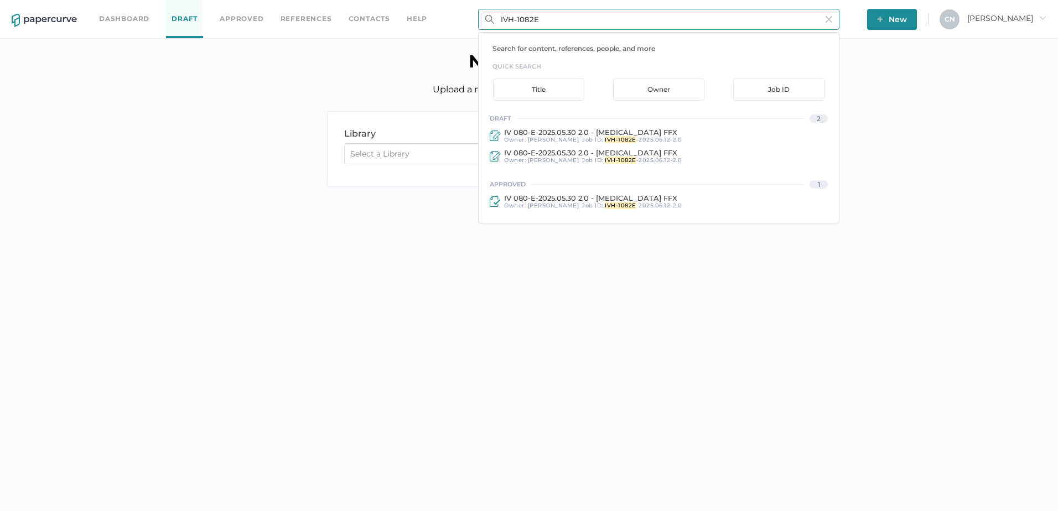
click at [839, 21] on input "IVH-1082E" at bounding box center [658, 19] width 361 height 21
click at [533, 154] on span "IV 080-E-2025.05.30 2.0 - Calcium Gluconate FFX" at bounding box center [590, 152] width 173 height 9
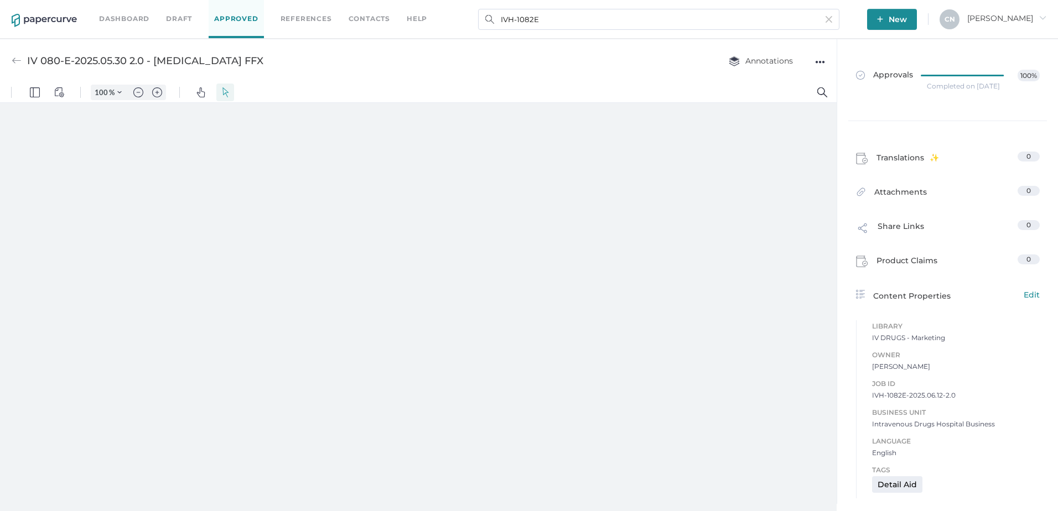
type input "83"
click at [915, 191] on span "Attachments" at bounding box center [900, 194] width 53 height 17
